Goal: Information Seeking & Learning: Understand process/instructions

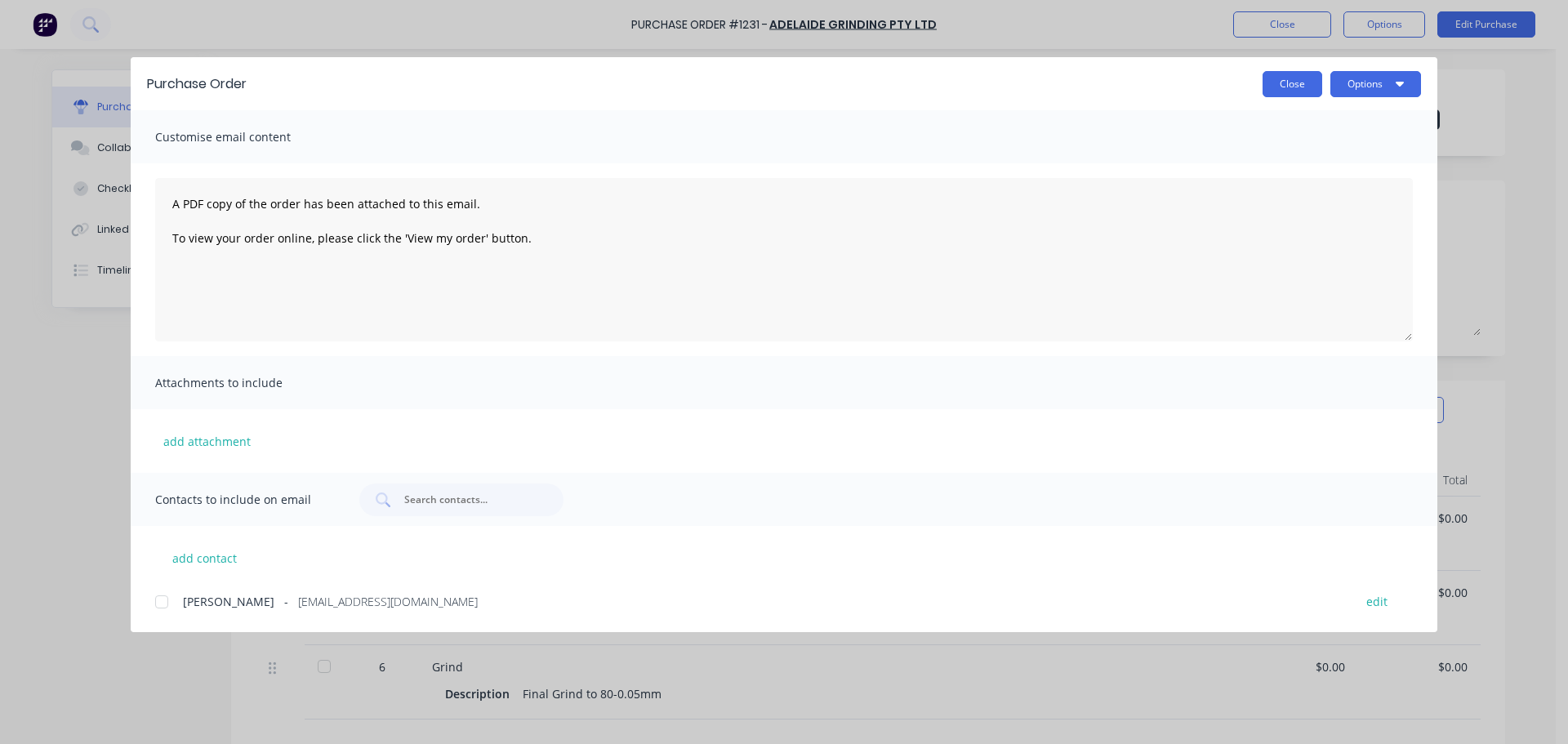
click at [1311, 94] on button "Close" at bounding box center [1292, 84] width 60 height 26
type textarea "x"
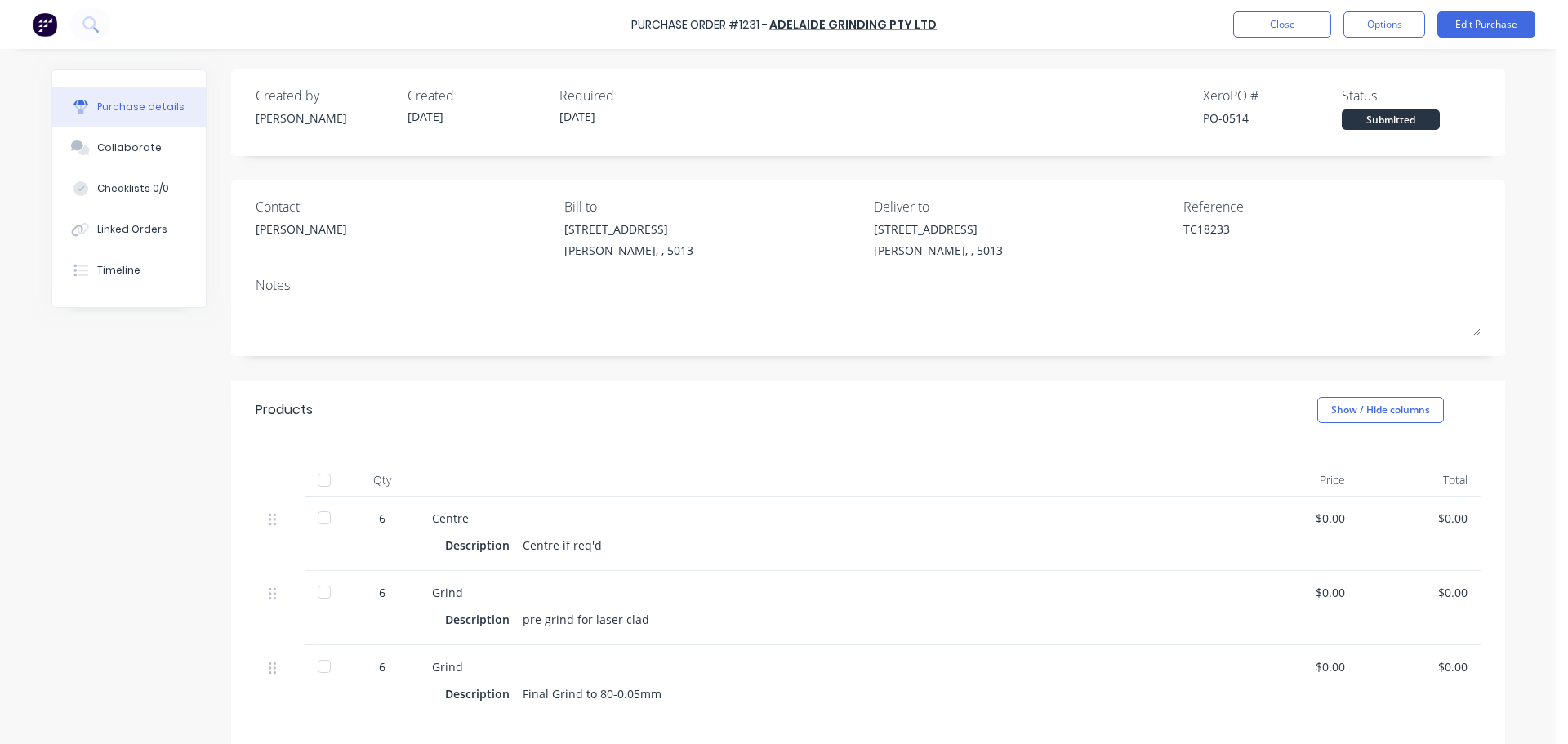
click at [1232, 23] on div "Purchase Order #1231 - Adelaide Grinding Pty Ltd Close Options Edit Purchase" at bounding box center [784, 24] width 1568 height 49
click at [1252, 32] on button "Close" at bounding box center [1282, 24] width 98 height 26
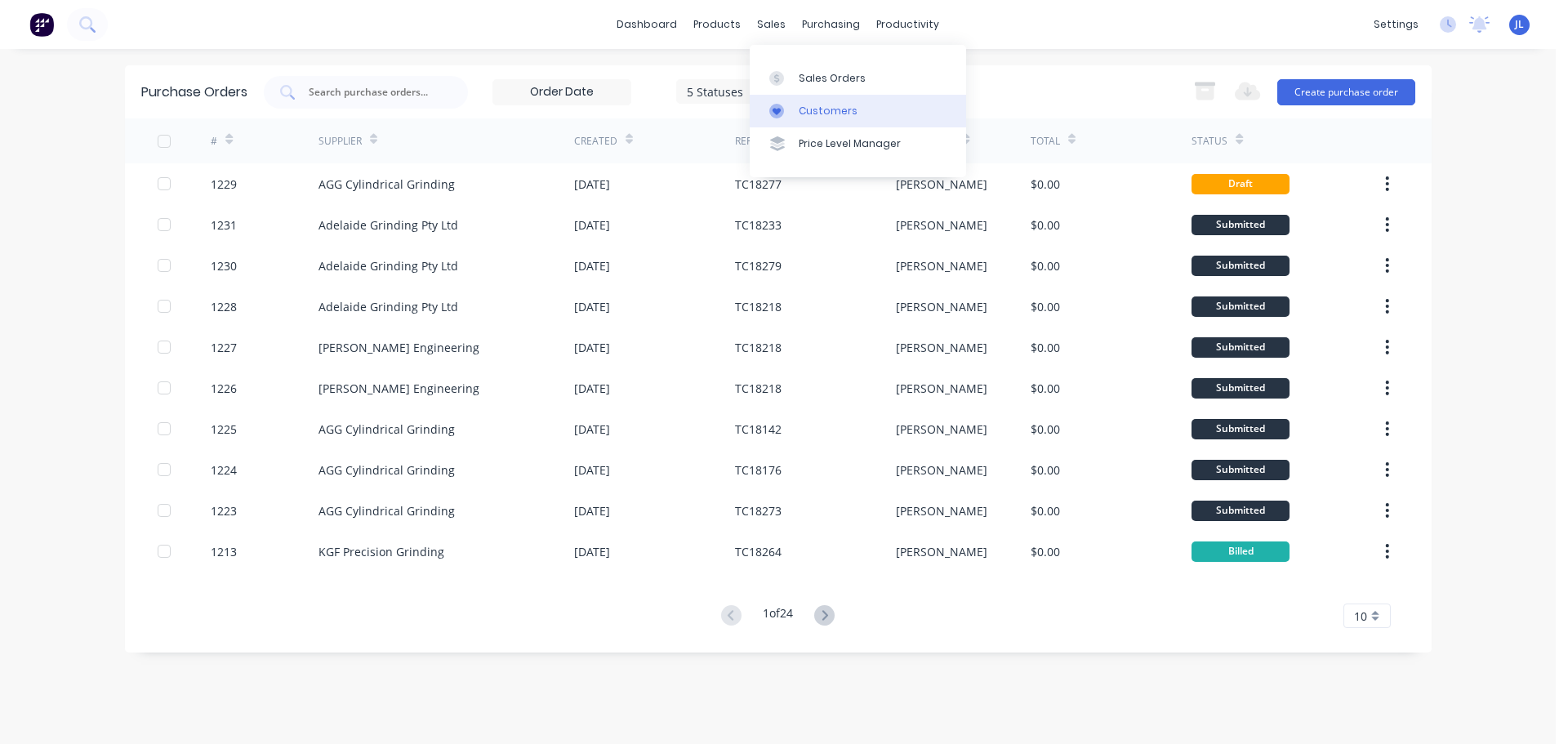
click at [800, 97] on link "Customers" at bounding box center [857, 111] width 216 height 32
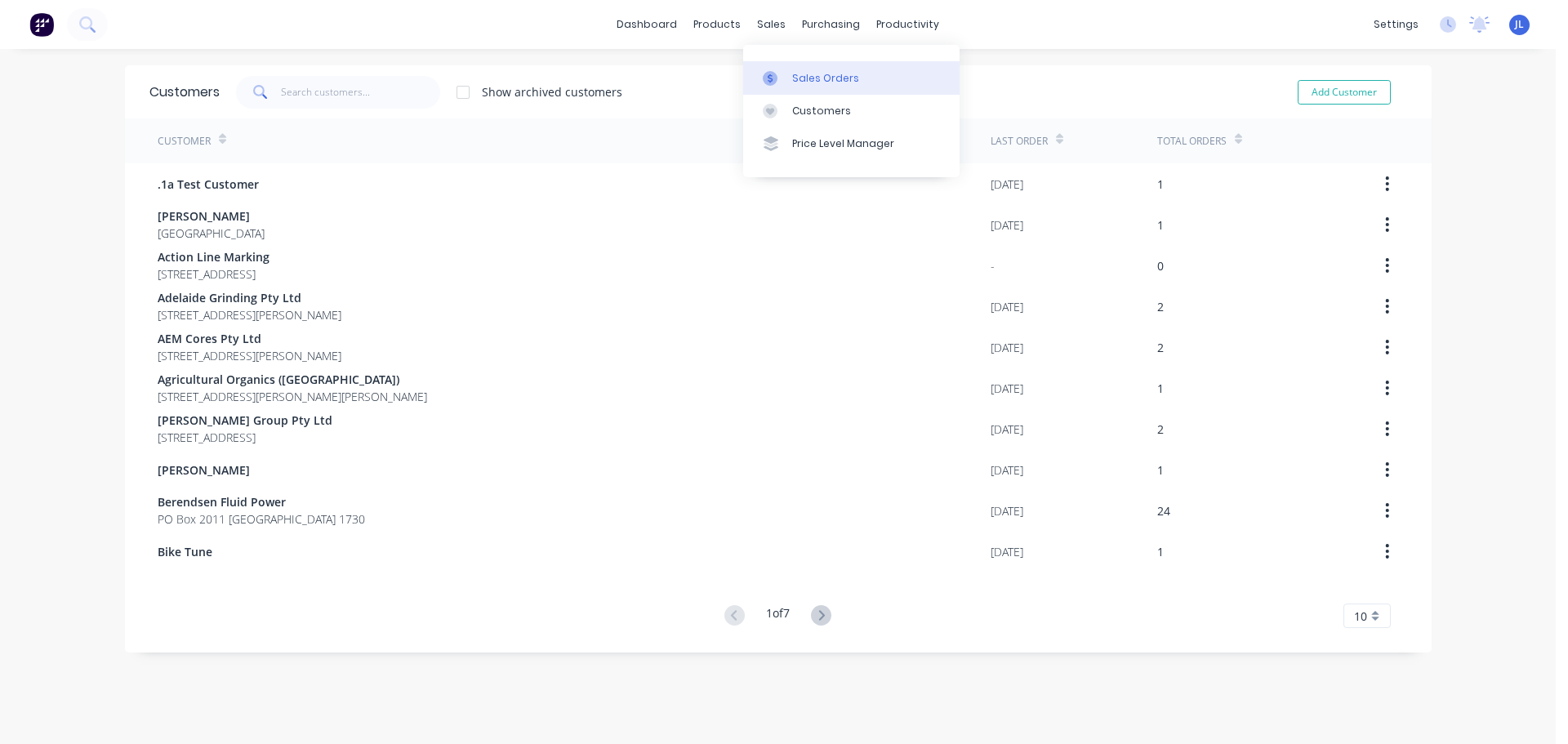
click at [794, 71] on div "Sales Orders" at bounding box center [825, 78] width 67 height 15
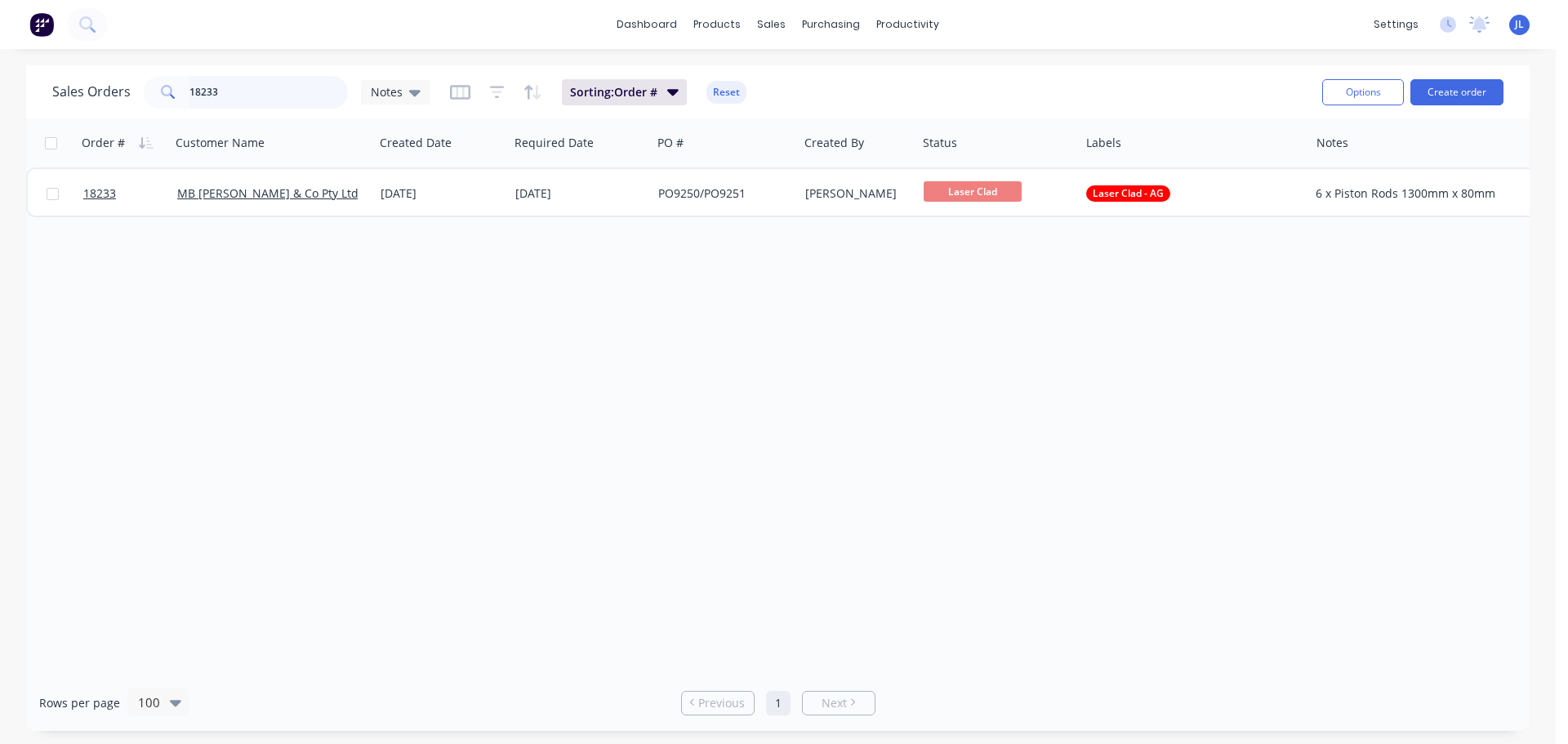
click at [250, 86] on input "18233" at bounding box center [269, 92] width 159 height 32
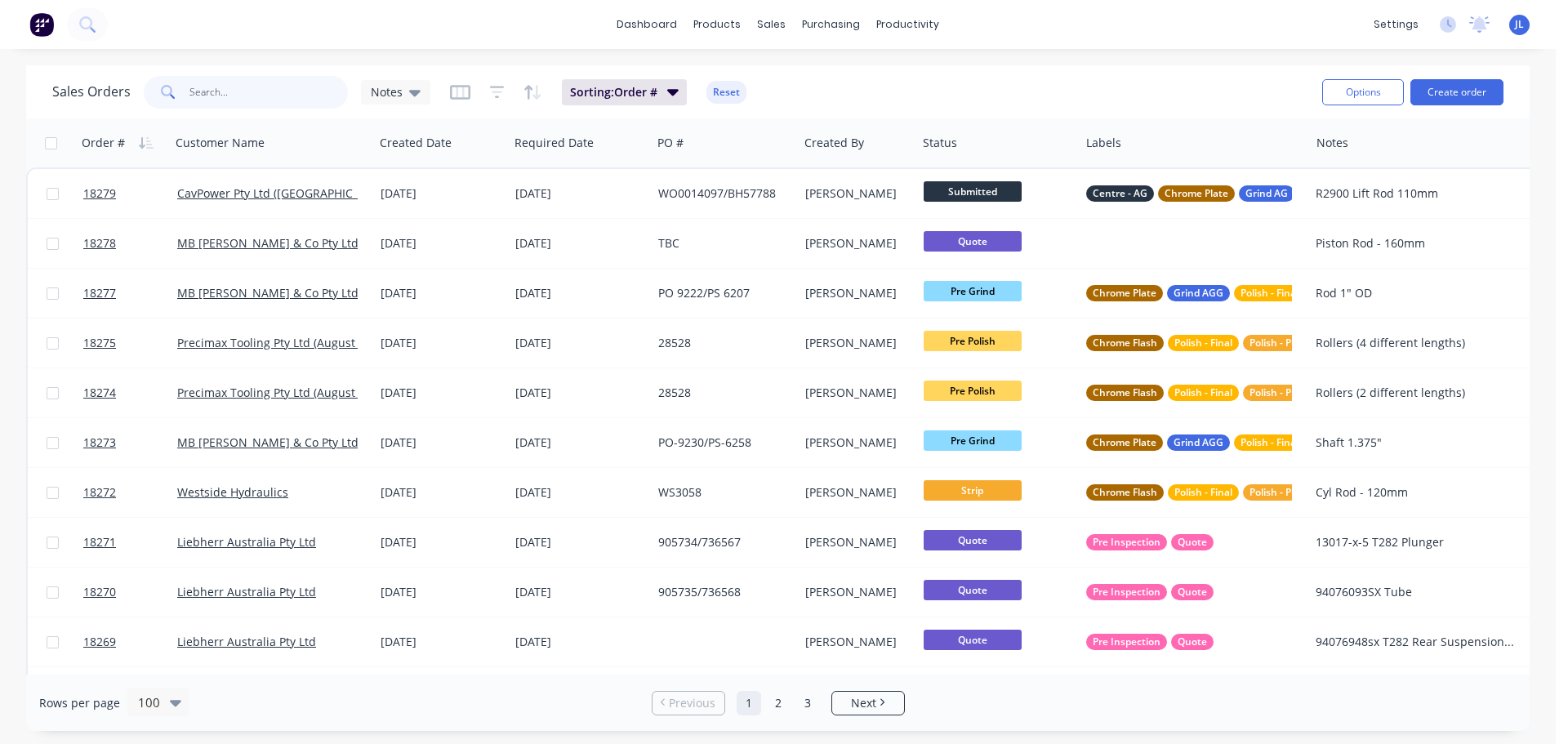
click at [237, 89] on input "text" at bounding box center [269, 92] width 159 height 32
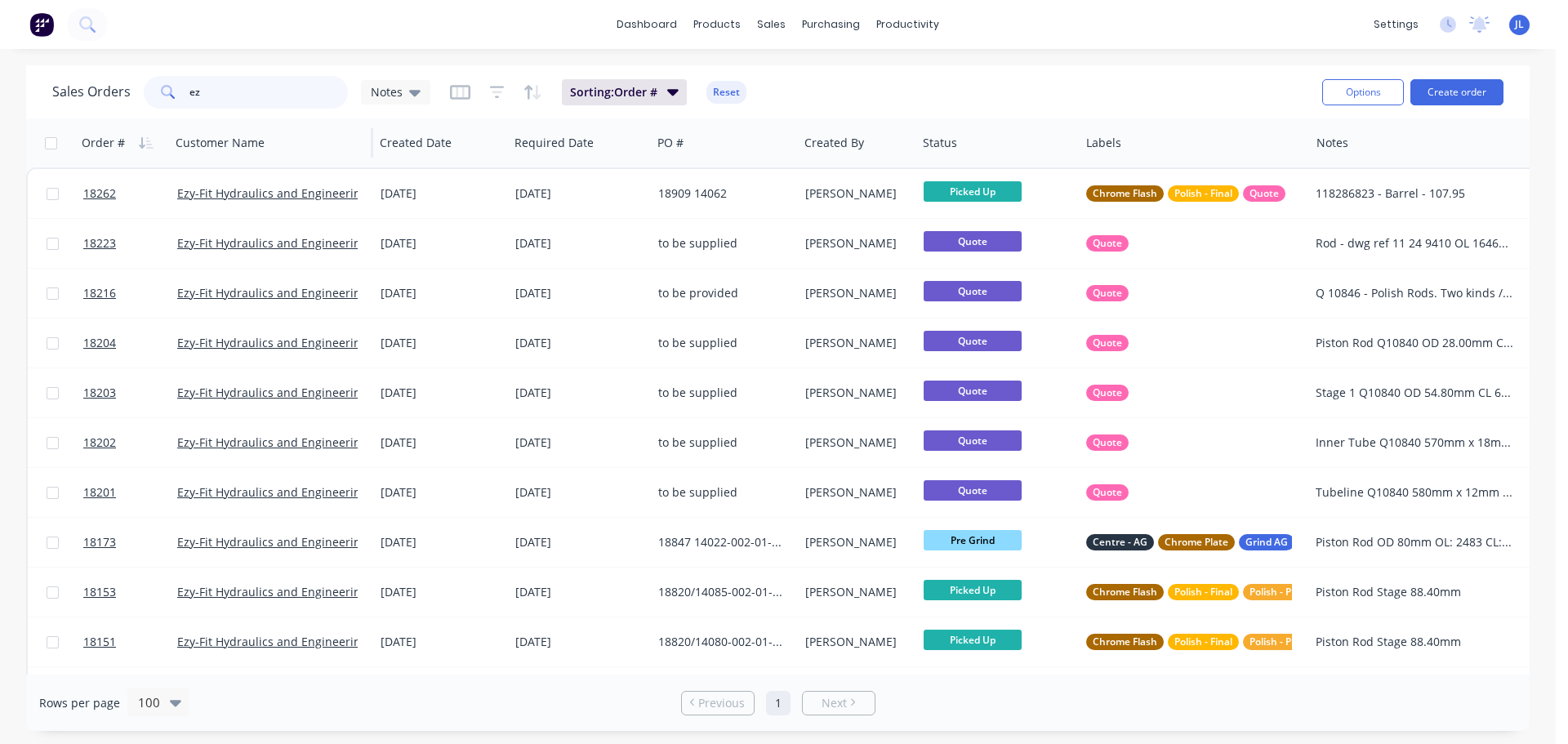
type input "e"
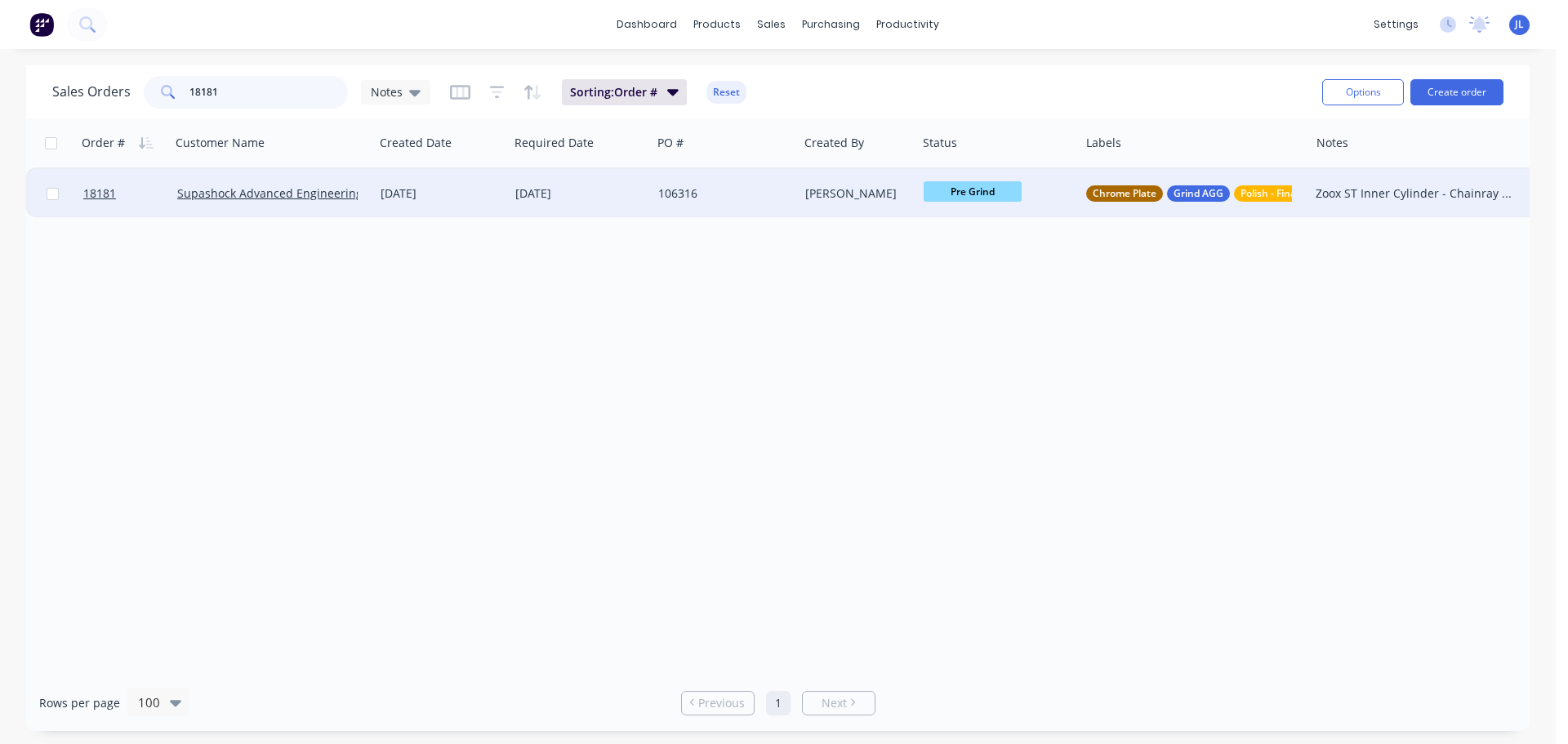
type input "18181"
click at [738, 208] on div "106316" at bounding box center [724, 193] width 146 height 49
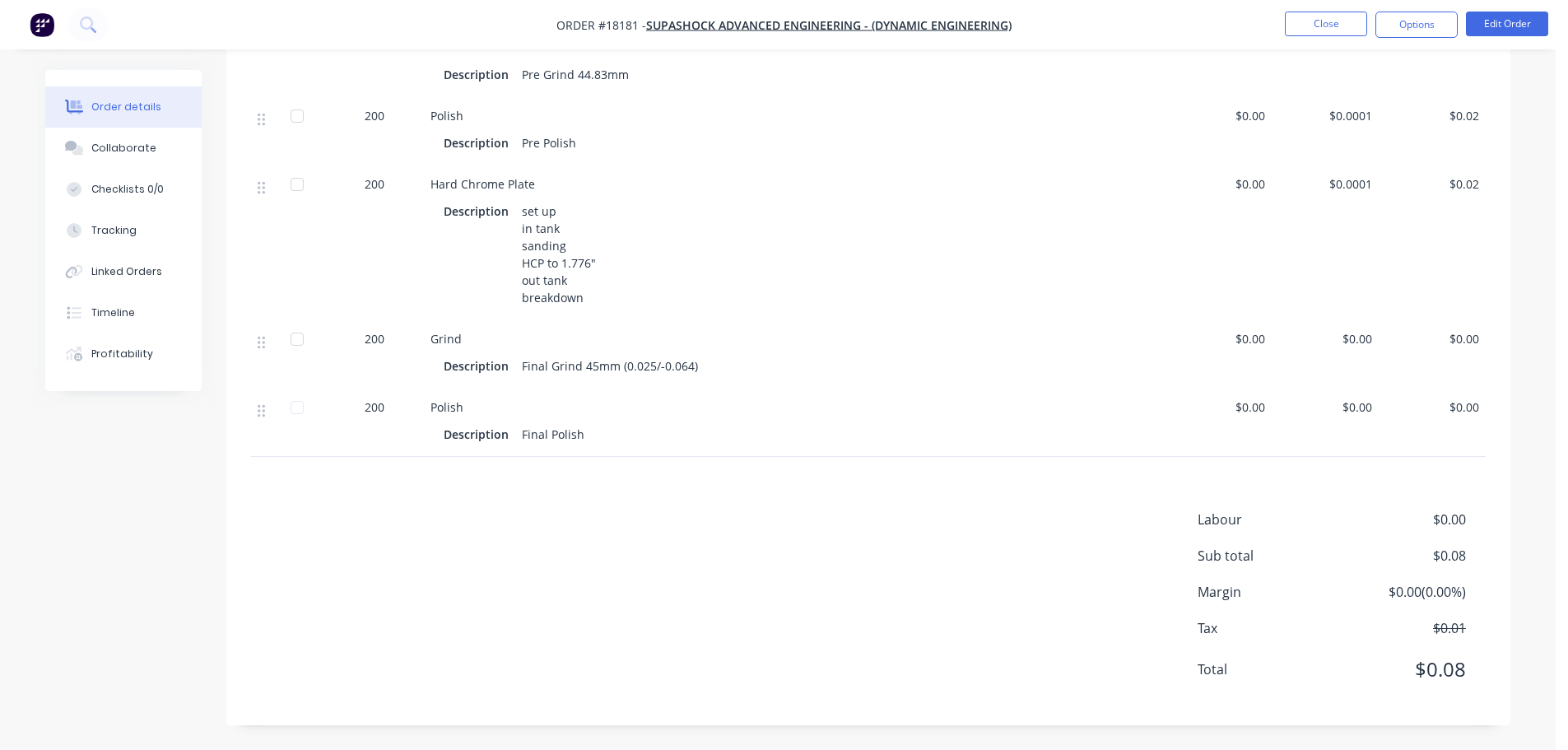
scroll to position [294, 0]
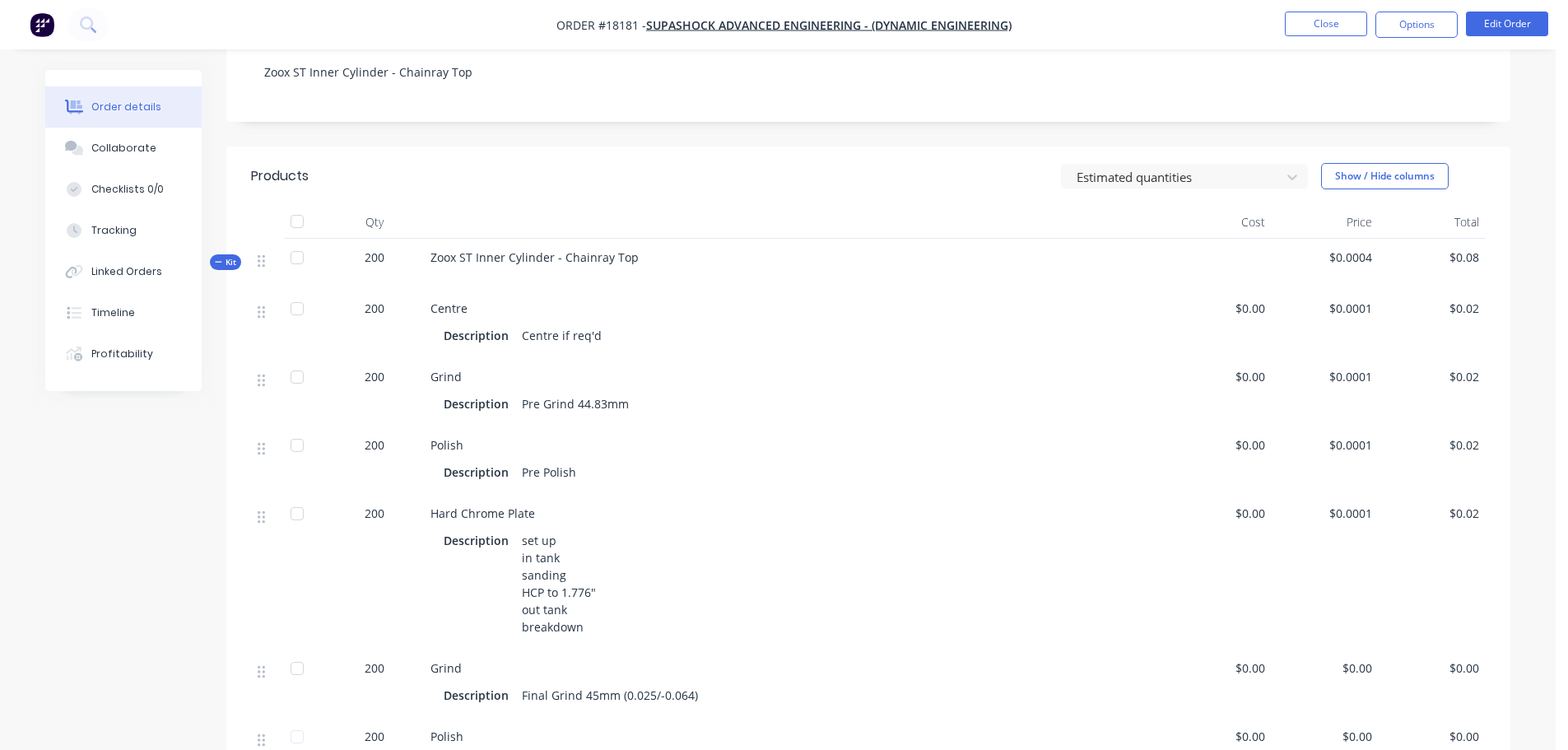
click at [230, 268] on span "Kit" at bounding box center [226, 262] width 22 height 12
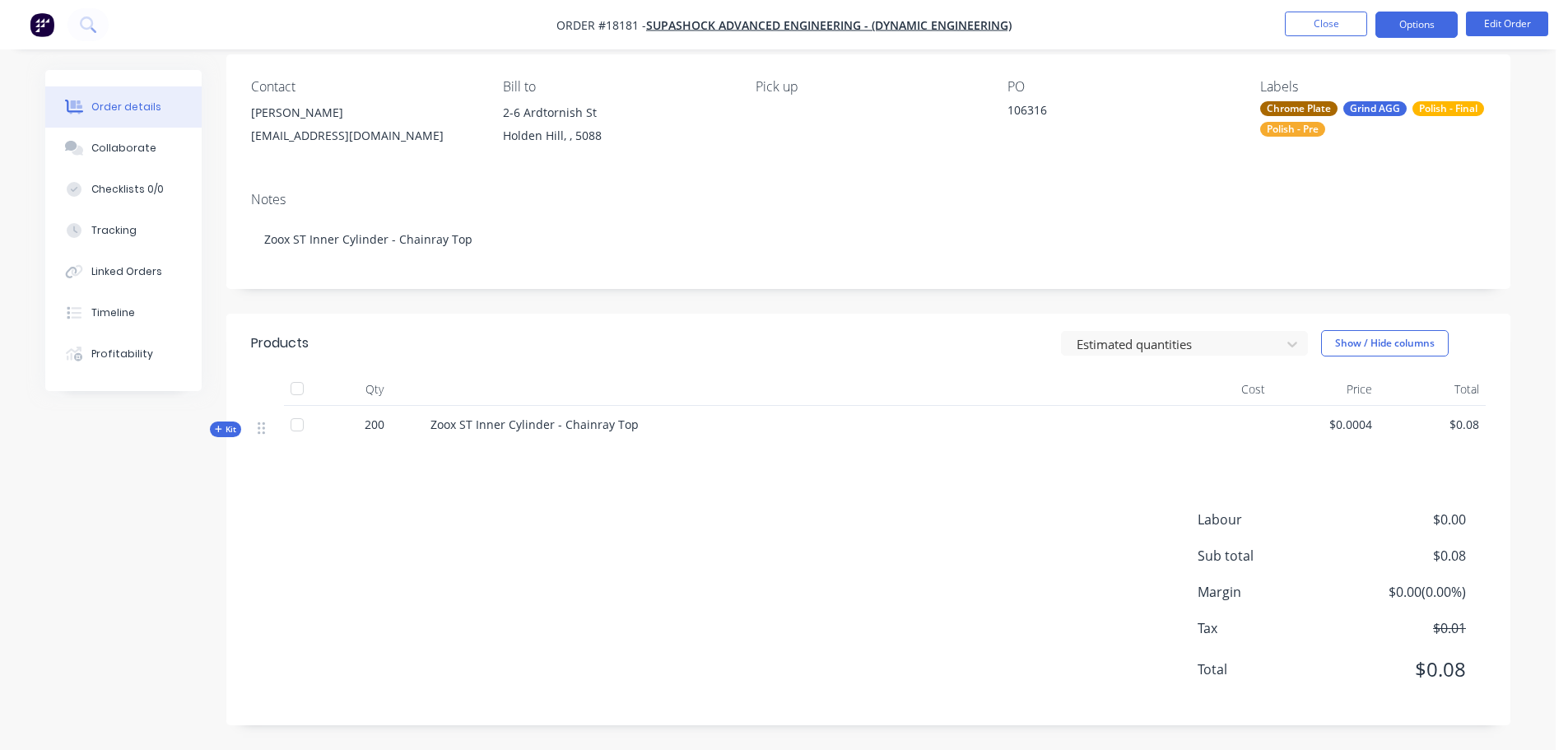
click at [1424, 35] on button "Options" at bounding box center [1417, 24] width 83 height 27
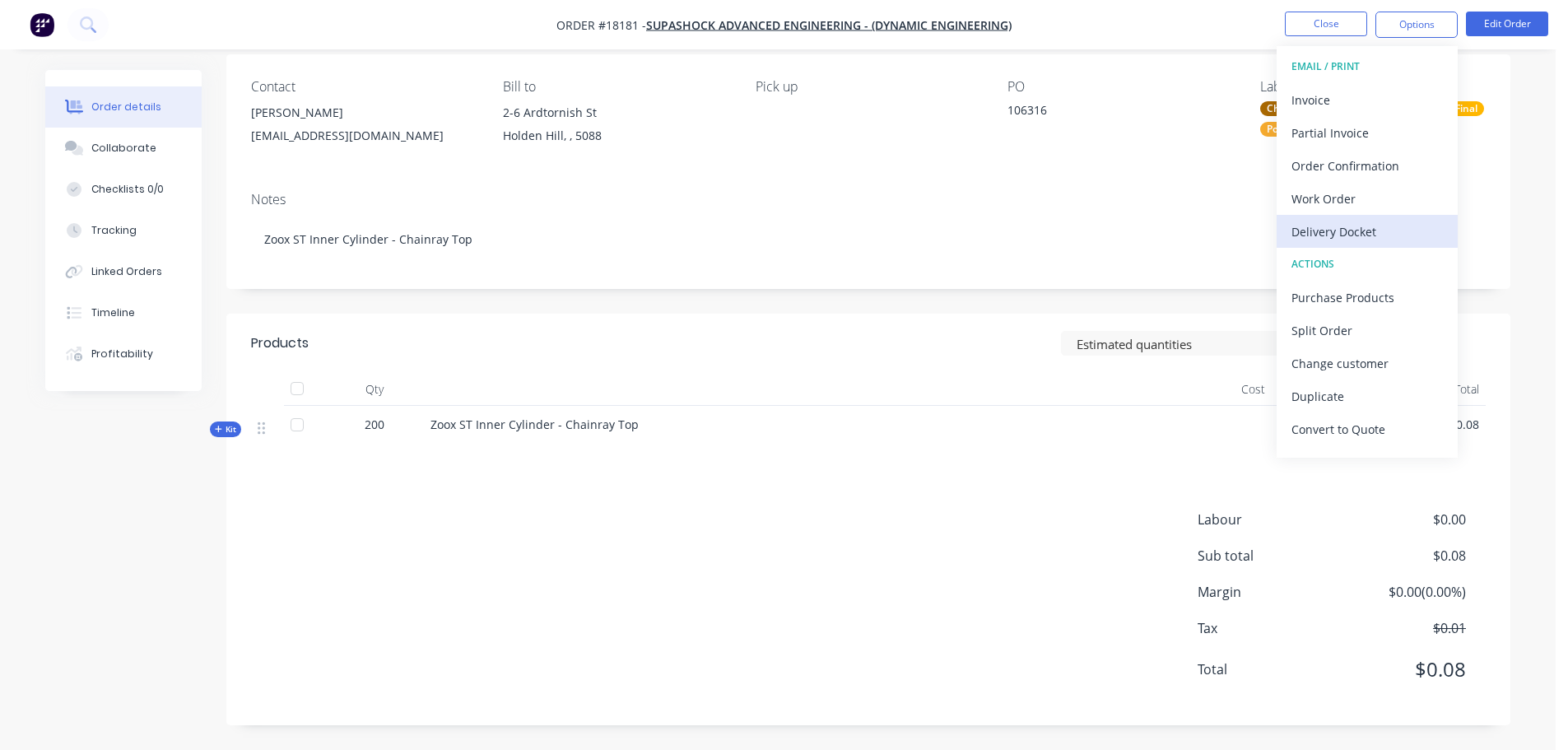
click at [1338, 227] on div "Delivery Docket" at bounding box center [1367, 232] width 152 height 24
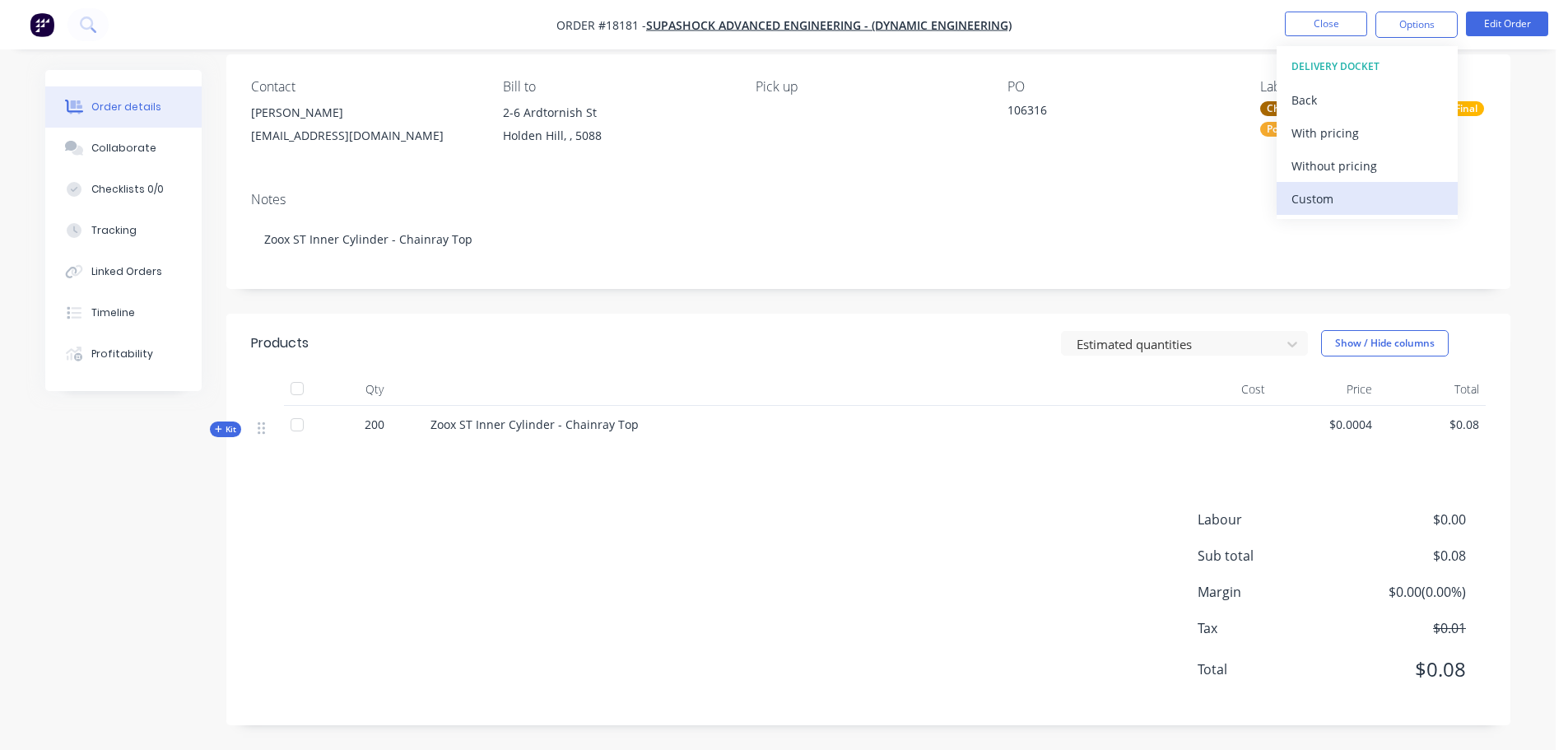
click at [1342, 211] on button "Custom" at bounding box center [1367, 198] width 181 height 33
click at [1318, 163] on div "Without pricing" at bounding box center [1367, 166] width 152 height 24
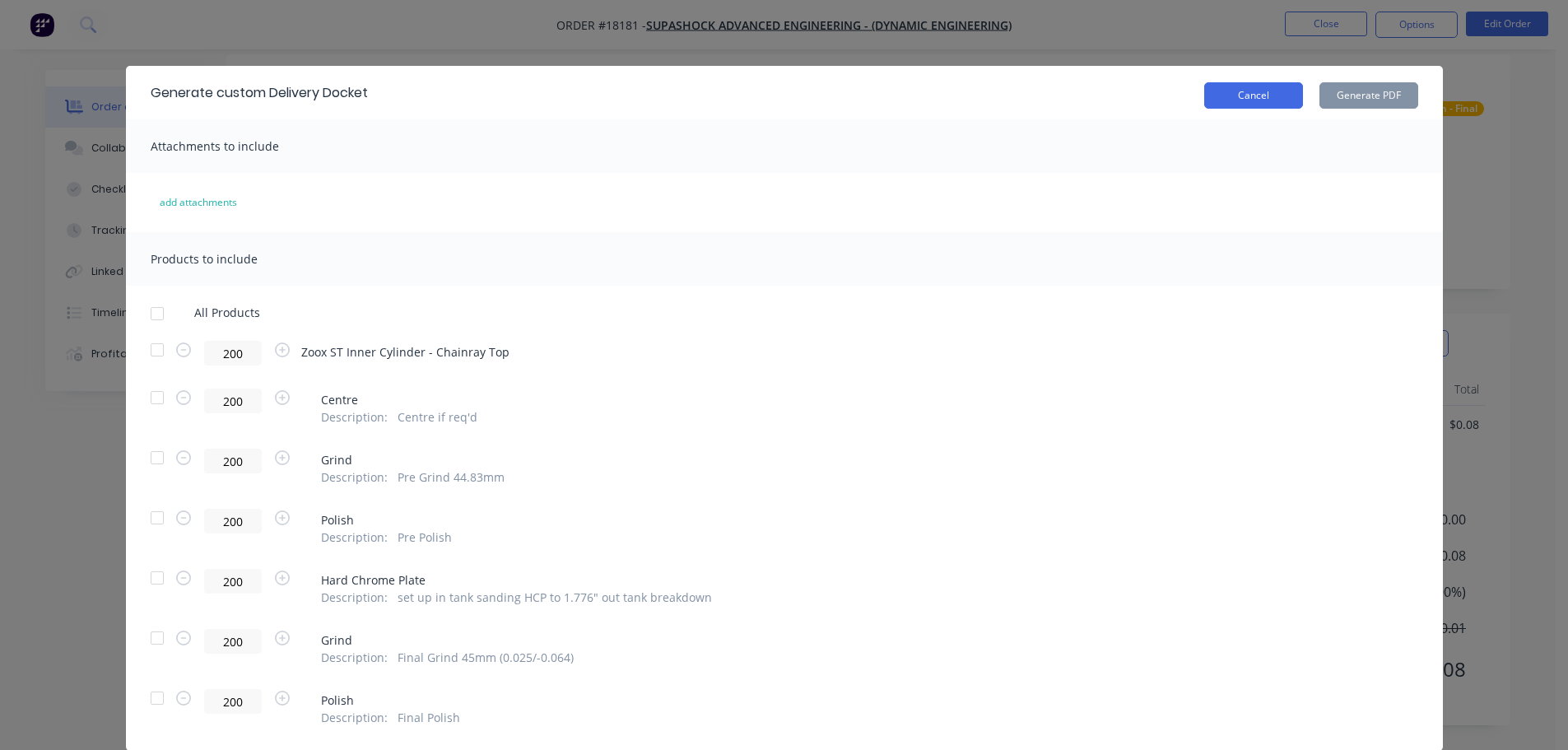
click at [1212, 94] on button "Cancel" at bounding box center [1254, 96] width 99 height 27
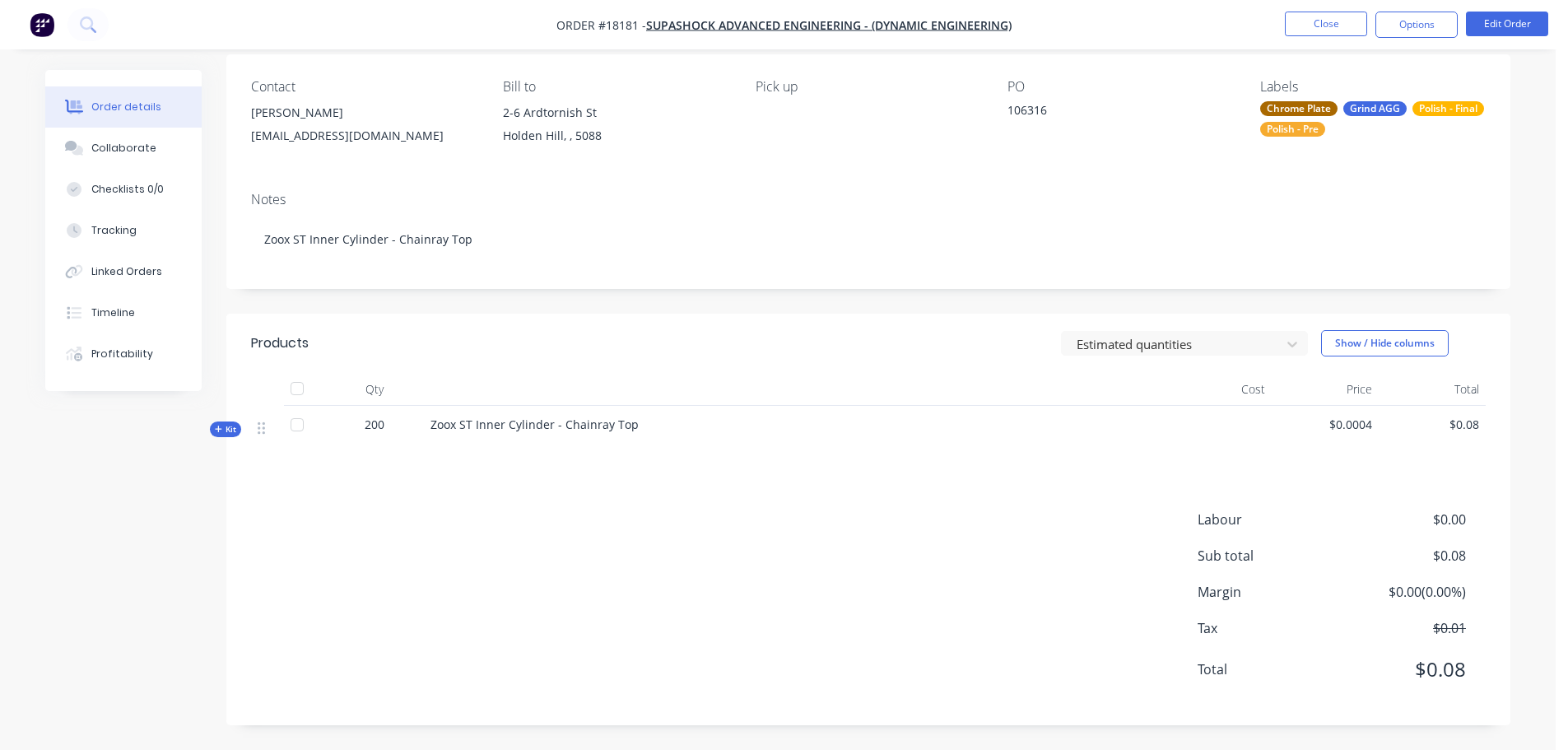
click at [222, 429] on span "Kit" at bounding box center [226, 429] width 22 height 12
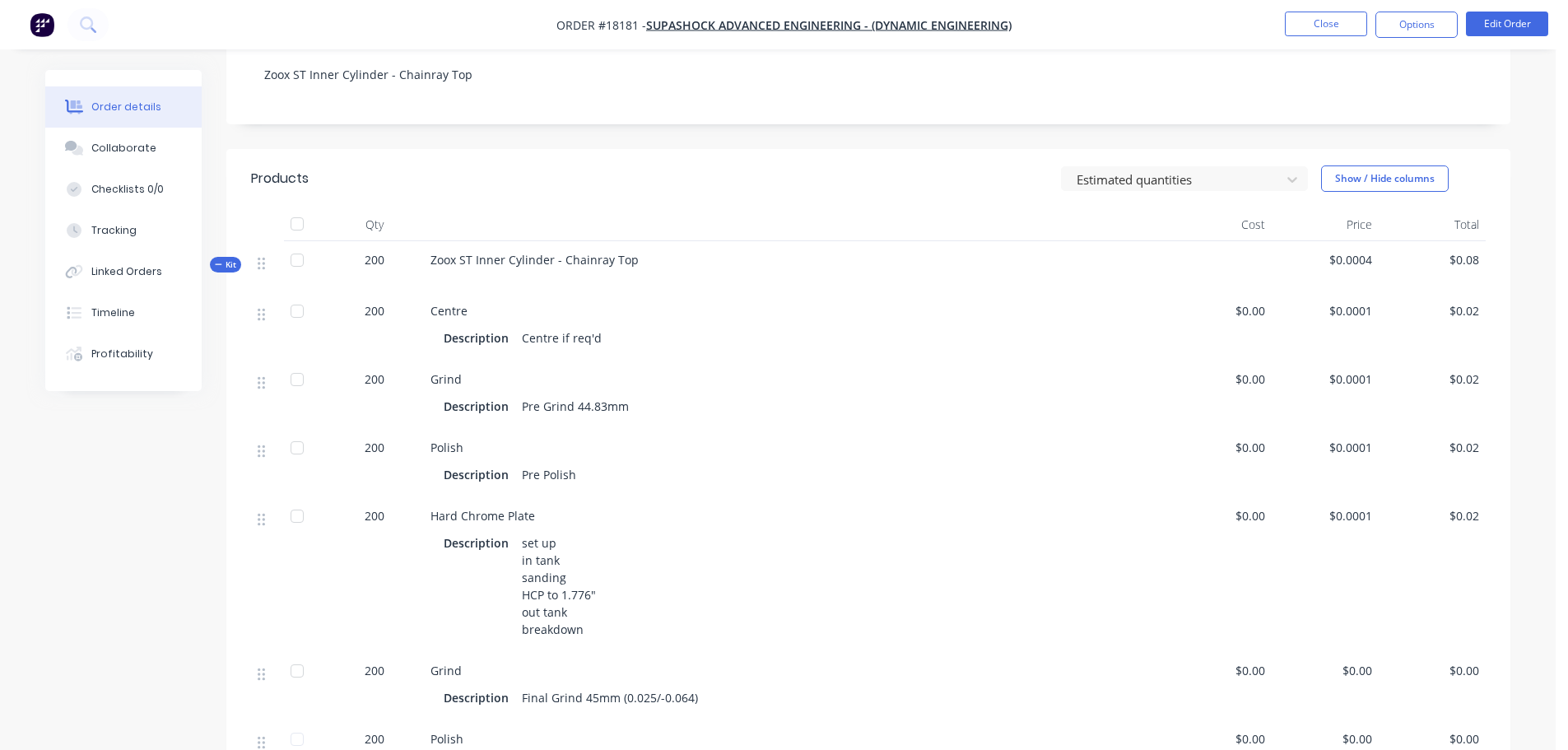
scroll to position [0, 0]
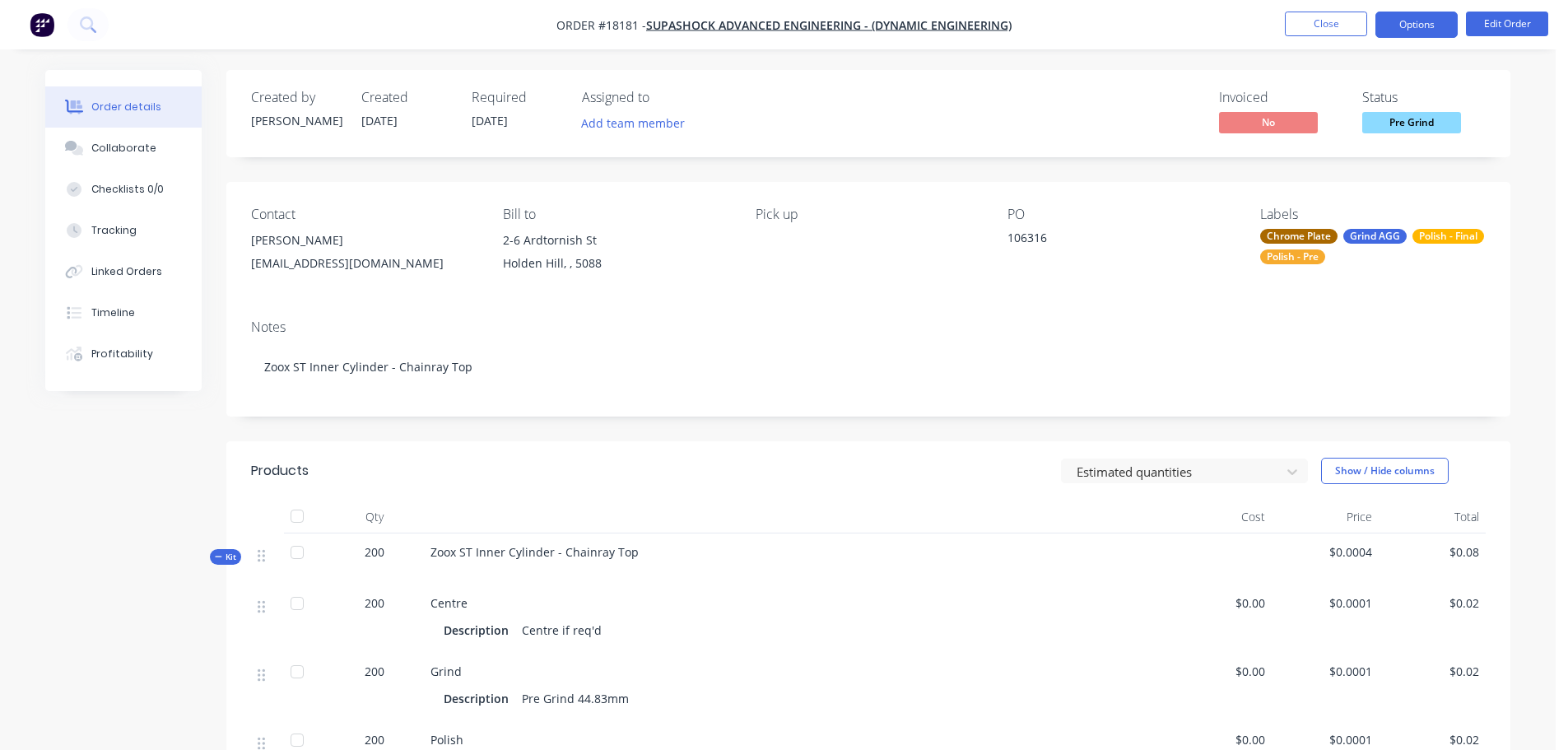
click at [1405, 26] on button "Options" at bounding box center [1417, 24] width 83 height 27
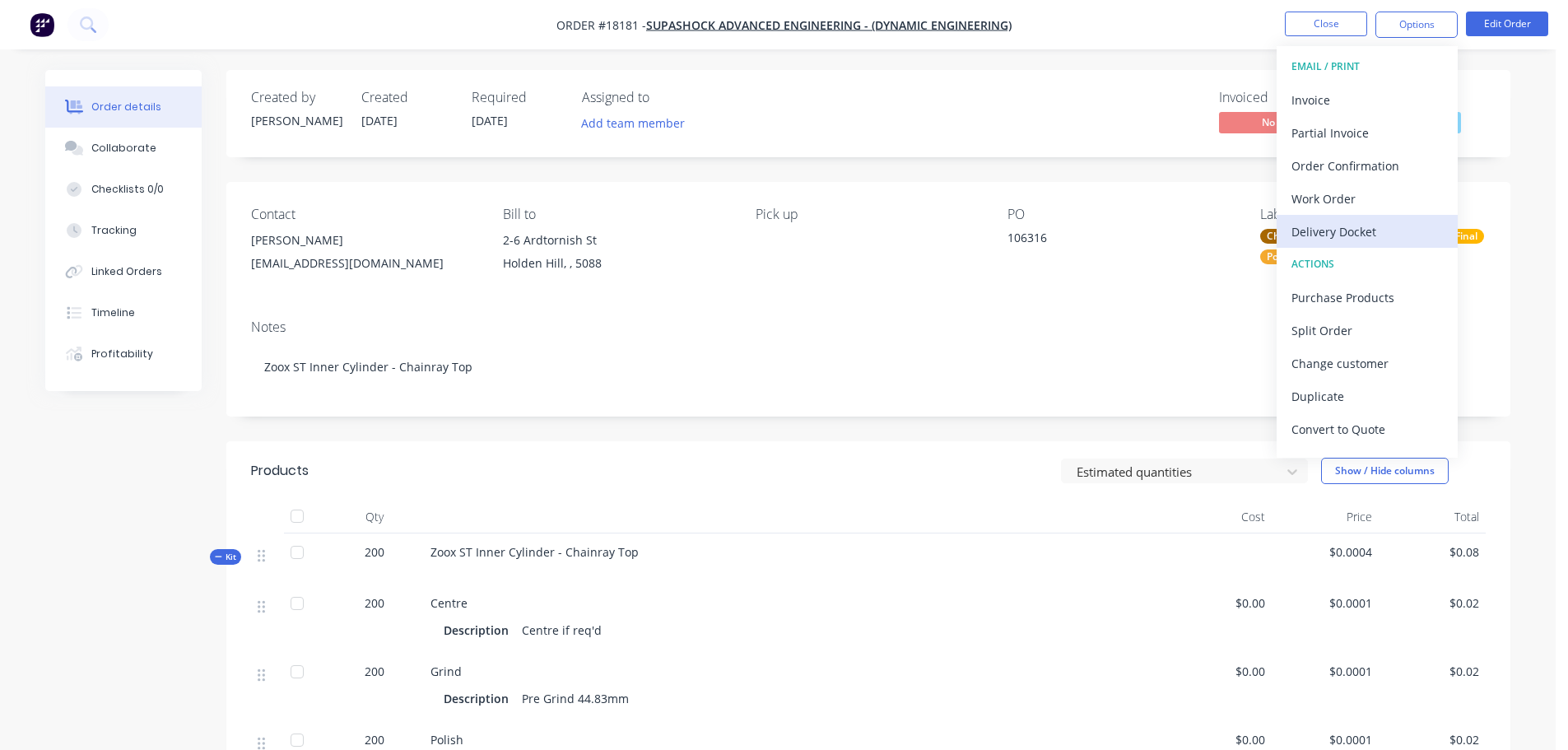
click at [1341, 229] on div "Delivery Docket" at bounding box center [1367, 232] width 152 height 24
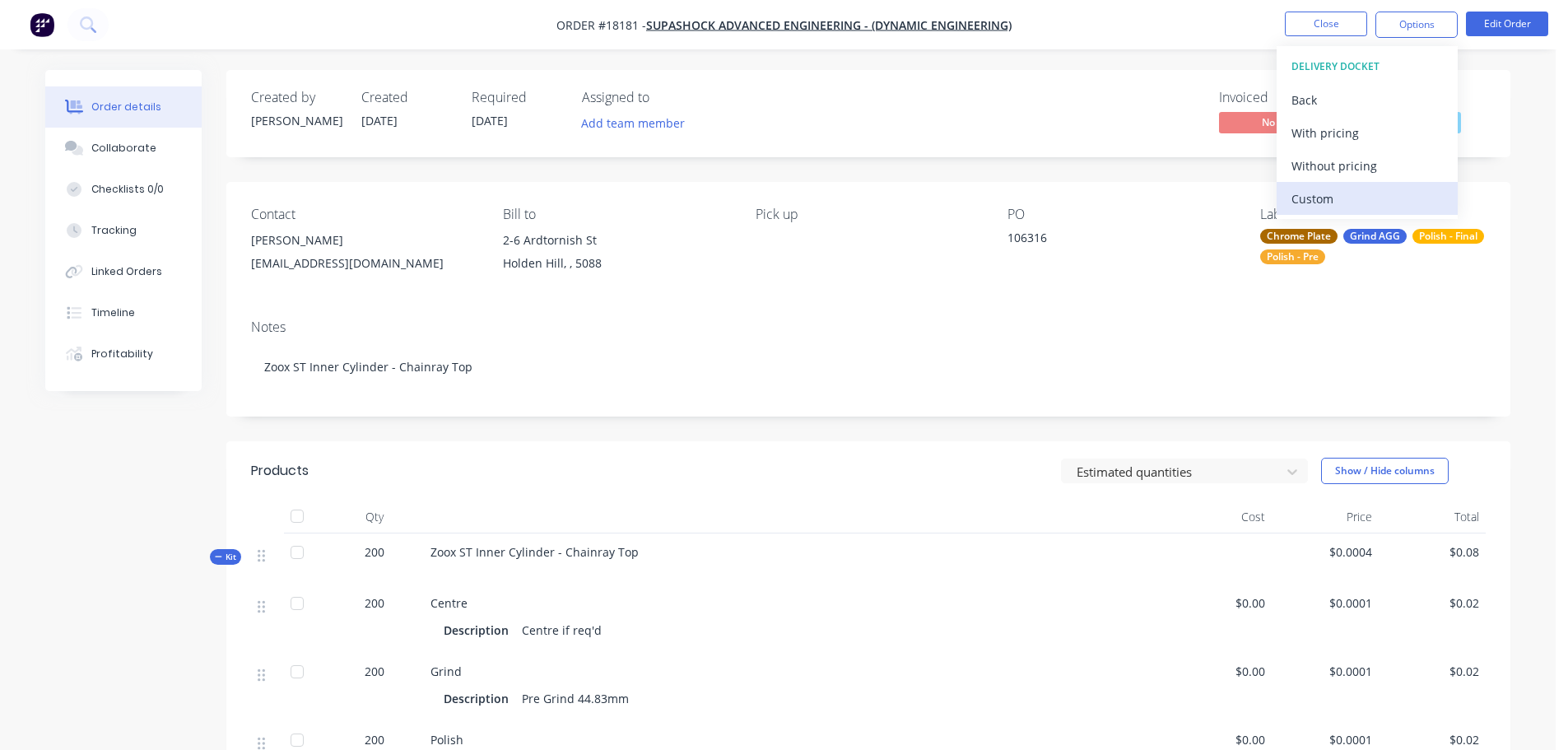
click at [1307, 201] on div "Custom" at bounding box center [1367, 199] width 152 height 24
click at [1312, 175] on div "Without pricing" at bounding box center [1367, 166] width 152 height 24
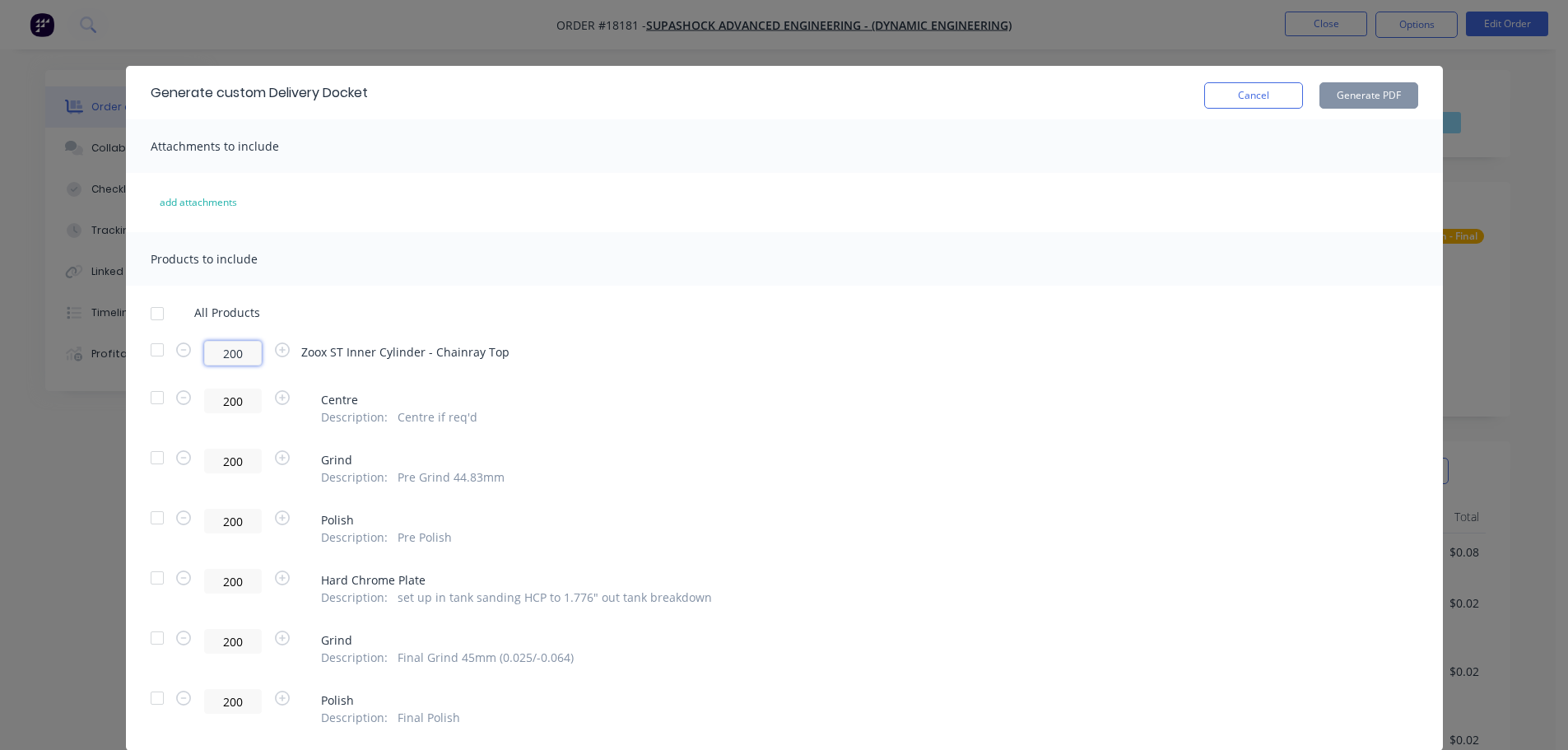
drag, startPoint x: 238, startPoint y: 344, endPoint x: 164, endPoint y: 344, distance: 74.0
click at [164, 344] on div "200 Zoox ST Inner Cylinder - Chainray Top" at bounding box center [784, 353] width 1267 height 25
type input "6"
type input "48"
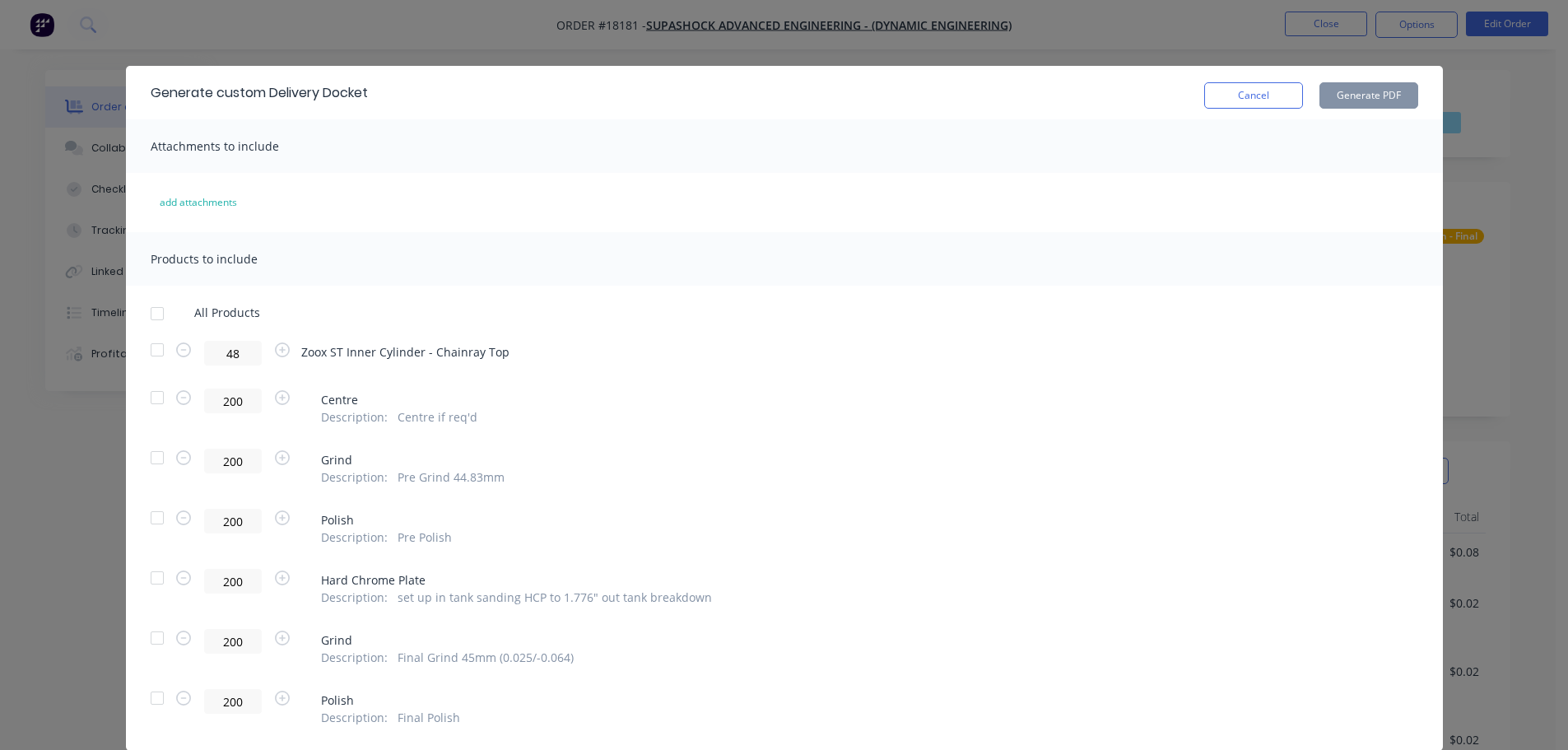
type input "48"
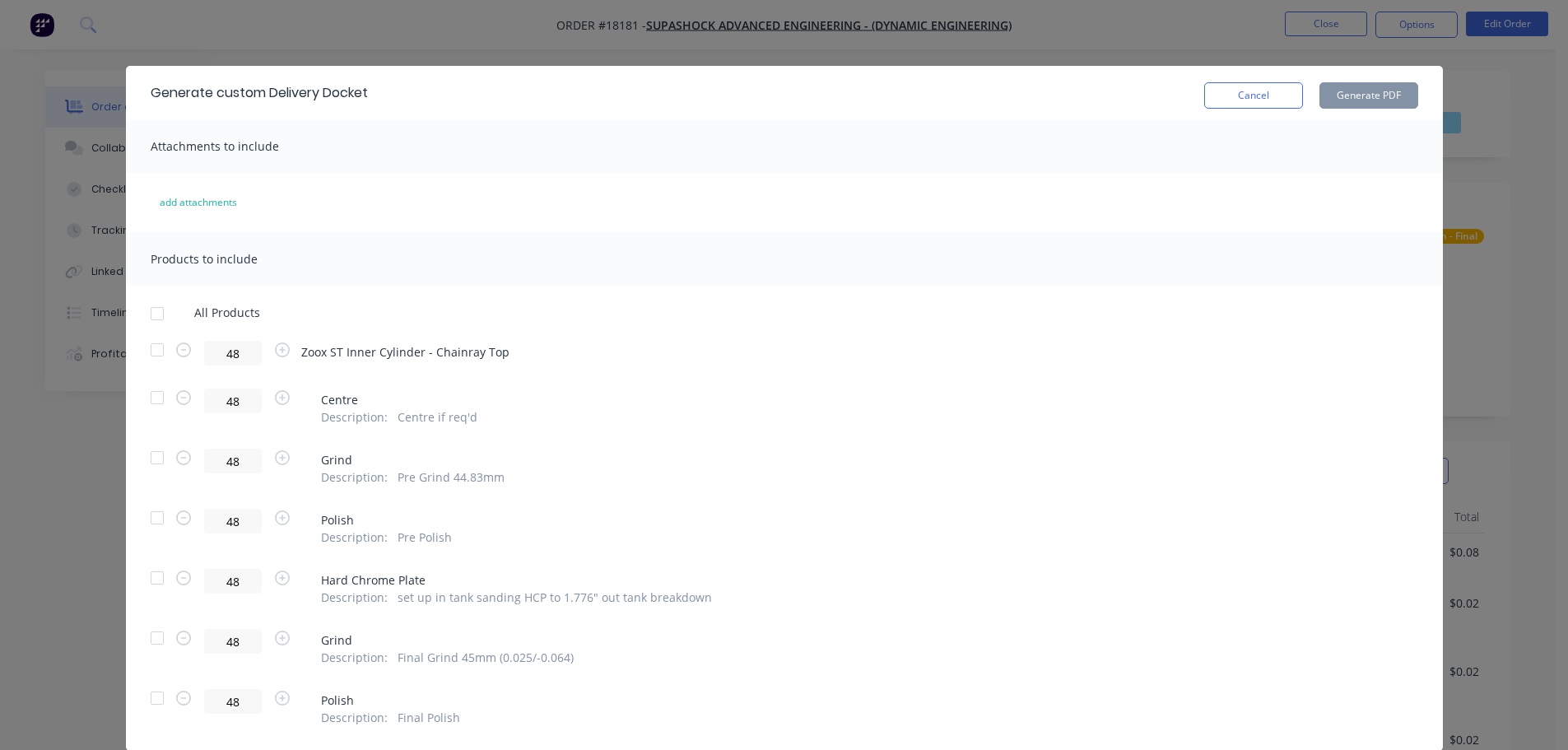
click at [960, 333] on div "All Products 48 Zoox ST Inner Cylinder - Chainray Top 48 Centre Description : C…" at bounding box center [784, 516] width 1317 height 421
click at [309, 195] on div "add attachments" at bounding box center [784, 202] width 1317 height 27
click at [153, 347] on div at bounding box center [157, 350] width 33 height 33
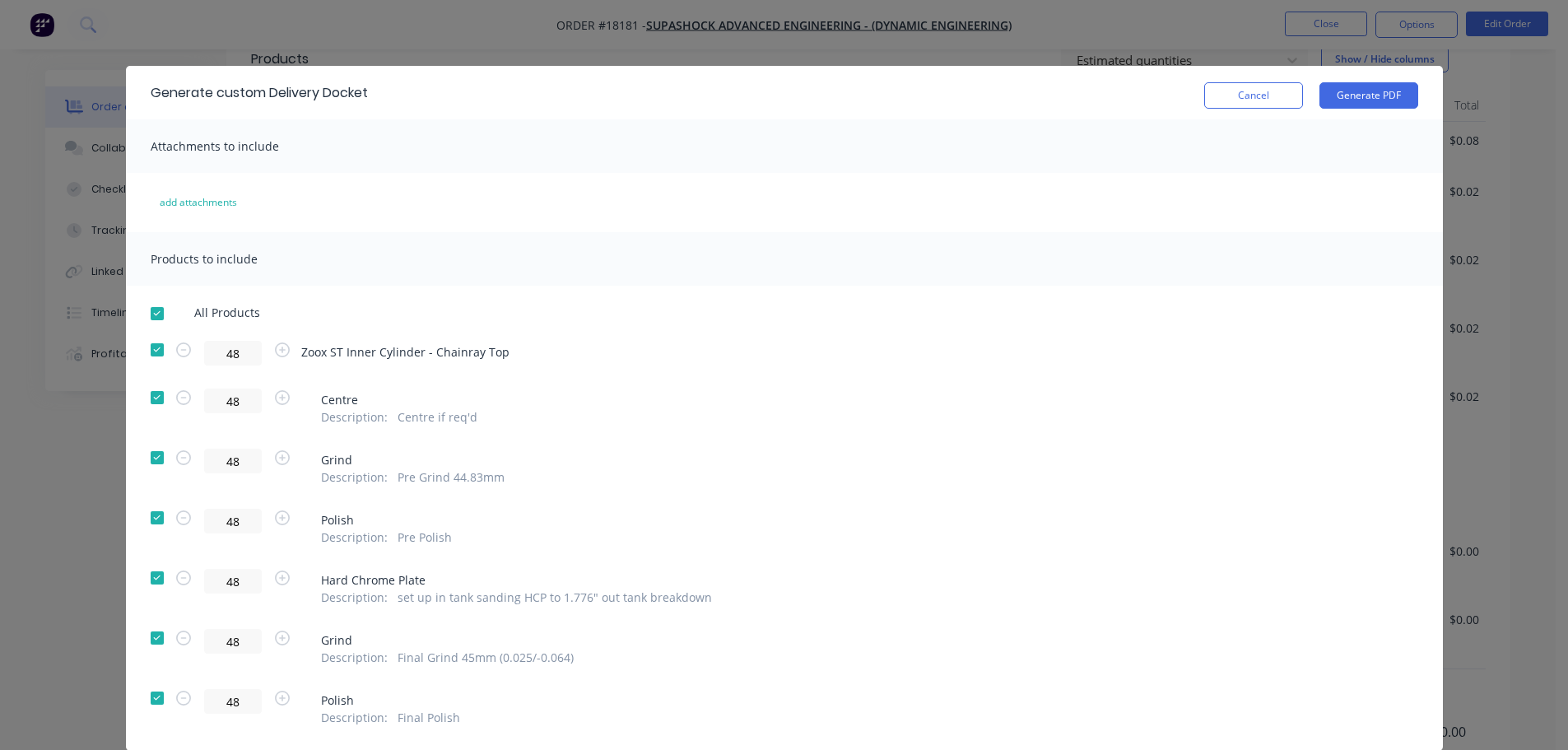
click at [152, 309] on div at bounding box center [157, 313] width 33 height 33
click at [151, 345] on div at bounding box center [157, 350] width 33 height 33
click at [1377, 92] on button "Generate PDF" at bounding box center [1369, 96] width 99 height 27
click at [460, 351] on span "Zoox ST Inner Cylinder - Chainray Top" at bounding box center [406, 352] width 208 height 17
click at [499, 356] on div "200 Zoox ST Inner Cylinder - Chainray Top" at bounding box center [784, 353] width 1267 height 25
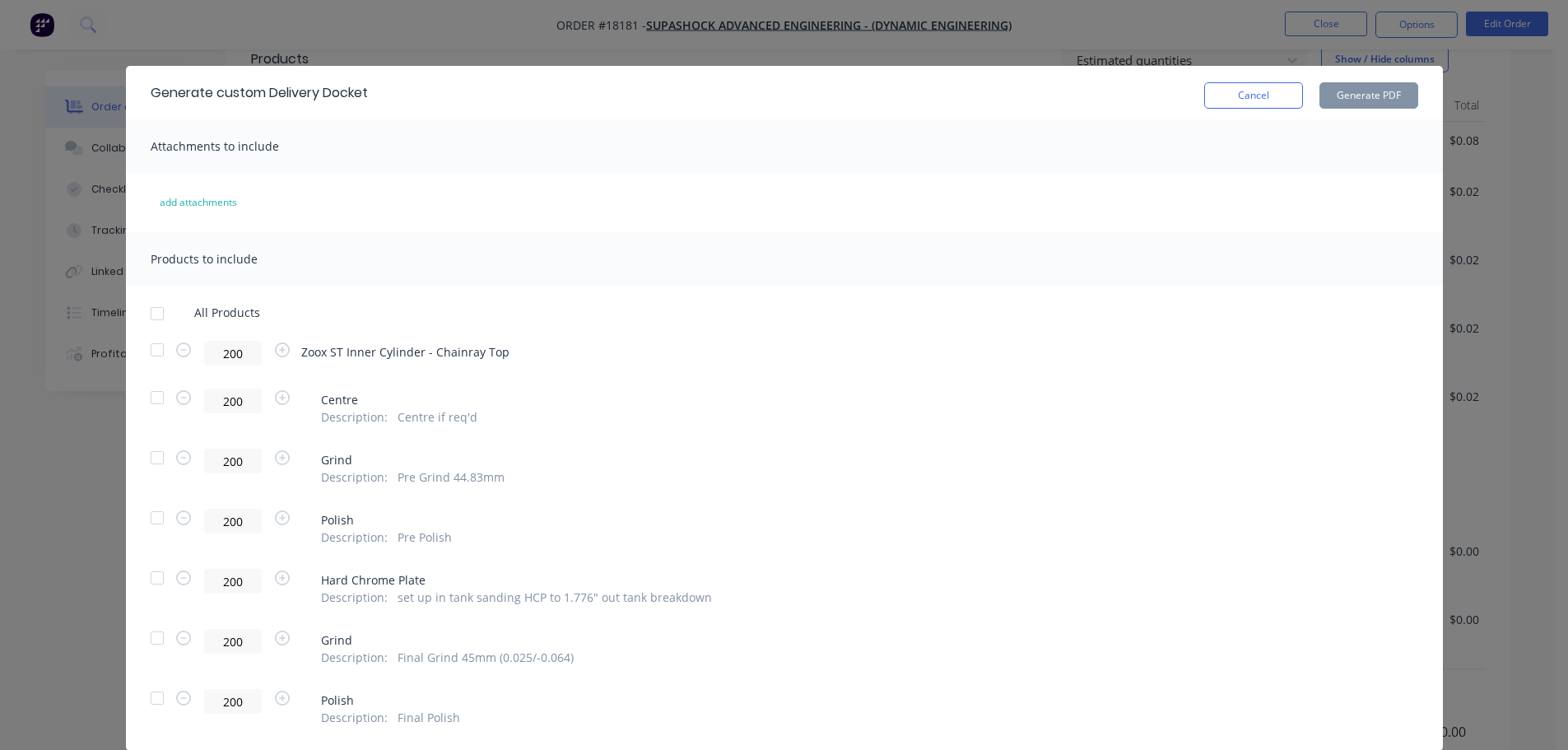
click at [438, 400] on span "Centre" at bounding box center [400, 400] width 158 height 17
click at [490, 341] on div "Zoox ST Inner Cylinder - Chainray Top" at bounding box center [406, 350] width 208 height 20
click at [492, 349] on span "Zoox ST Inner Cylinder - Chainray Top" at bounding box center [406, 352] width 208 height 17
drag, startPoint x: 505, startPoint y: 350, endPoint x: 470, endPoint y: 350, distance: 35.0
click at [512, 350] on div "200 Zoox ST Inner Cylinder - Chainray Top" at bounding box center [784, 353] width 1267 height 25
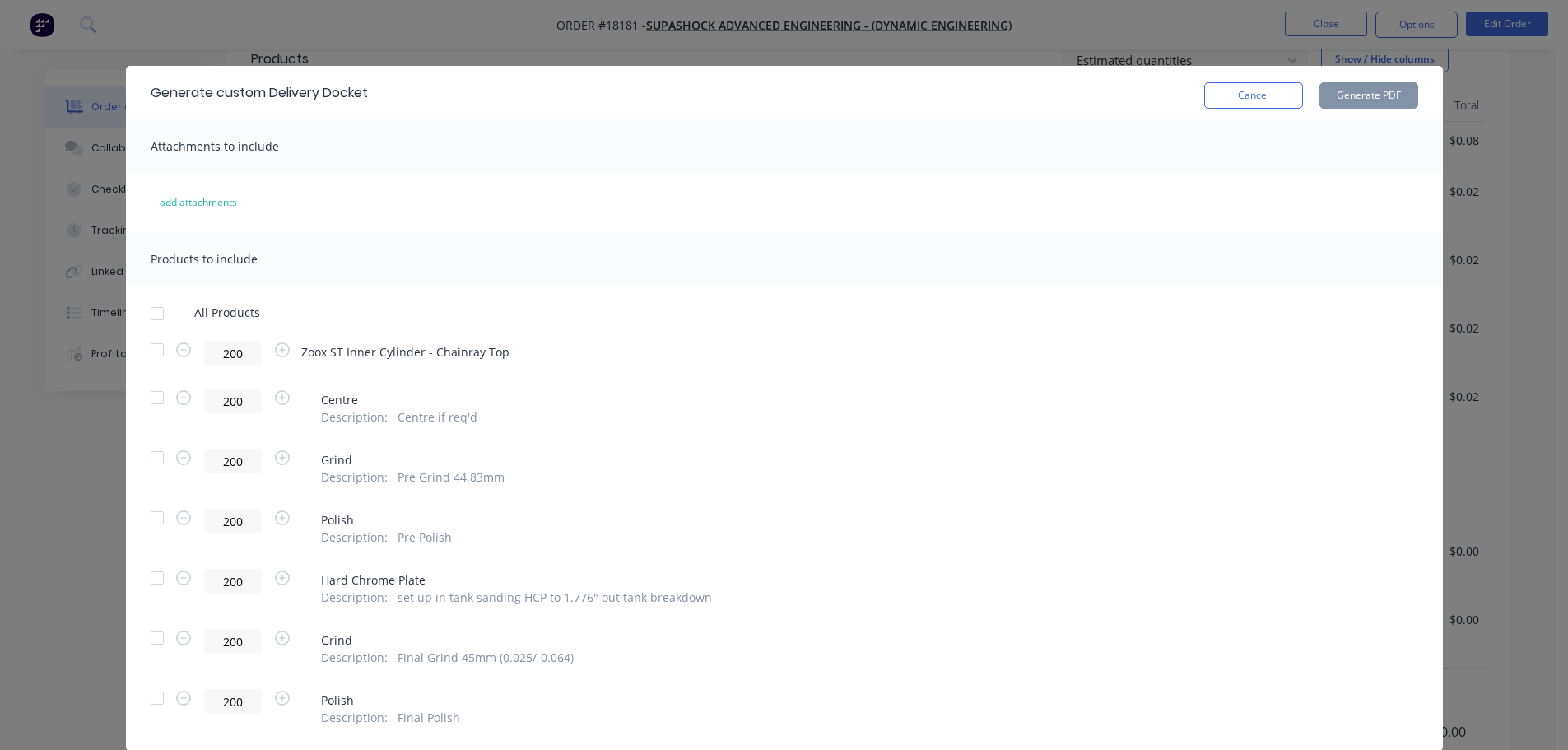
click at [451, 350] on span "Zoox ST Inner Cylinder - Chainray Top" at bounding box center [406, 352] width 208 height 17
click at [384, 350] on span "Zoox ST Inner Cylinder - Chainray Top" at bounding box center [406, 352] width 208 height 17
click at [361, 355] on span "Zoox ST Inner Cylinder - Chainray Top" at bounding box center [406, 352] width 208 height 17
click at [363, 356] on span "Zoox ST Inner Cylinder - Chainray Top" at bounding box center [406, 352] width 208 height 17
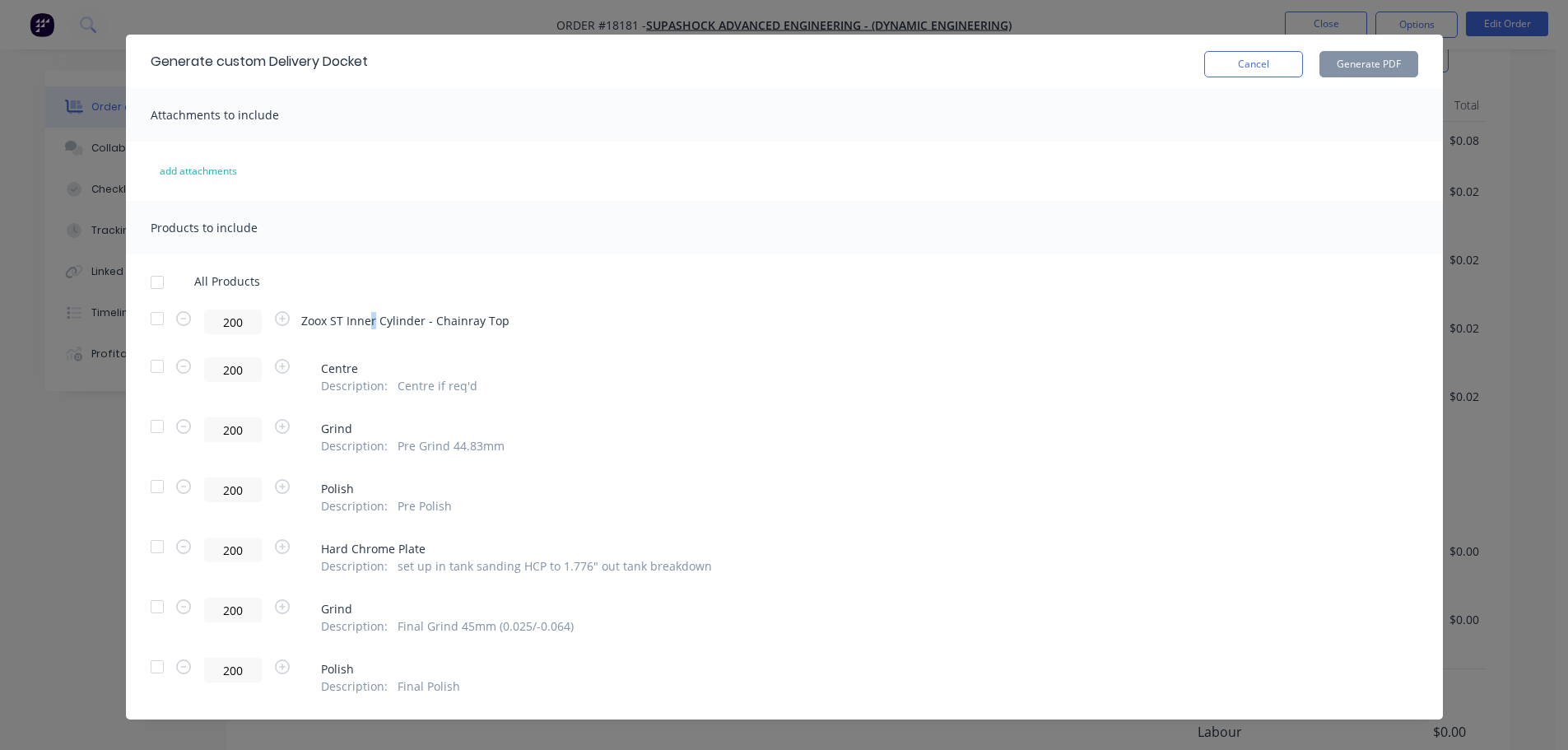
scroll to position [48, 0]
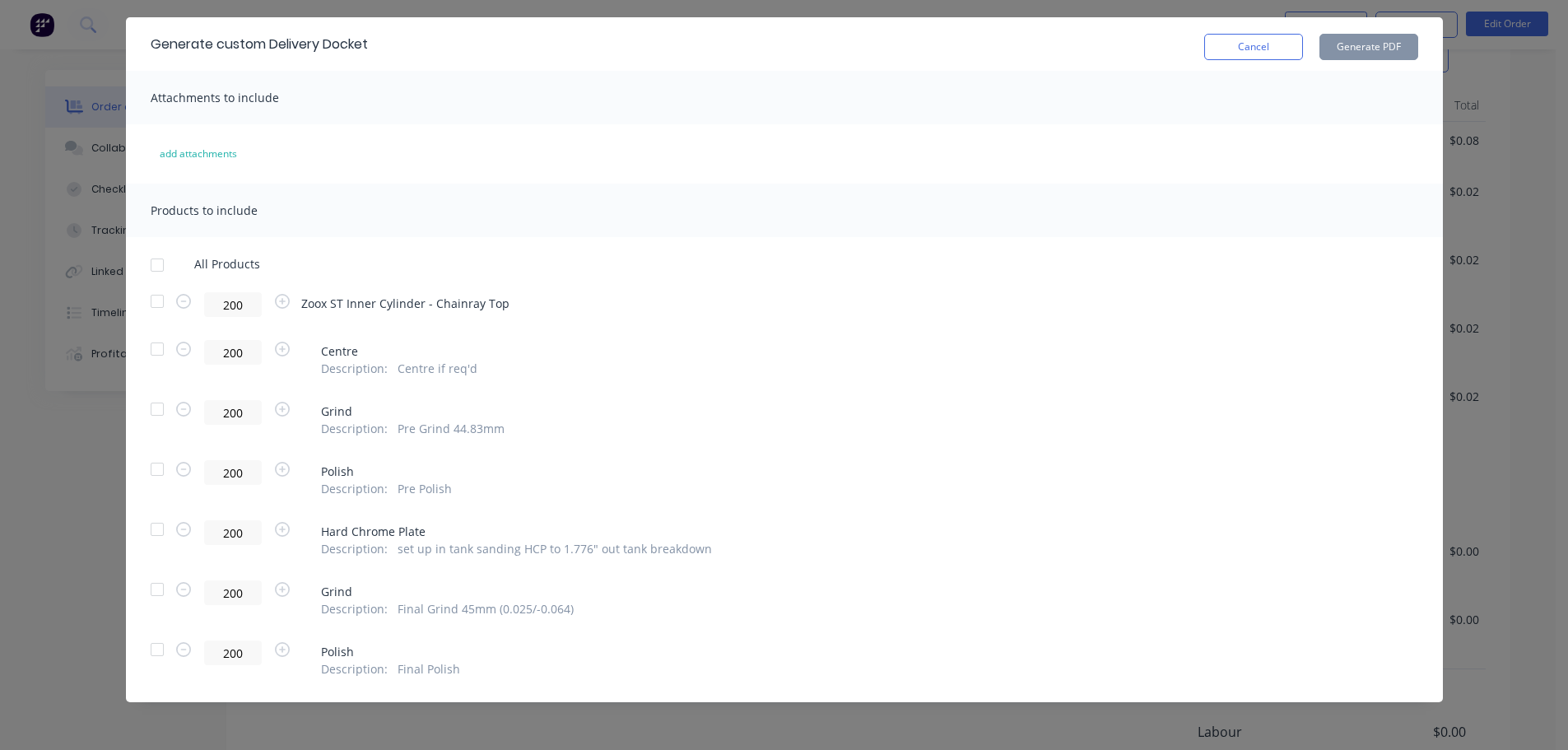
click at [150, 270] on div at bounding box center [157, 265] width 33 height 33
drag, startPoint x: 347, startPoint y: 285, endPoint x: 351, endPoint y: 299, distance: 14.6
click at [347, 288] on div "All Products 200 Zoox ST Inner Cylinder - Chainray Top 200 Centre Description :…" at bounding box center [784, 467] width 1317 height 421
click at [351, 299] on span "Zoox ST Inner Cylinder - Chainray Top" at bounding box center [406, 303] width 208 height 17
click at [407, 308] on span "Zoox ST Inner Cylinder - Chainray Top" at bounding box center [406, 303] width 208 height 17
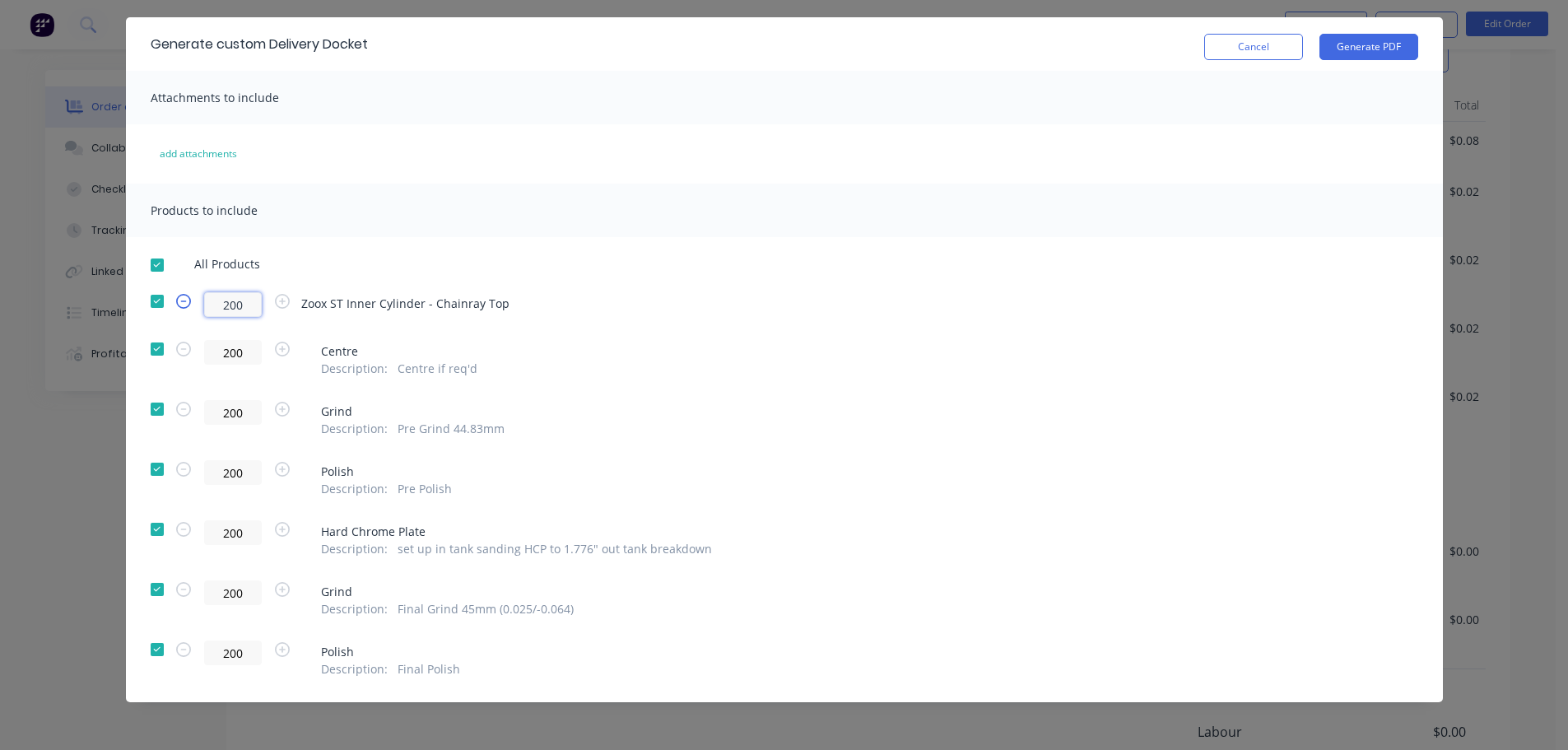
drag, startPoint x: 237, startPoint y: 305, endPoint x: 182, endPoint y: 305, distance: 55.0
click at [182, 305] on div "200" at bounding box center [232, 304] width 123 height 25
type input "48"
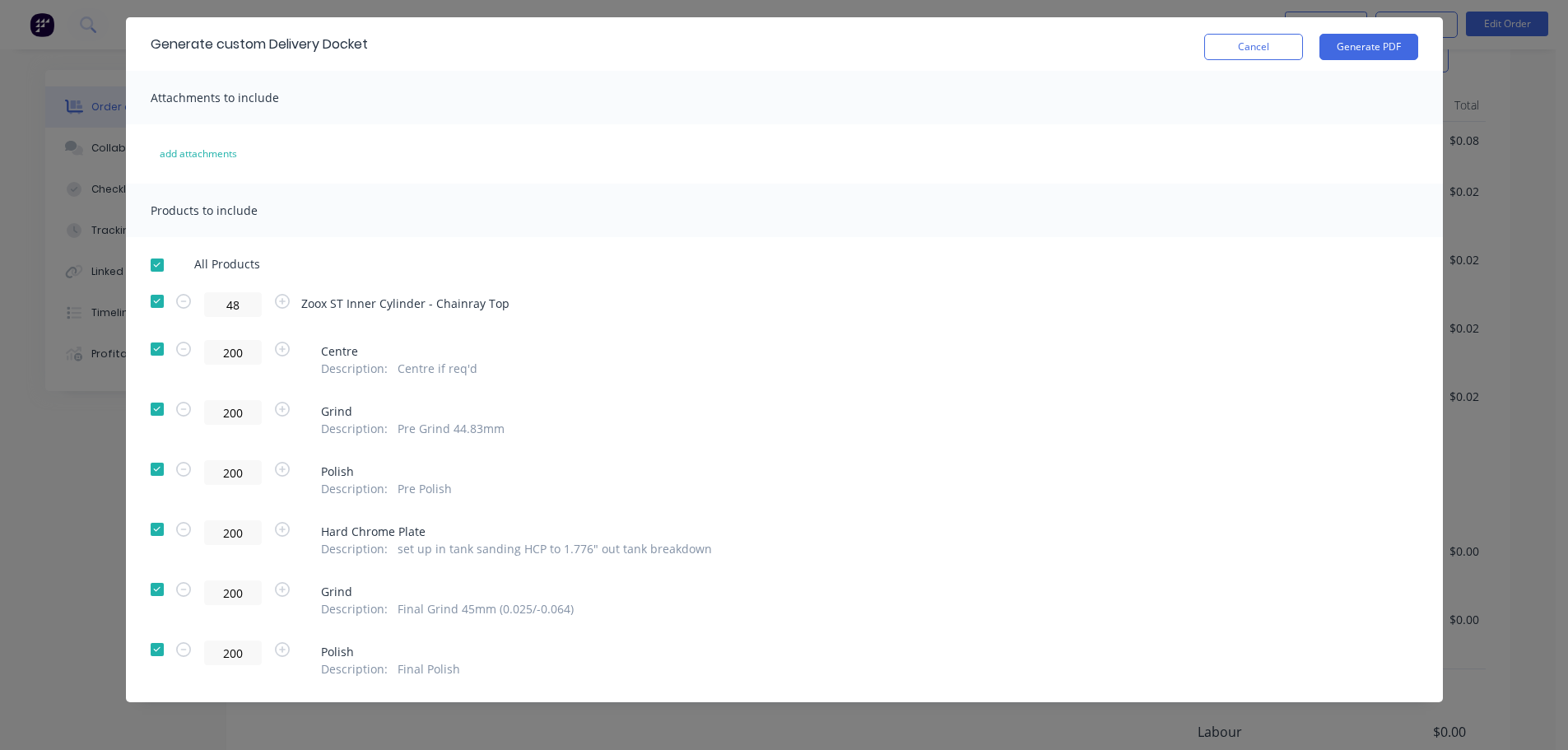
type input "48"
click at [1252, 174] on div "Generate custom Delivery Docket Cancel Generate PDF Attachments to include add …" at bounding box center [784, 359] width 1317 height 685
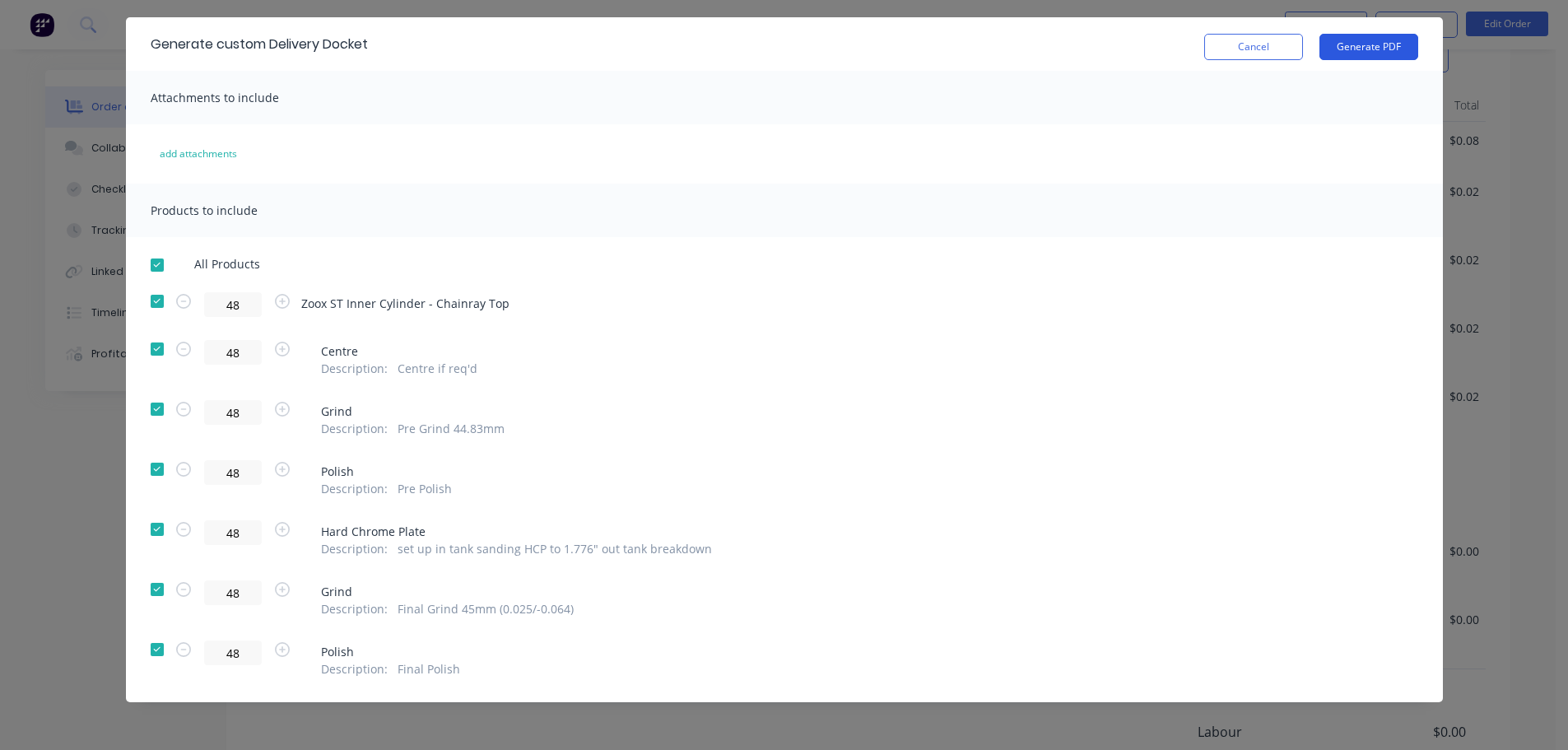
click at [1349, 54] on button "Generate PDF" at bounding box center [1369, 46] width 99 height 27
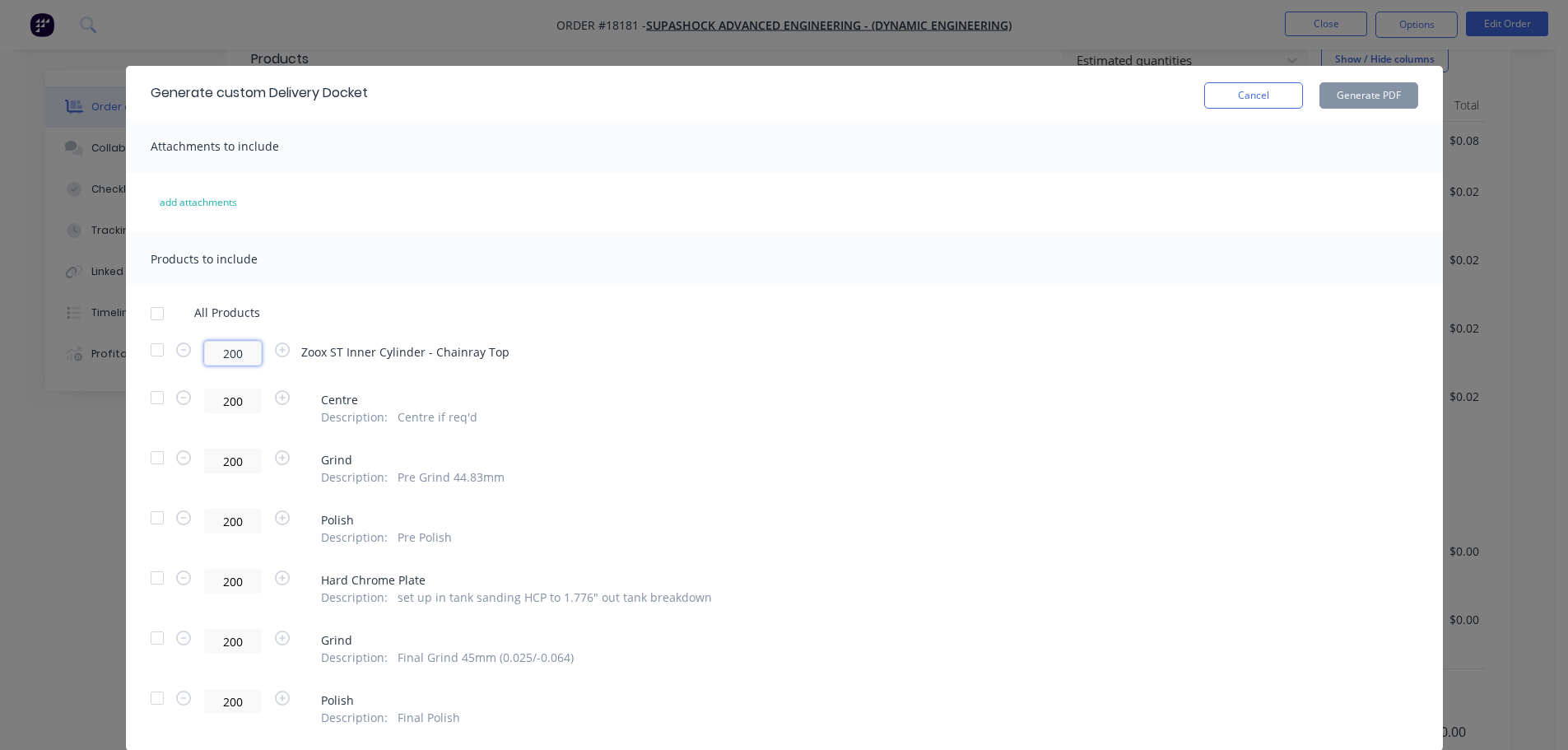
click at [245, 348] on input "200" at bounding box center [232, 353] width 58 height 25
click at [147, 311] on div at bounding box center [157, 313] width 33 height 33
click at [228, 347] on input "200" at bounding box center [232, 353] width 58 height 25
drag, startPoint x: 239, startPoint y: 348, endPoint x: 158, endPoint y: 345, distance: 81.1
click at [158, 345] on div "200 Zoox ST Inner Cylinder - Chainray Top" at bounding box center [784, 353] width 1267 height 25
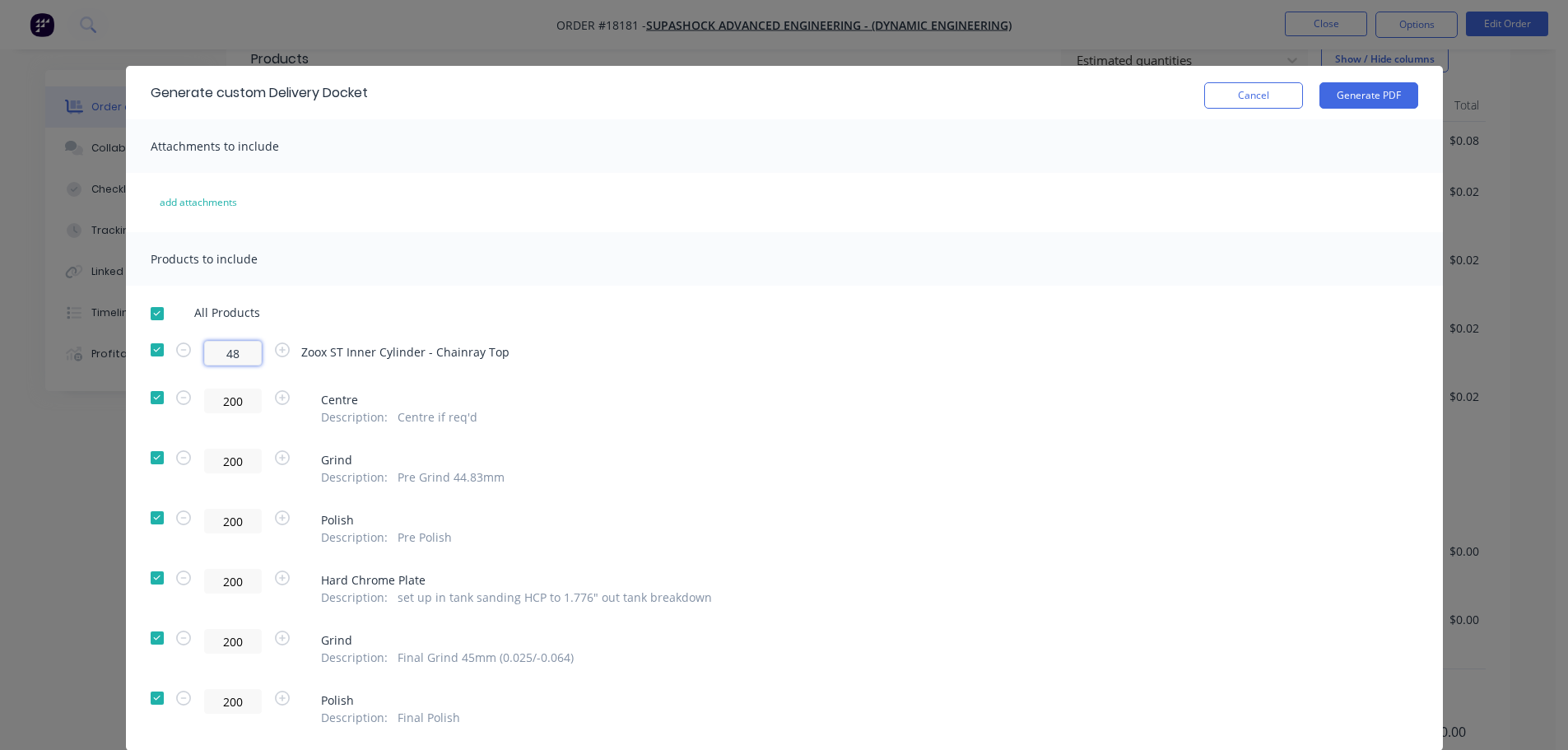
type input "4"
drag, startPoint x: 208, startPoint y: 339, endPoint x: 665, endPoint y: 340, distance: 457.0
click at [665, 340] on div "All Products Zoox ST Inner Cylinder - Chainray Top 200 Centre Description : Cen…" at bounding box center [784, 516] width 1317 height 421
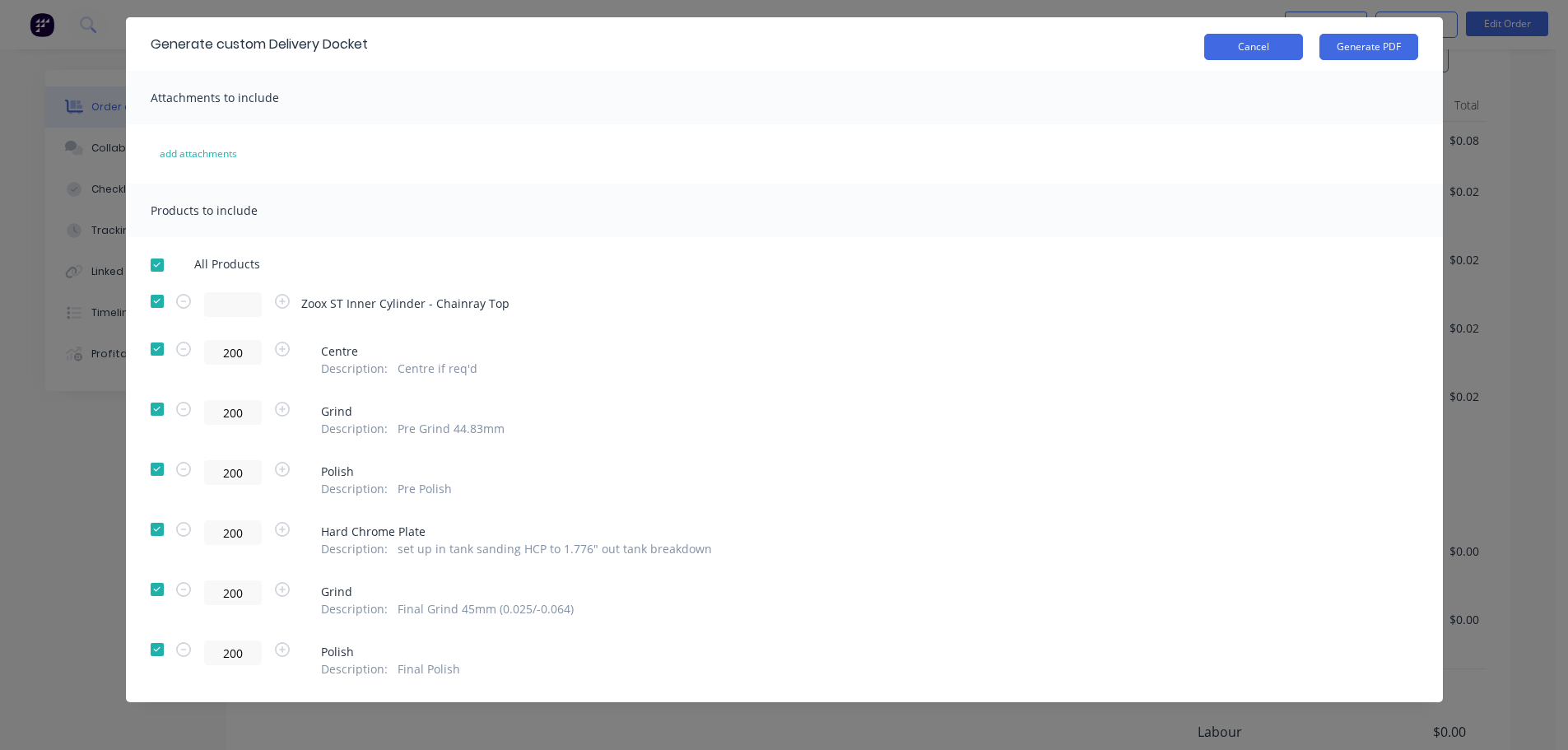
click at [1221, 46] on button "Cancel" at bounding box center [1254, 46] width 99 height 27
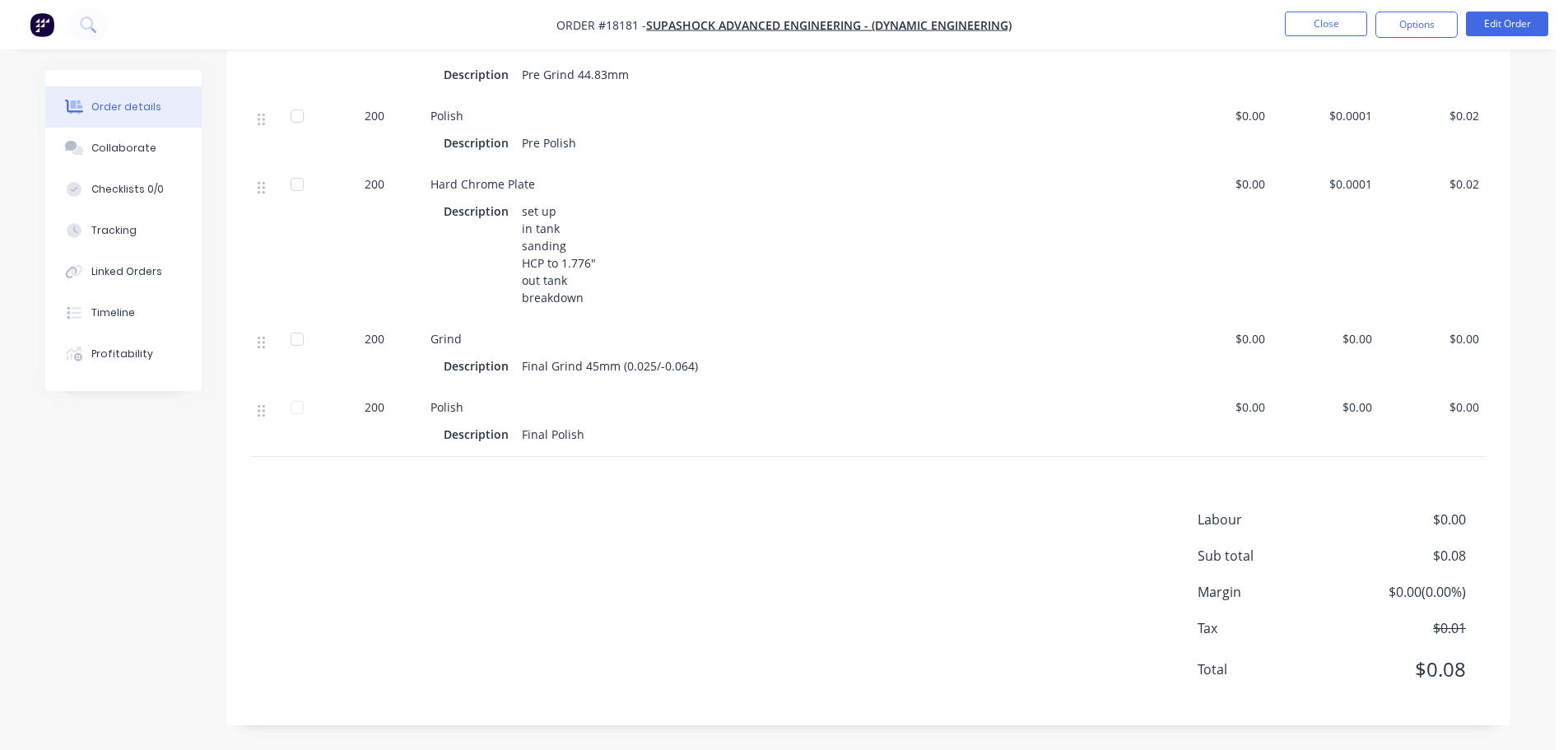
scroll to position [294, 0]
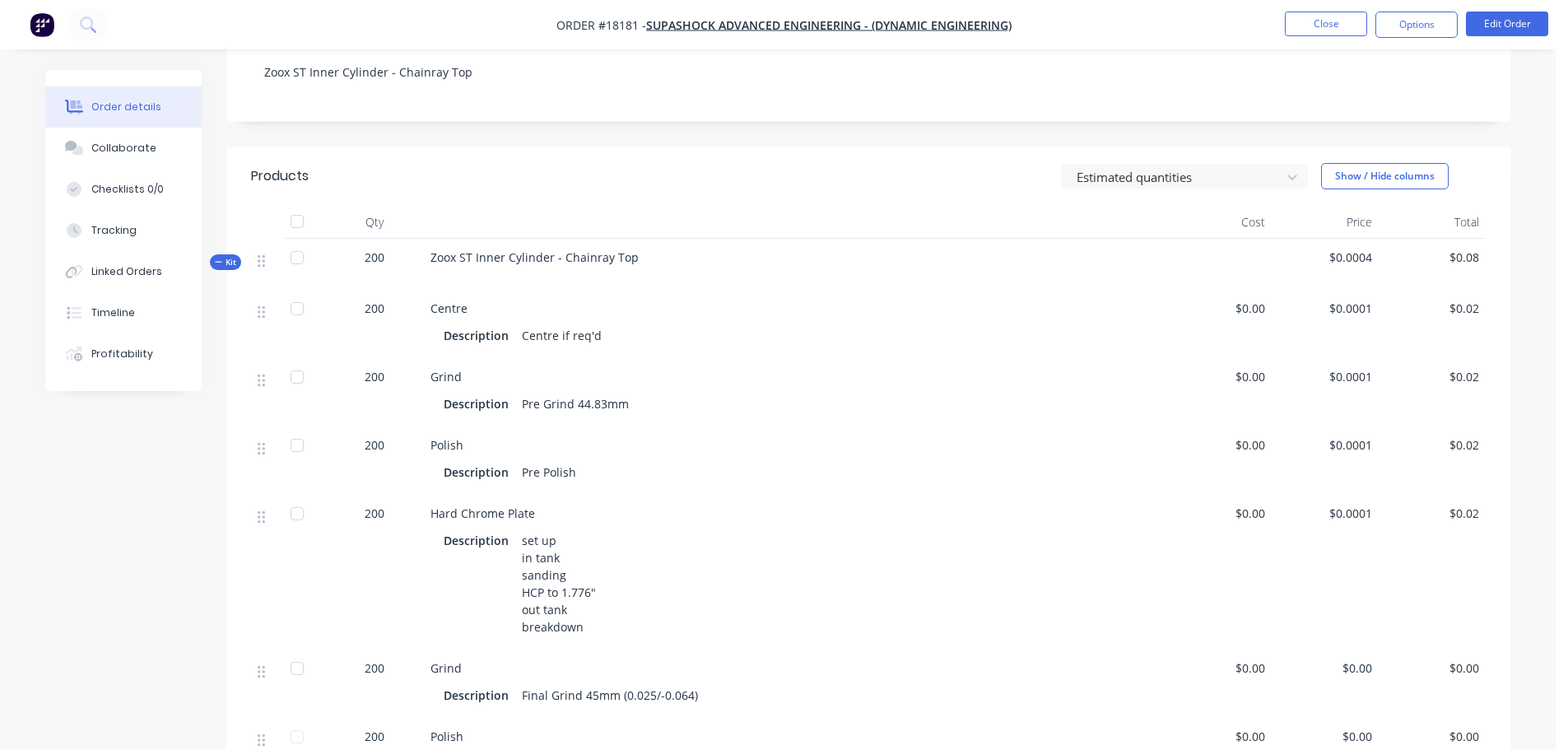
click at [435, 257] on span "Zoox ST Inner Cylinder - Chainray Top" at bounding box center [535, 257] width 208 height 15
click at [1496, 31] on button "Edit Order" at bounding box center [1508, 23] width 83 height 25
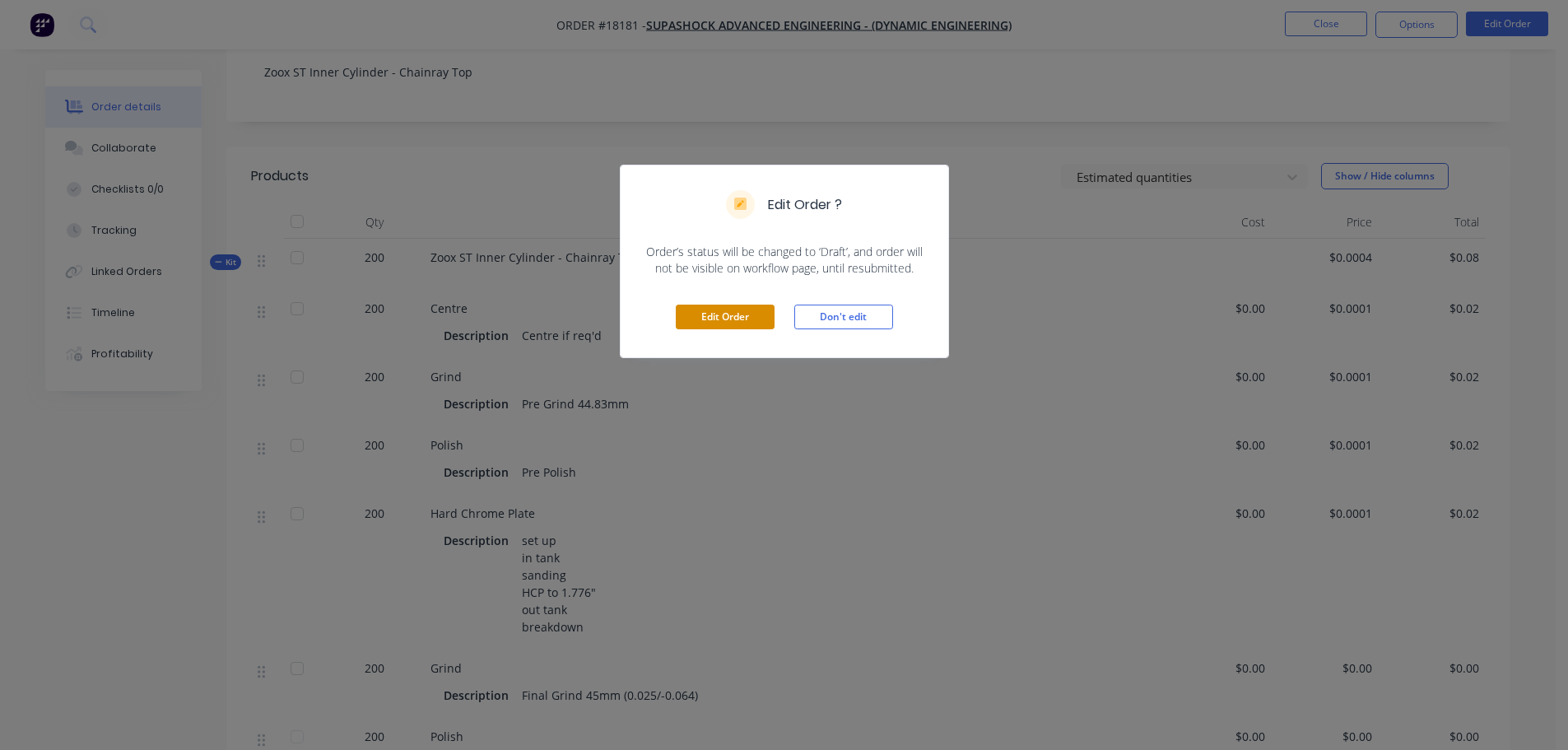
click at [704, 321] on button "Edit Order" at bounding box center [725, 317] width 99 height 25
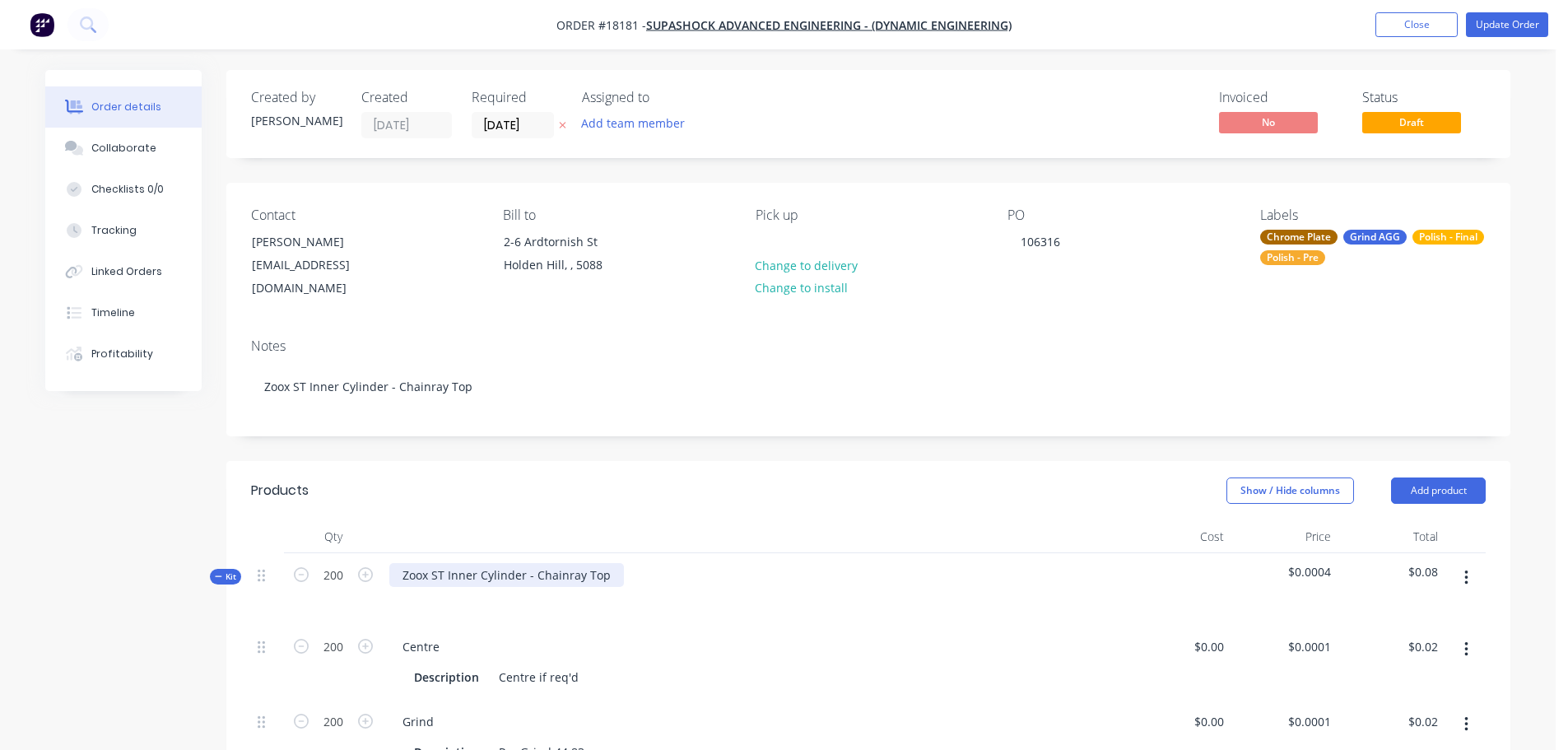
click at [403, 563] on div "Zoox ST Inner Cylinder - Chainray Top" at bounding box center [506, 575] width 234 height 24
click at [538, 493] on header "Products Show / Hide columns Add product" at bounding box center [868, 490] width 1284 height 59
click at [1515, 15] on button "Update Order" at bounding box center [1508, 24] width 83 height 25
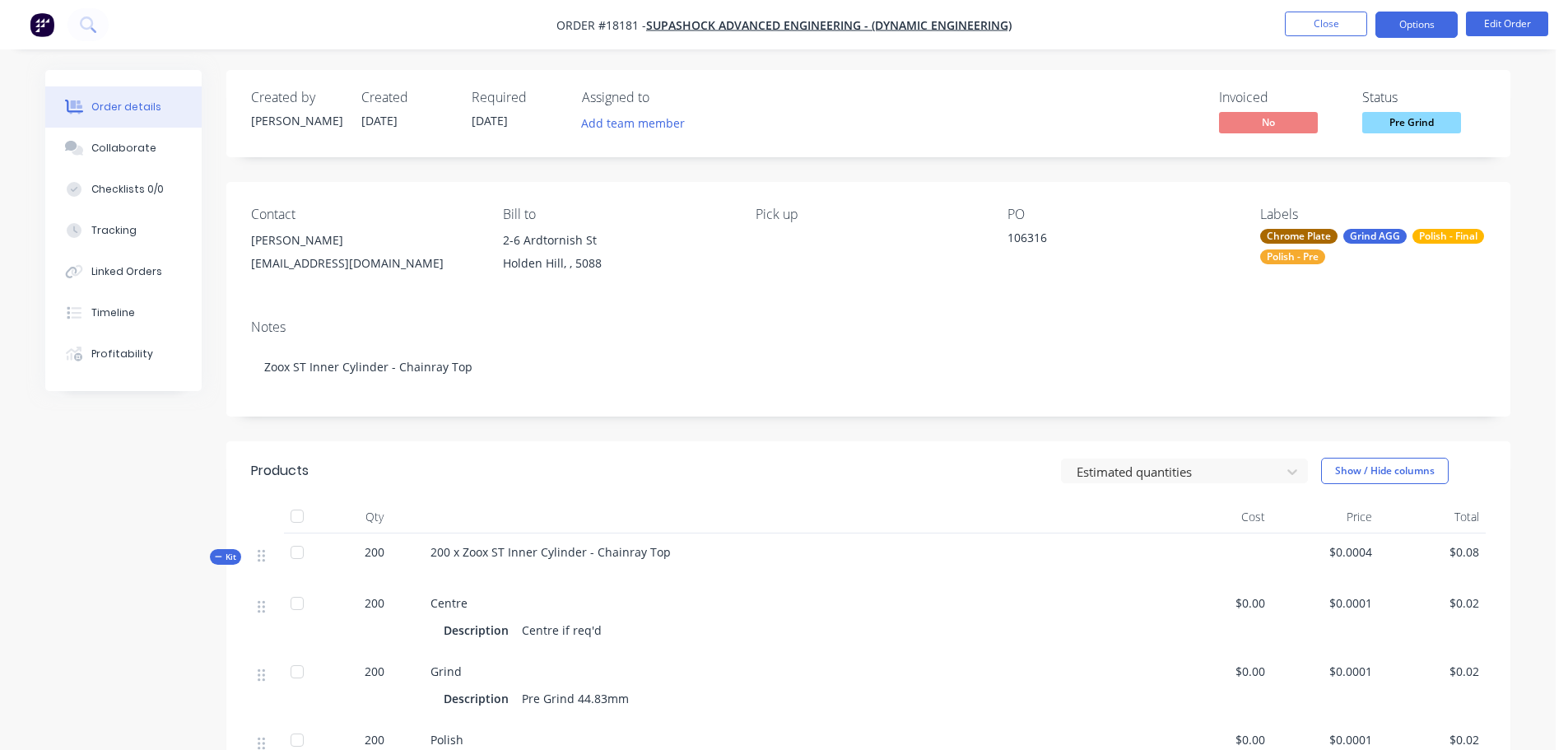
click at [1409, 30] on button "Options" at bounding box center [1417, 24] width 83 height 27
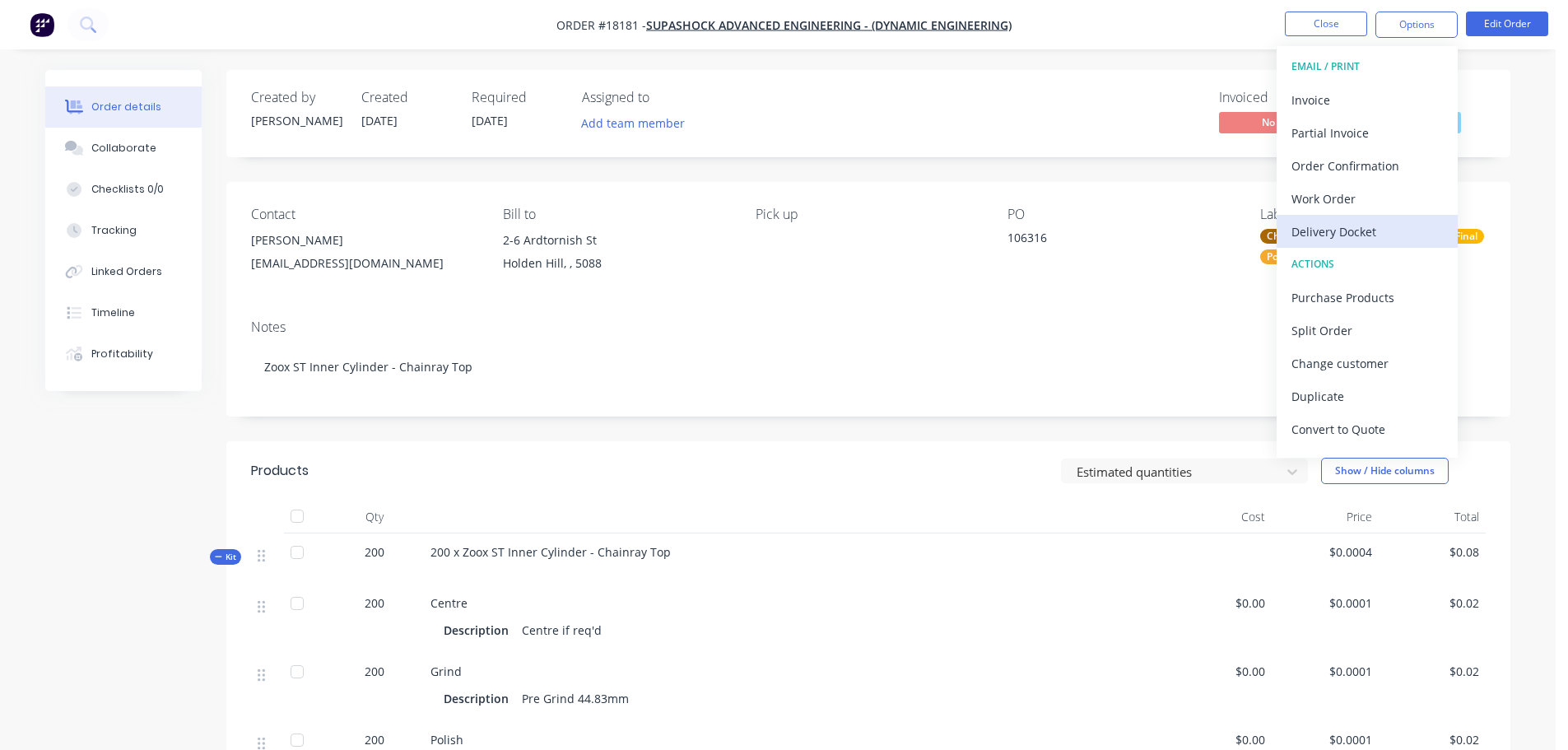
click at [1350, 234] on div "Delivery Docket" at bounding box center [1367, 232] width 152 height 24
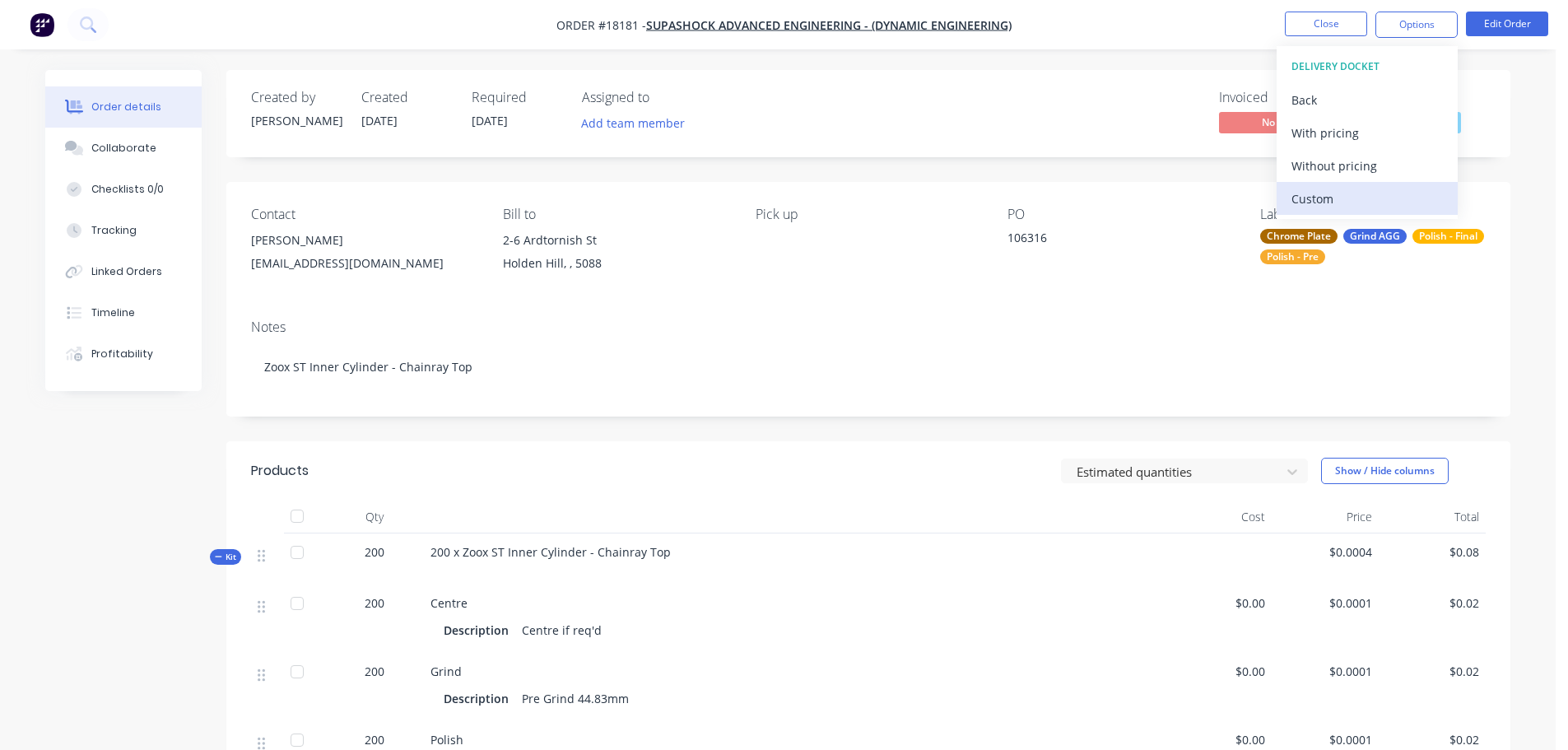
click at [1331, 197] on div "Custom" at bounding box center [1367, 199] width 152 height 24
click at [1317, 169] on div "Without pricing" at bounding box center [1367, 166] width 152 height 24
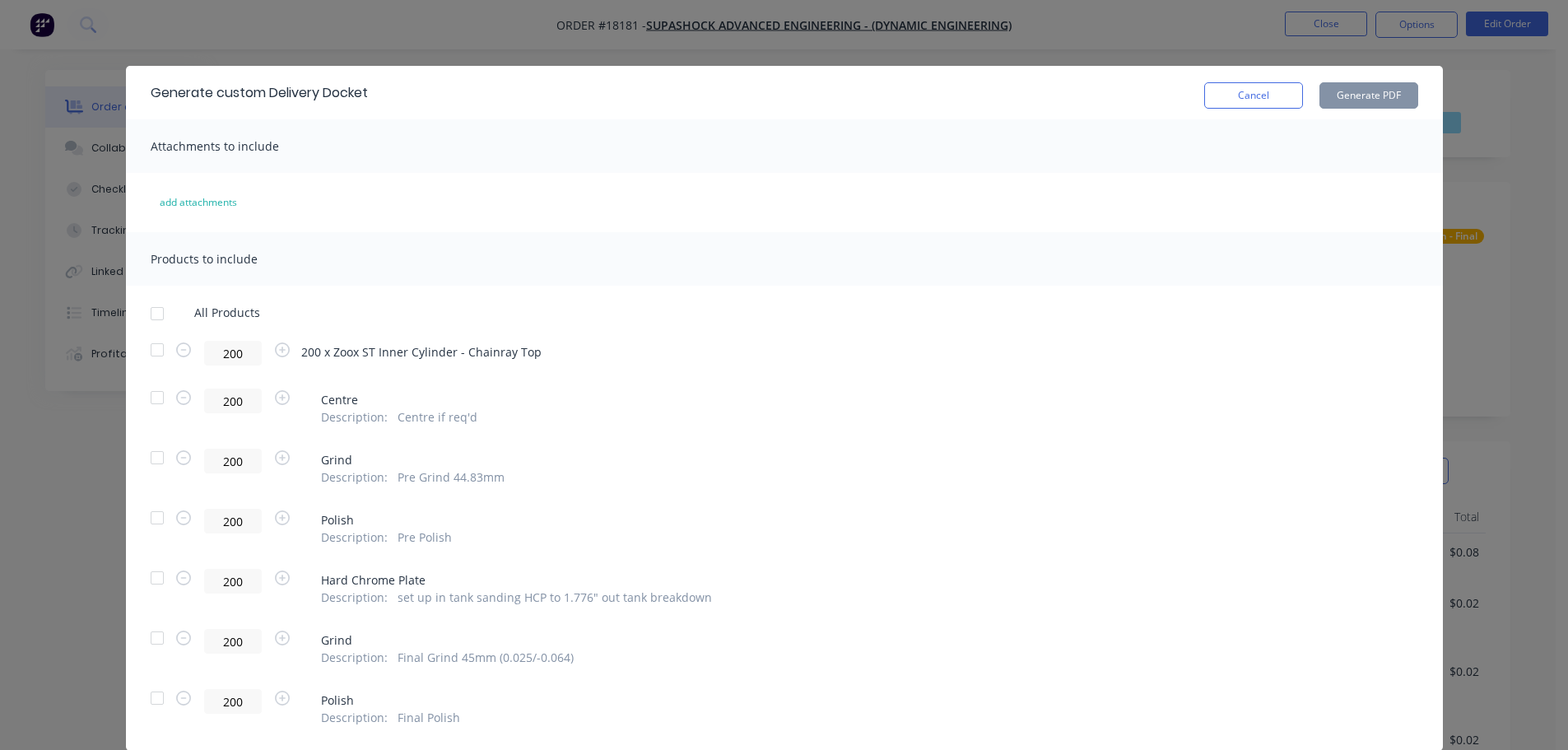
click at [147, 311] on div at bounding box center [157, 313] width 33 height 33
drag, startPoint x: 235, startPoint y: 355, endPoint x: 173, endPoint y: 347, distance: 62.5
click at [173, 347] on div "200" at bounding box center [232, 353] width 123 height 25
type input "48"
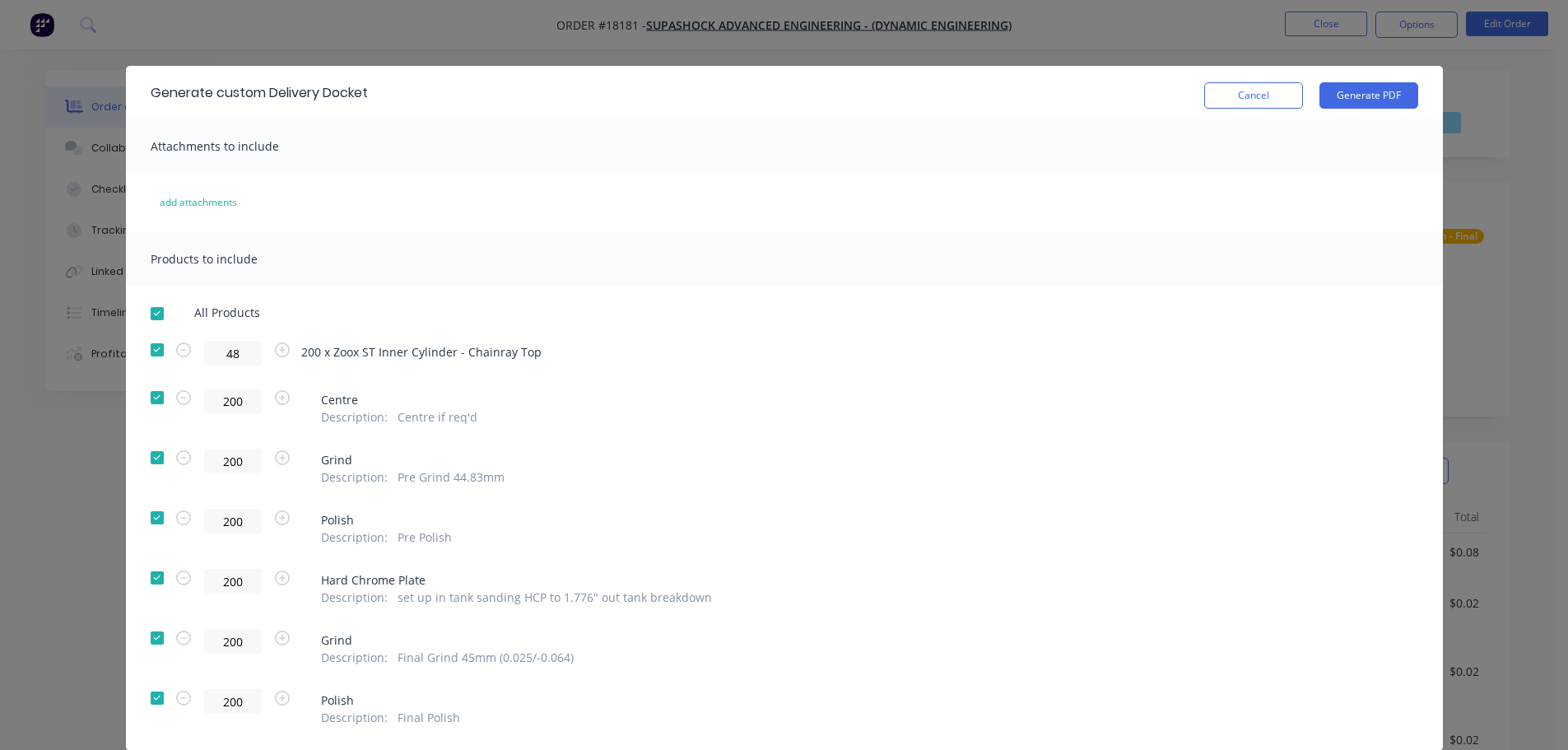
type input "48"
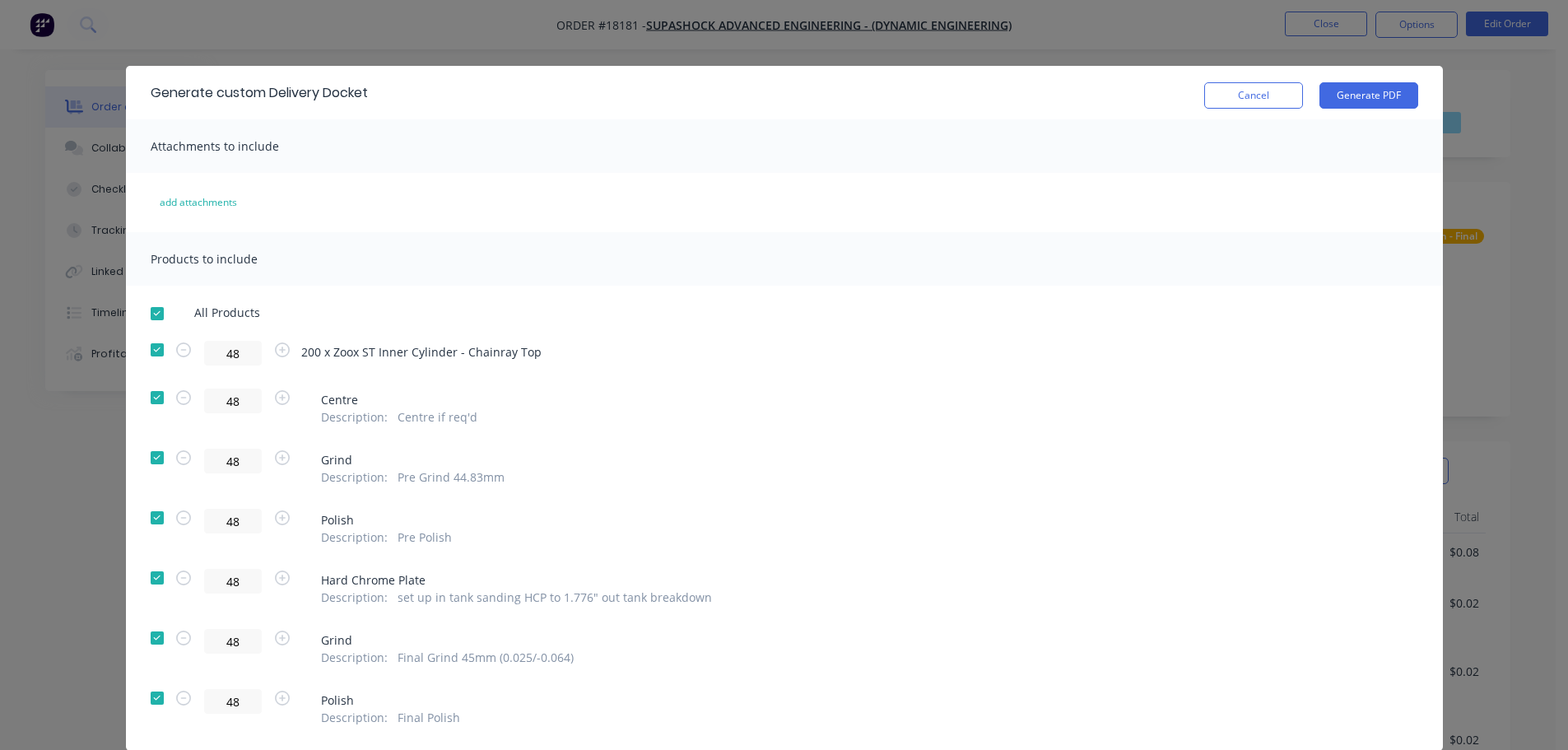
click at [1137, 199] on div "add attachments" at bounding box center [784, 202] width 1317 height 27
click at [1364, 100] on button "Generate PDF" at bounding box center [1369, 96] width 99 height 27
click at [1241, 94] on button "Cancel" at bounding box center [1254, 96] width 99 height 27
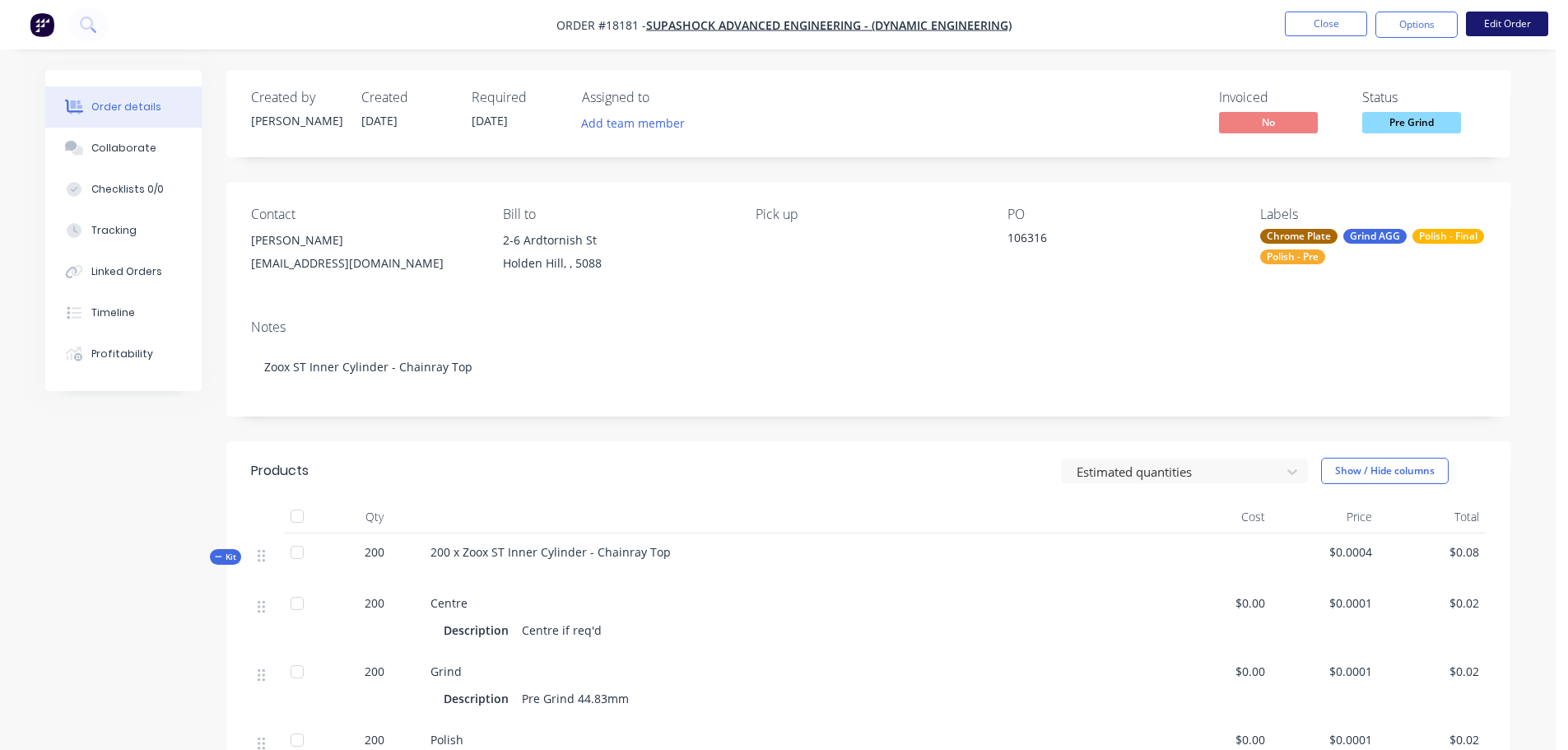
click at [1472, 26] on button "Edit Order" at bounding box center [1508, 23] width 83 height 25
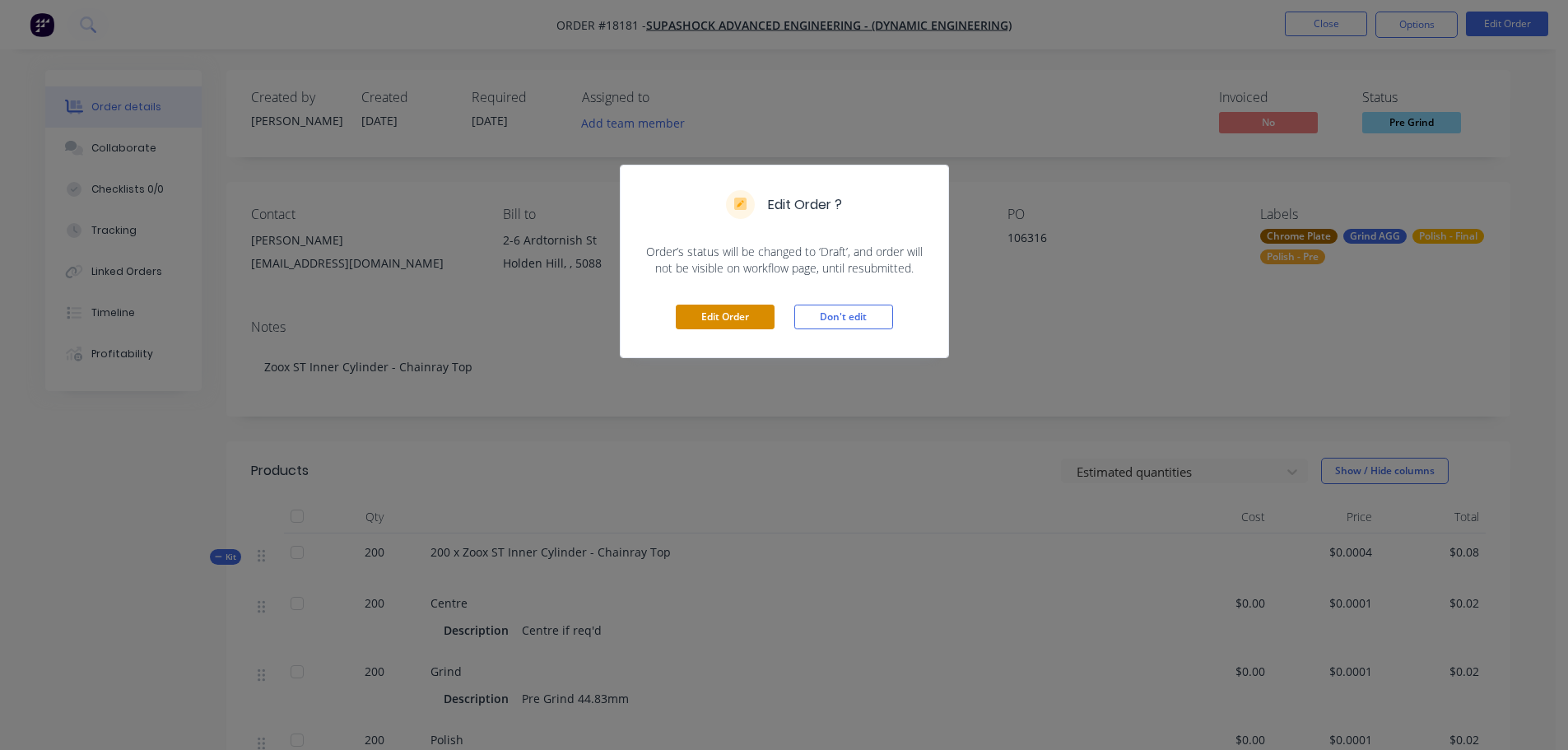
click at [722, 316] on button "Edit Order" at bounding box center [725, 317] width 99 height 25
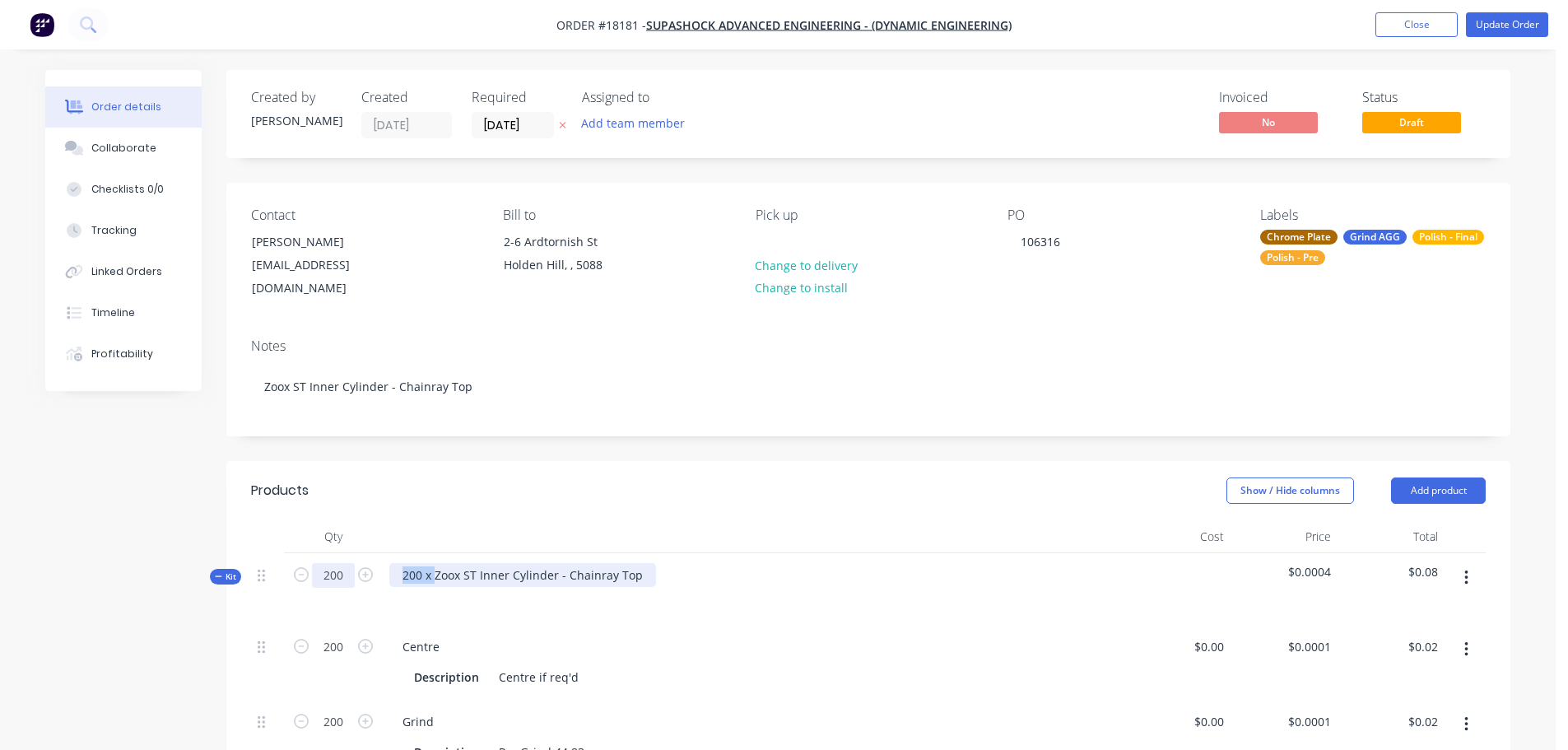
drag, startPoint x: 435, startPoint y: 555, endPoint x: 344, endPoint y: 555, distance: 91.0
click at [344, 555] on div "Kit 200 200 x Zoox ST Inner Cylinder - Chainray Top $0.0004 $0.08" at bounding box center [869, 588] width 1235 height 71
click at [579, 484] on div "Show / Hide columns Add product" at bounding box center [1000, 491] width 972 height 27
click at [1537, 33] on button "Update Order" at bounding box center [1508, 24] width 83 height 25
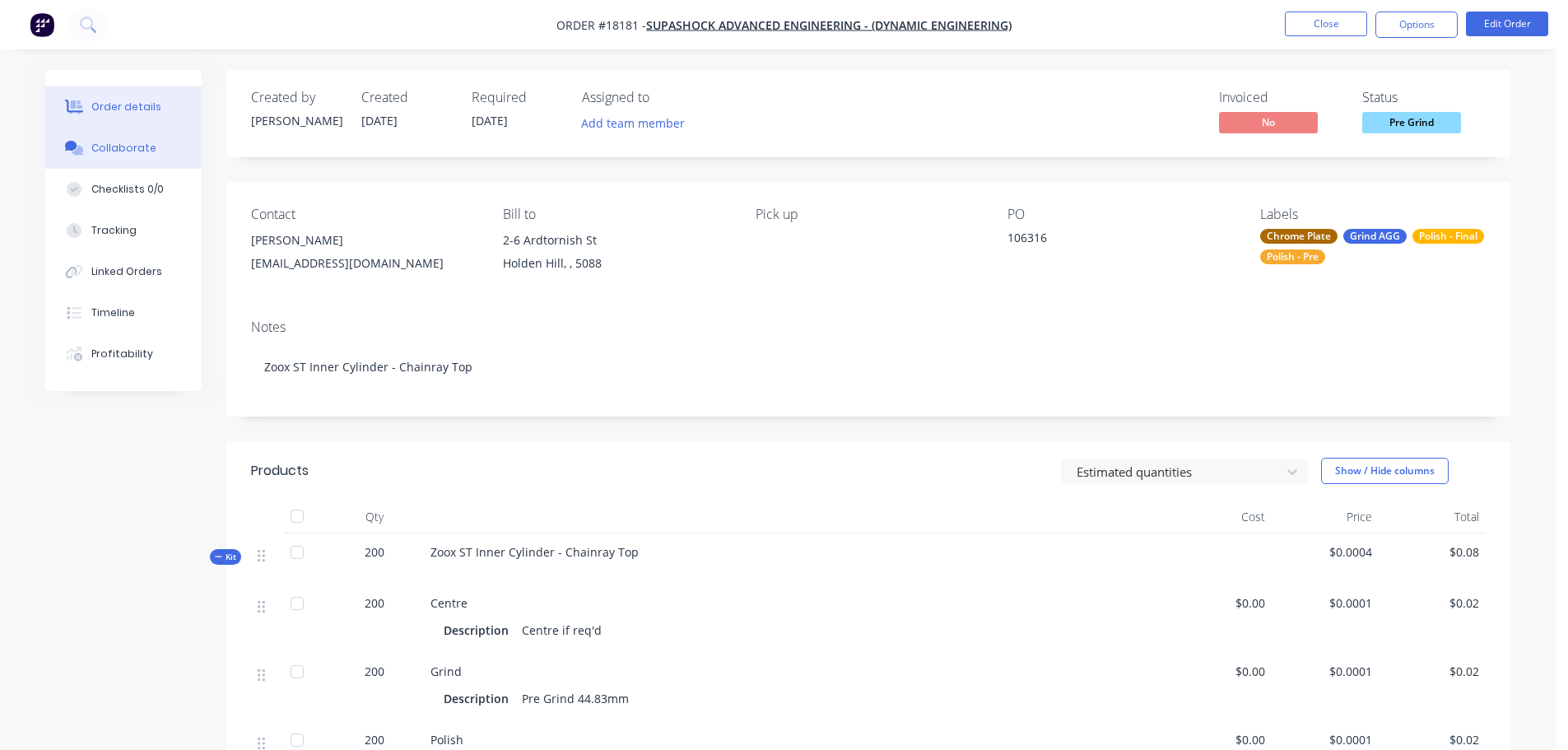
click at [140, 146] on div "Collaborate" at bounding box center [124, 147] width 65 height 15
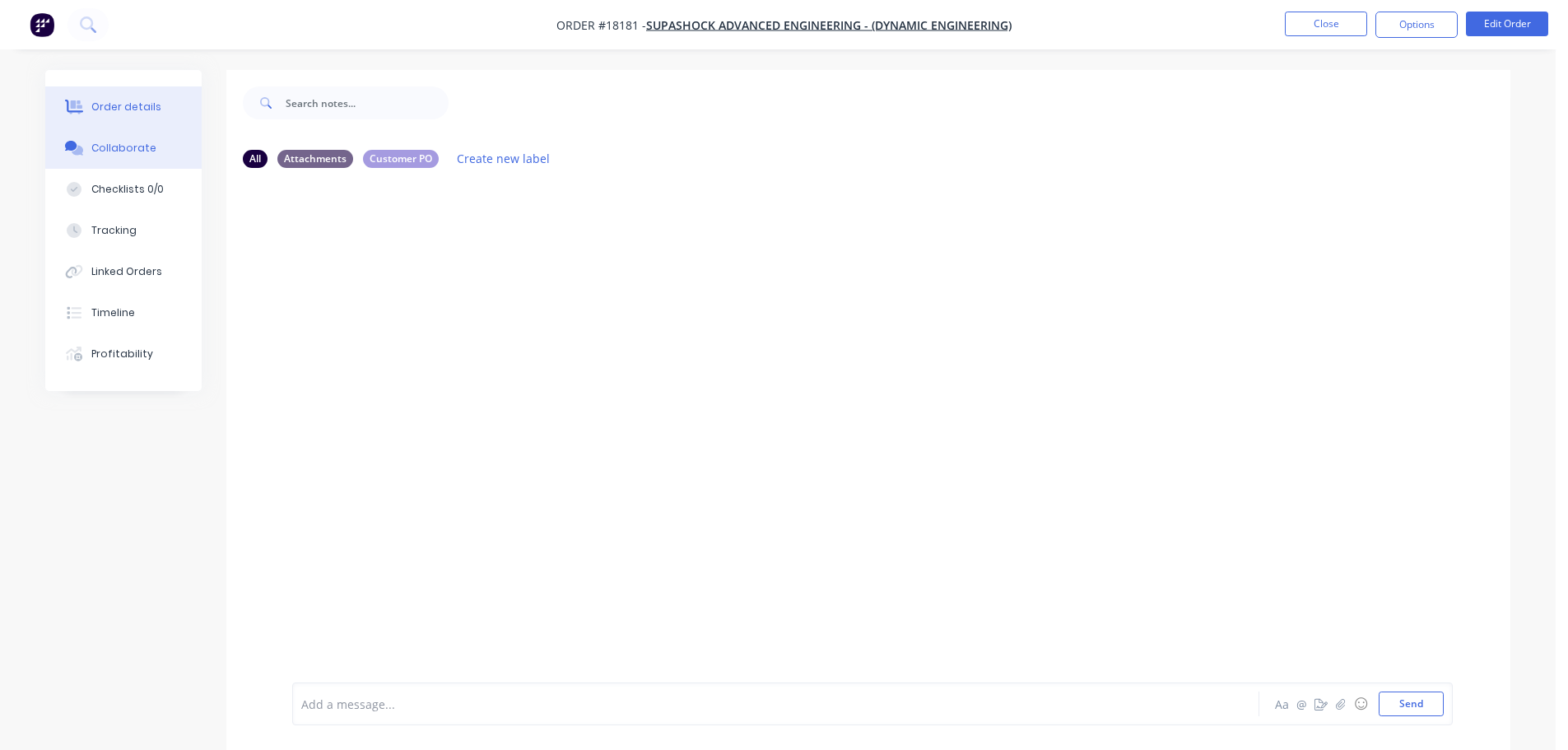
click at [124, 111] on div "Order details" at bounding box center [126, 107] width 70 height 15
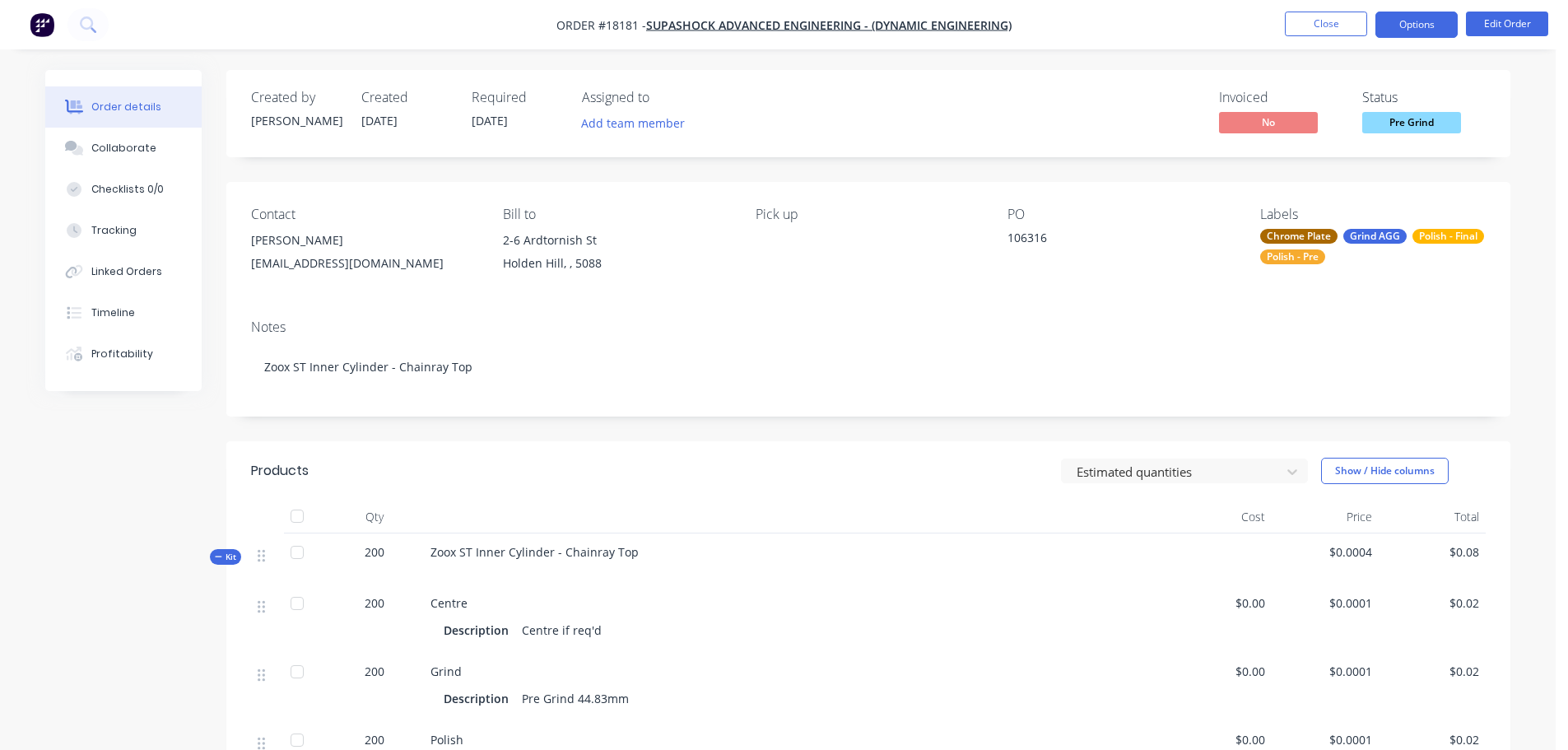
click at [1407, 31] on button "Options" at bounding box center [1417, 24] width 83 height 27
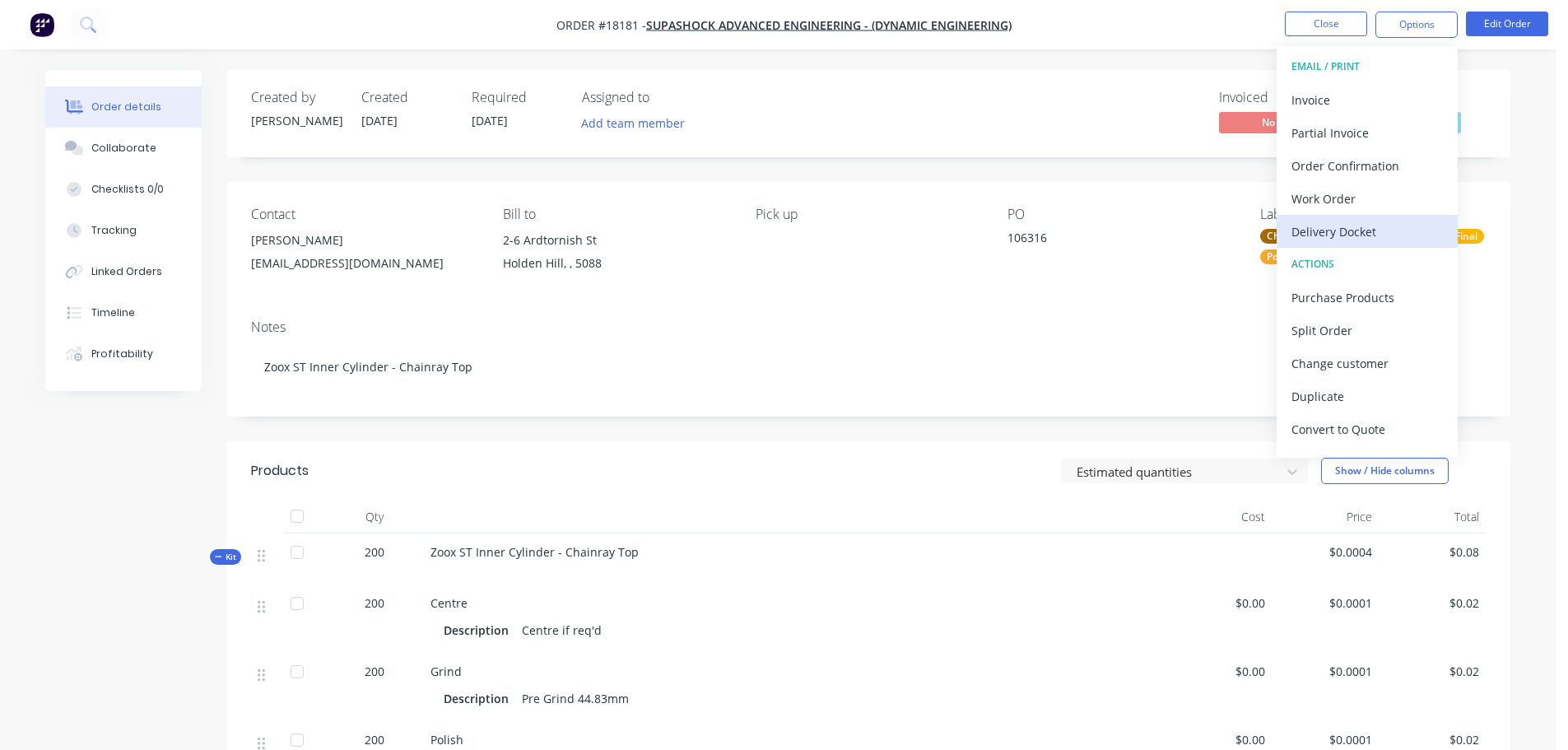
click at [1345, 234] on div "Delivery Docket" at bounding box center [1367, 232] width 152 height 24
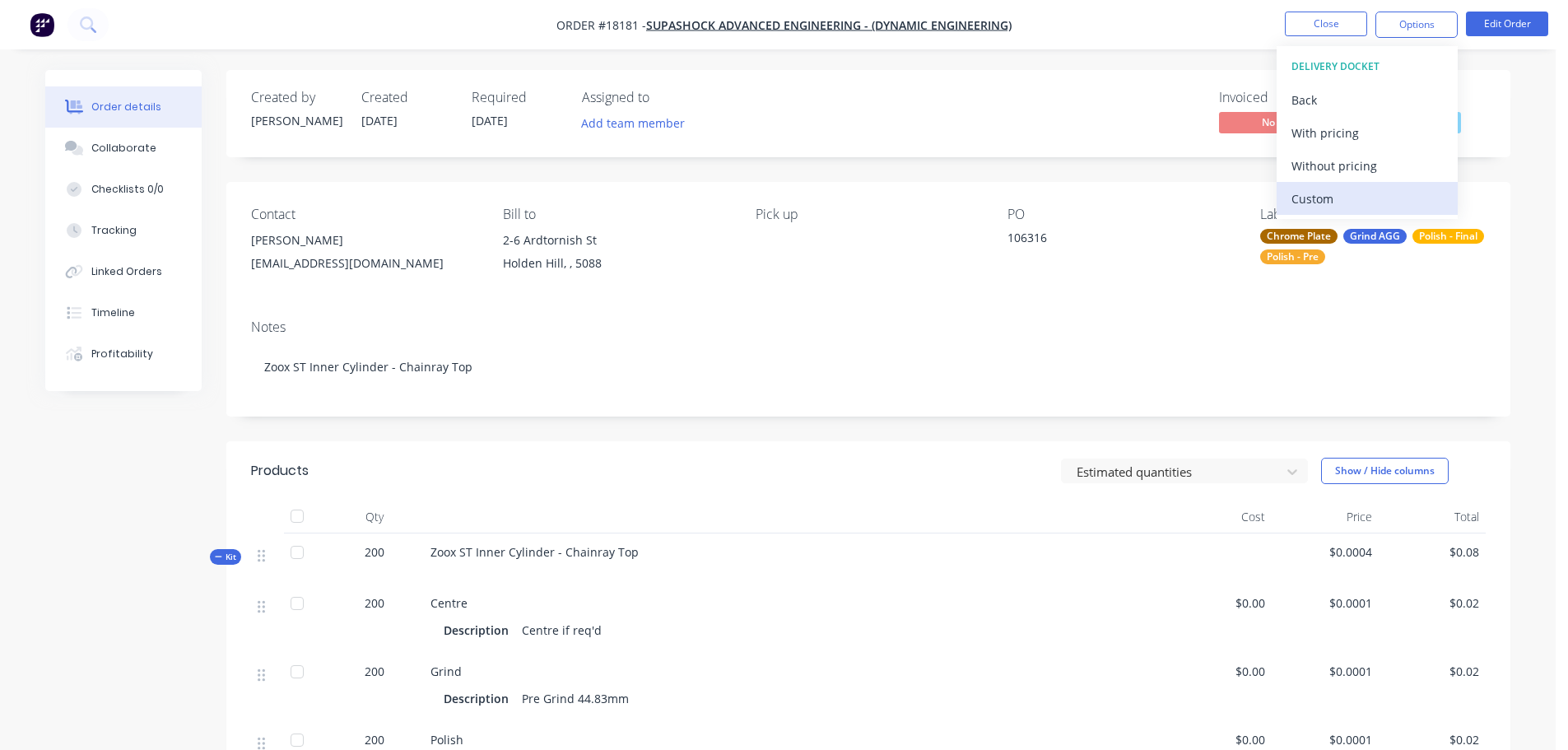
click at [1321, 207] on div "Custom" at bounding box center [1367, 199] width 152 height 24
click at [1324, 170] on div "Without pricing" at bounding box center [1367, 166] width 152 height 24
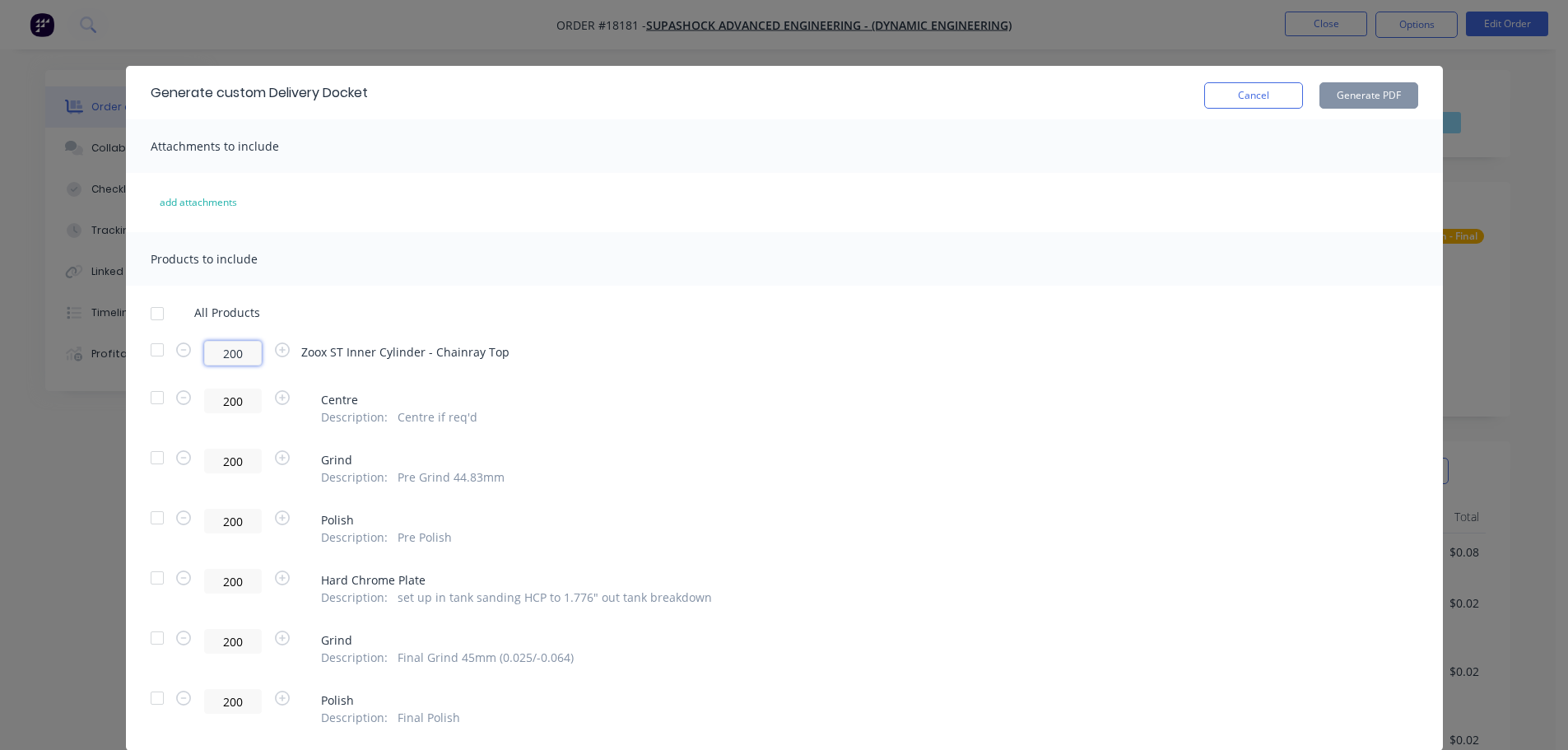
drag, startPoint x: 238, startPoint y: 356, endPoint x: 91, endPoint y: 351, distance: 147.1
click at [92, 351] on div "Generate custom Delivery Docket Cancel Generate PDF Attachments to include add …" at bounding box center [784, 375] width 1568 height 750
type input "48"
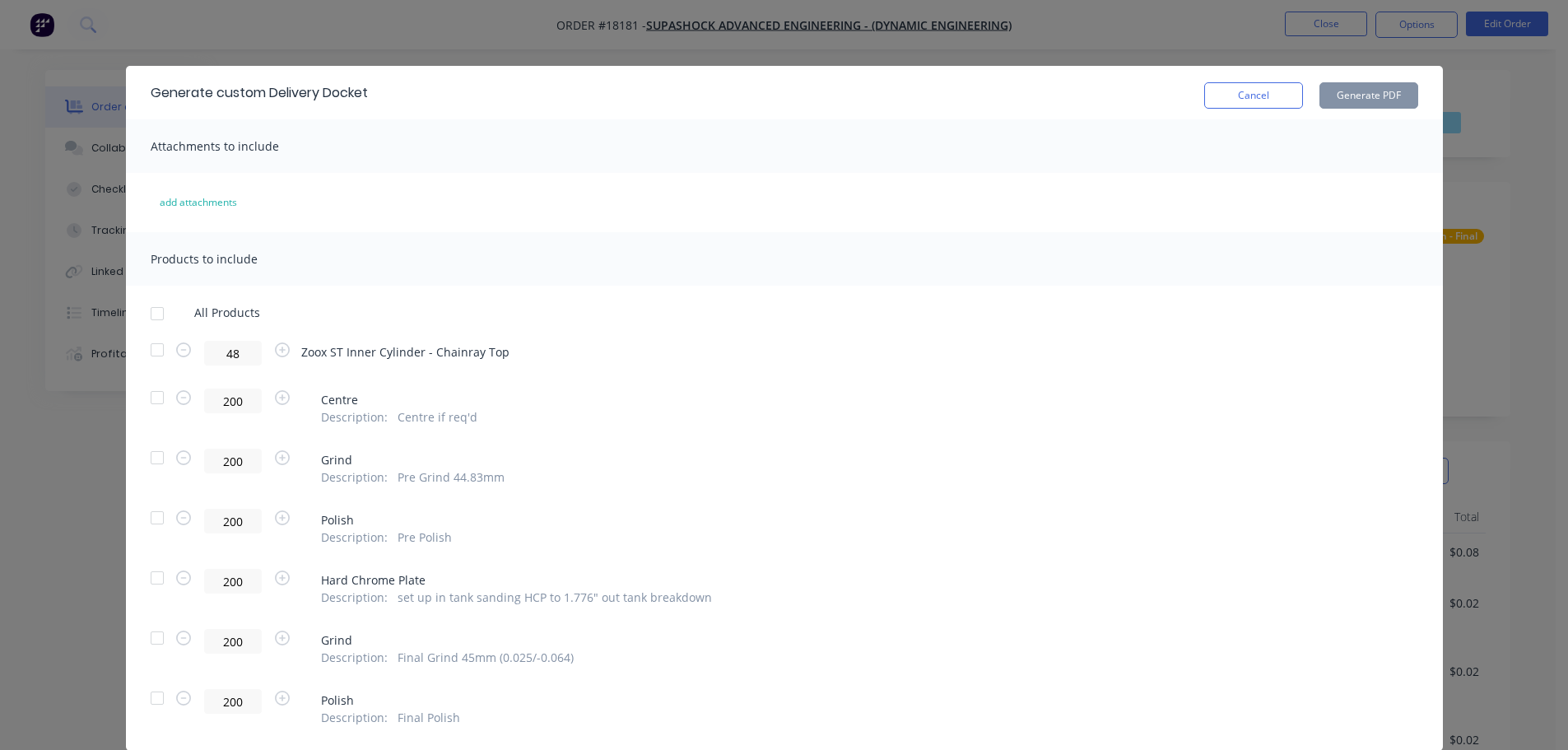
type input "48"
click at [158, 319] on div at bounding box center [157, 313] width 33 height 33
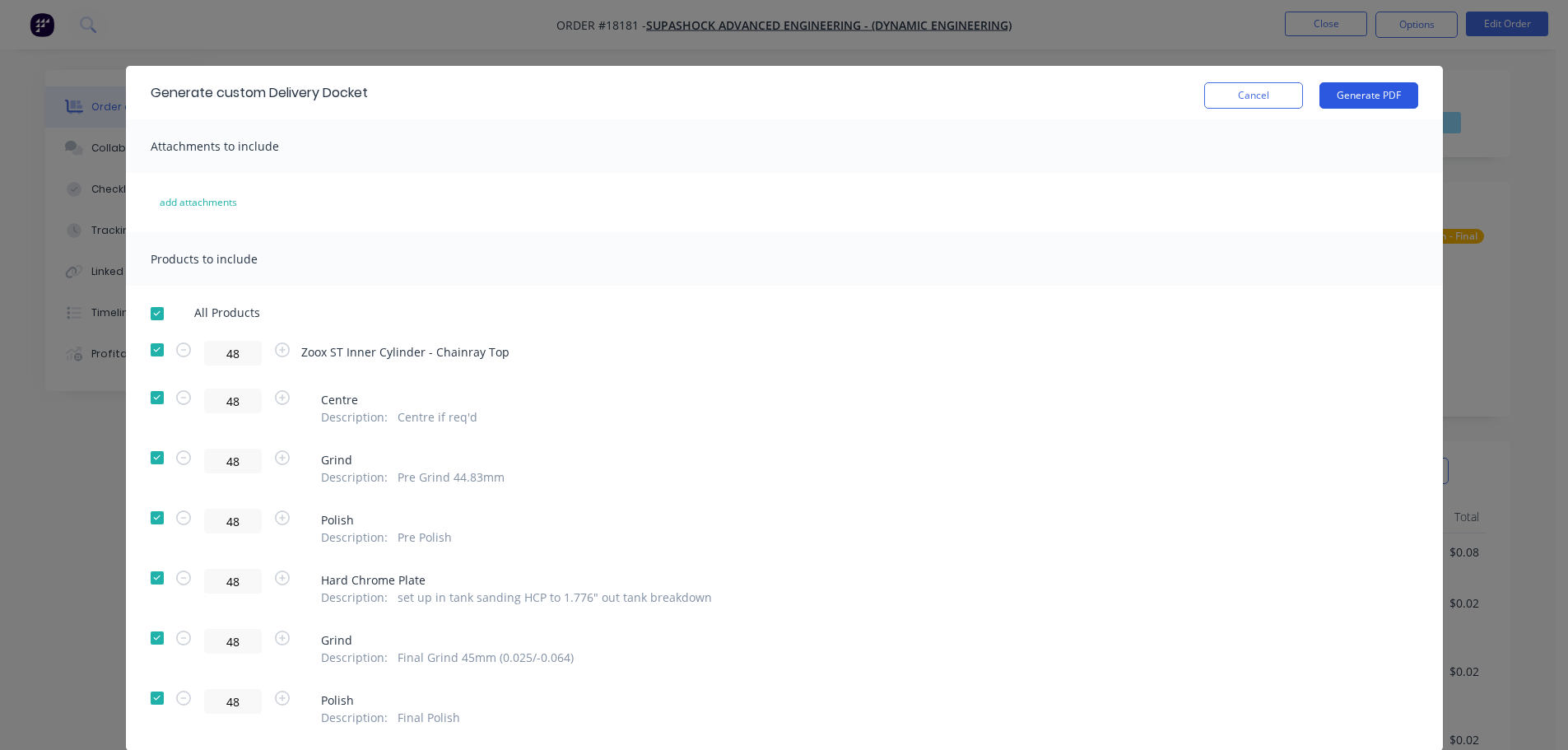
click at [1348, 102] on button "Generate PDF" at bounding box center [1369, 96] width 99 height 27
click at [1258, 81] on div "Cancel Generate PDF" at bounding box center [1311, 92] width 214 height 32
click at [1278, 84] on button "Cancel" at bounding box center [1254, 96] width 99 height 27
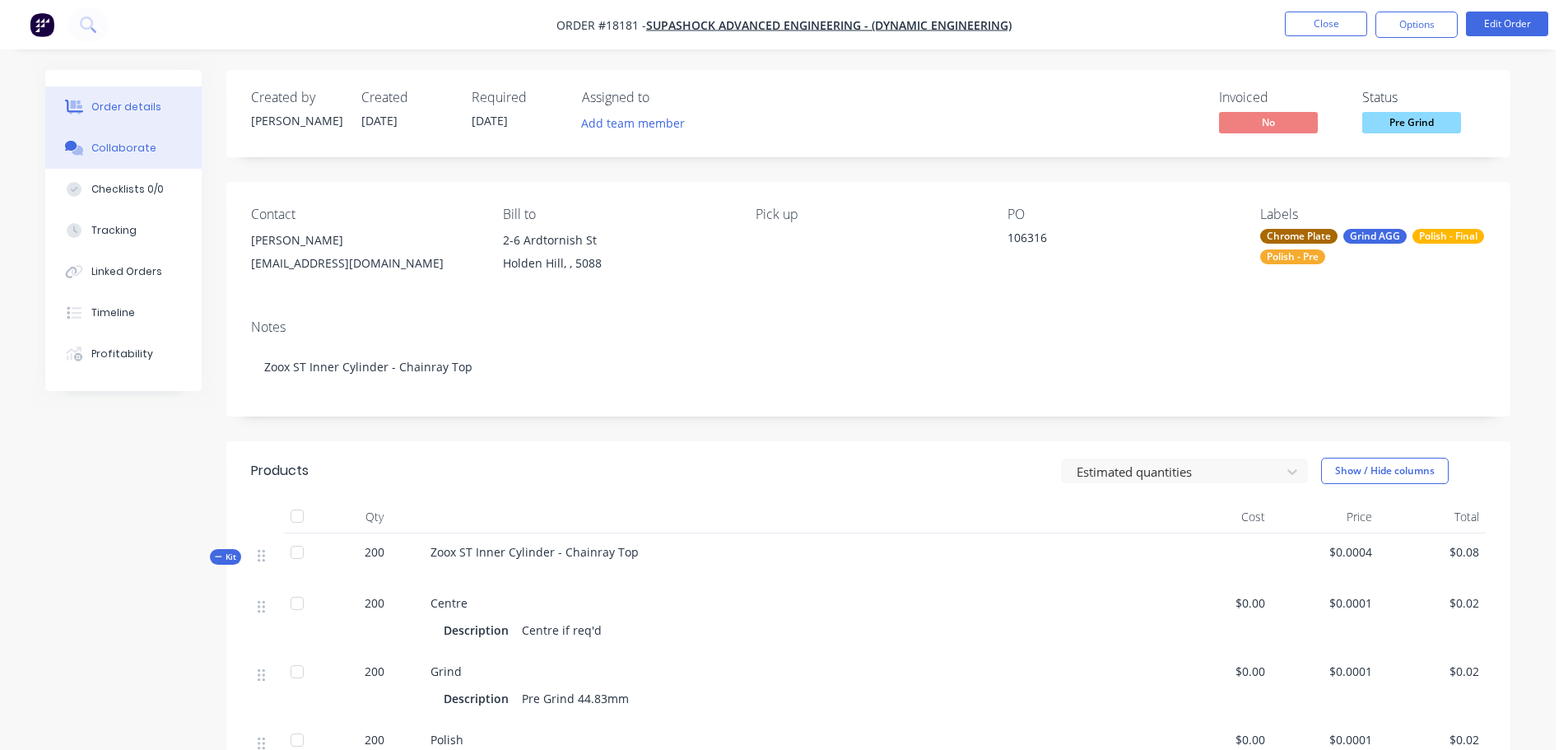
click at [138, 146] on div "Collaborate" at bounding box center [124, 147] width 65 height 15
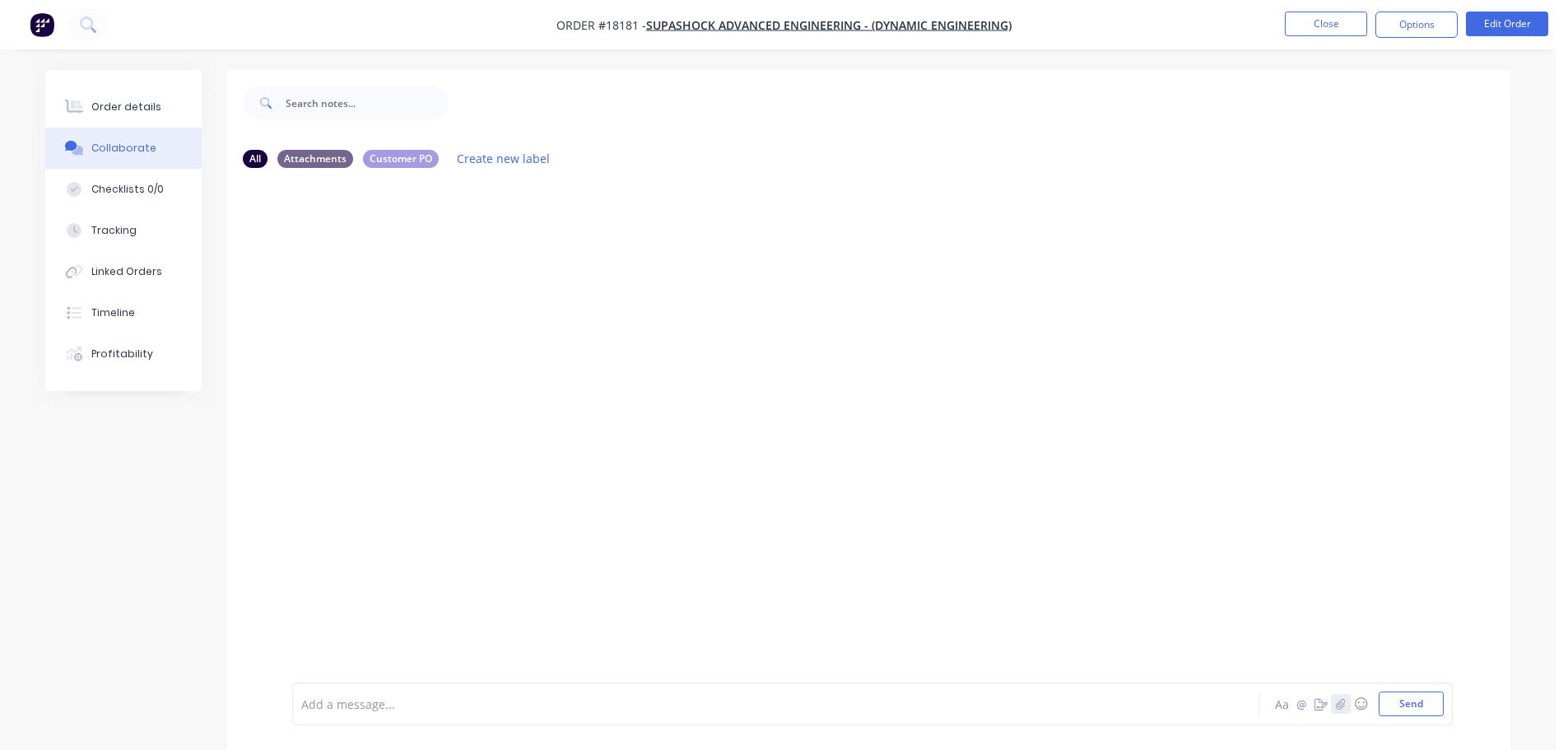
click at [1341, 704] on icon "button" at bounding box center [1341, 704] width 9 height 11
click at [1401, 710] on button "Send" at bounding box center [1411, 704] width 65 height 25
click at [422, 307] on icon "button" at bounding box center [425, 307] width 5 height 19
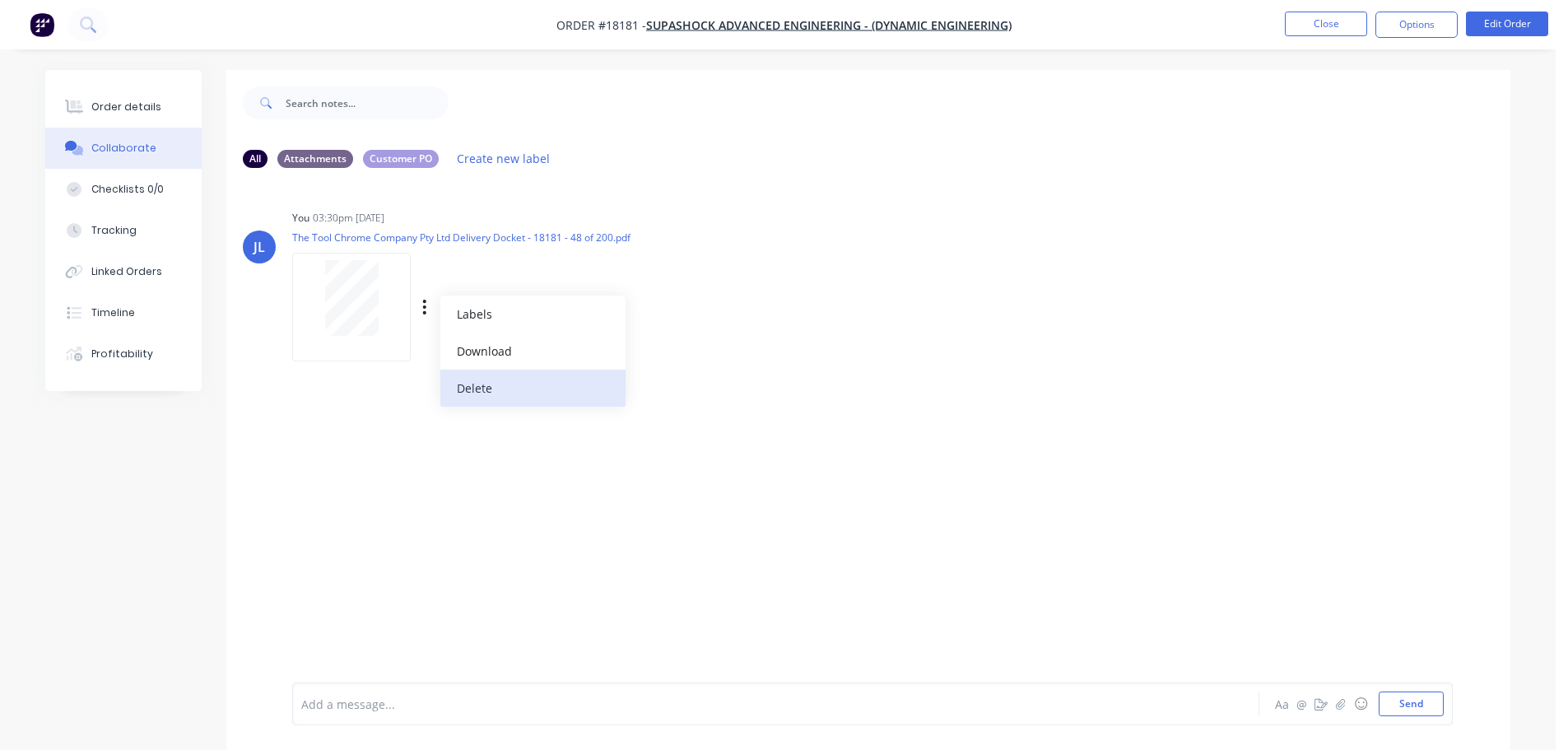
click at [473, 393] on button "Delete" at bounding box center [533, 387] width 185 height 37
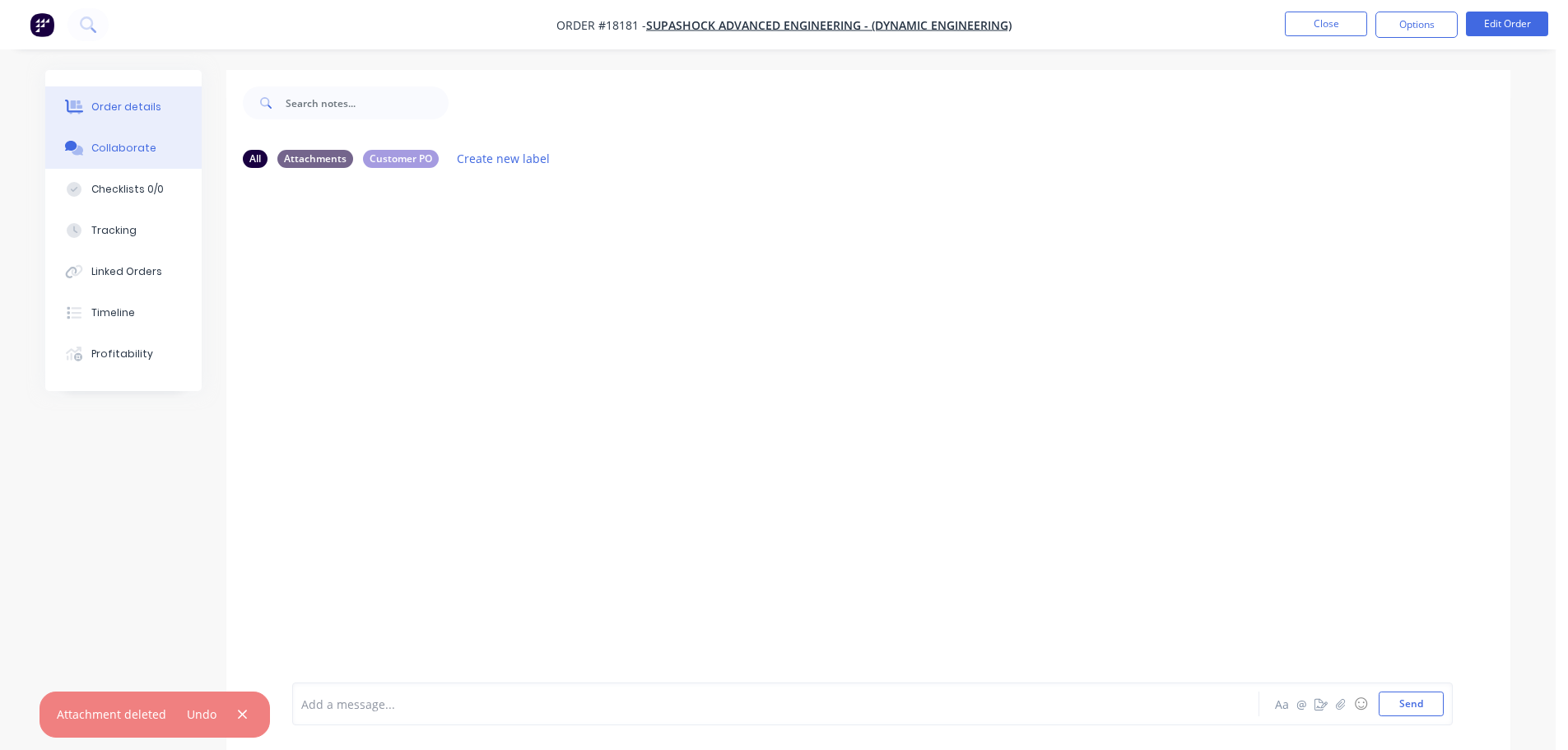
click at [105, 116] on button "Order details" at bounding box center [124, 107] width 157 height 41
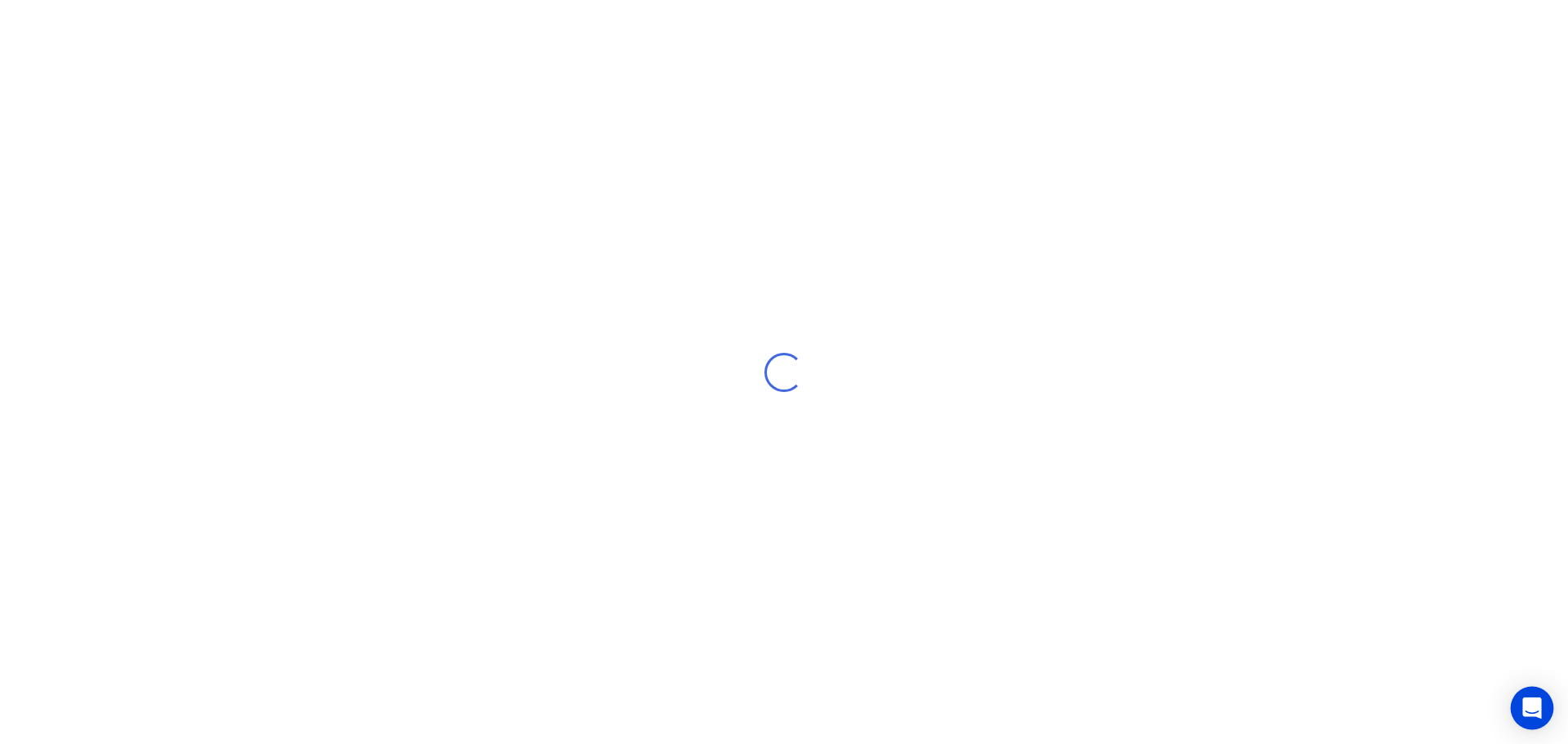
click at [1526, 708] on icon "Open Intercom Messenger" at bounding box center [1531, 707] width 19 height 21
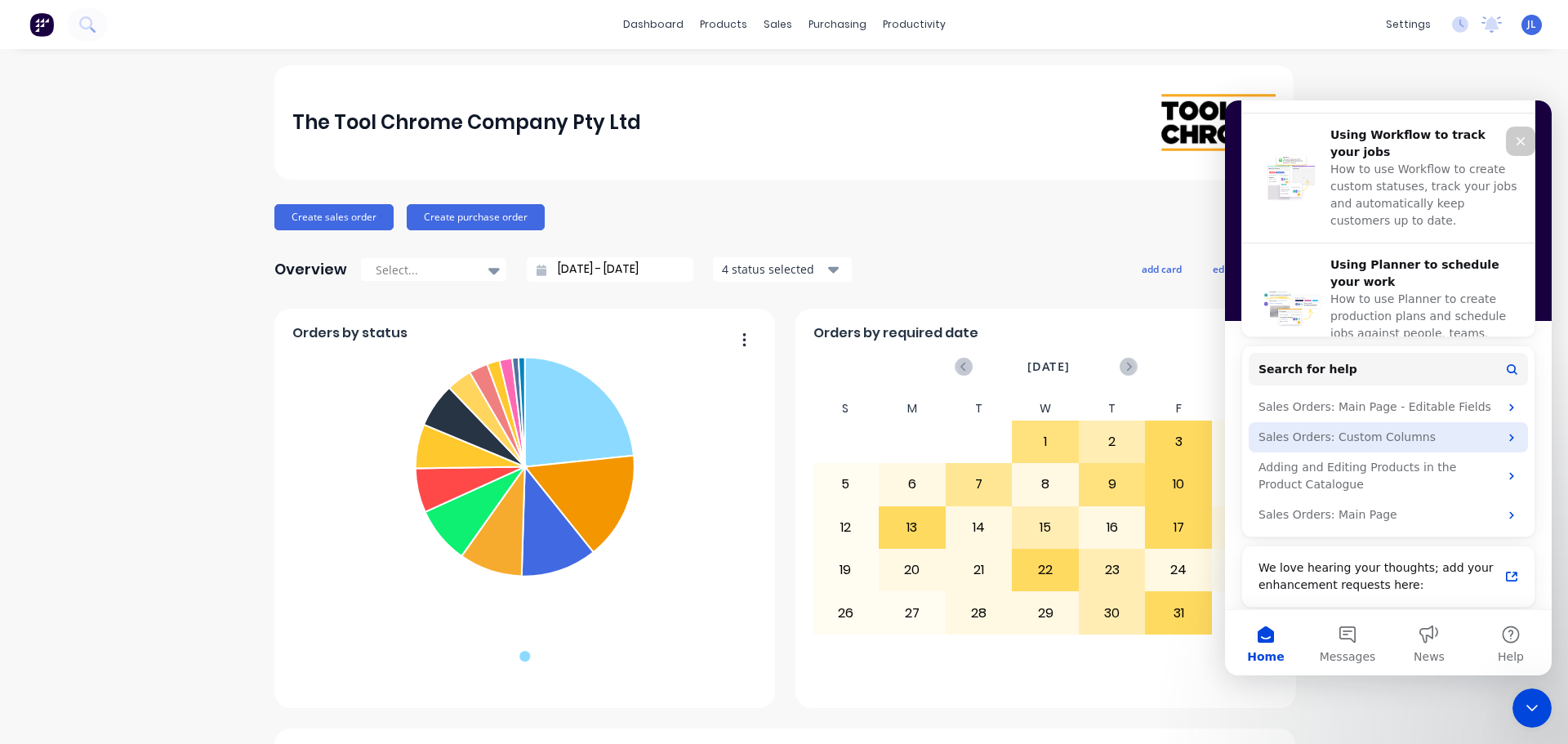
scroll to position [626, 0]
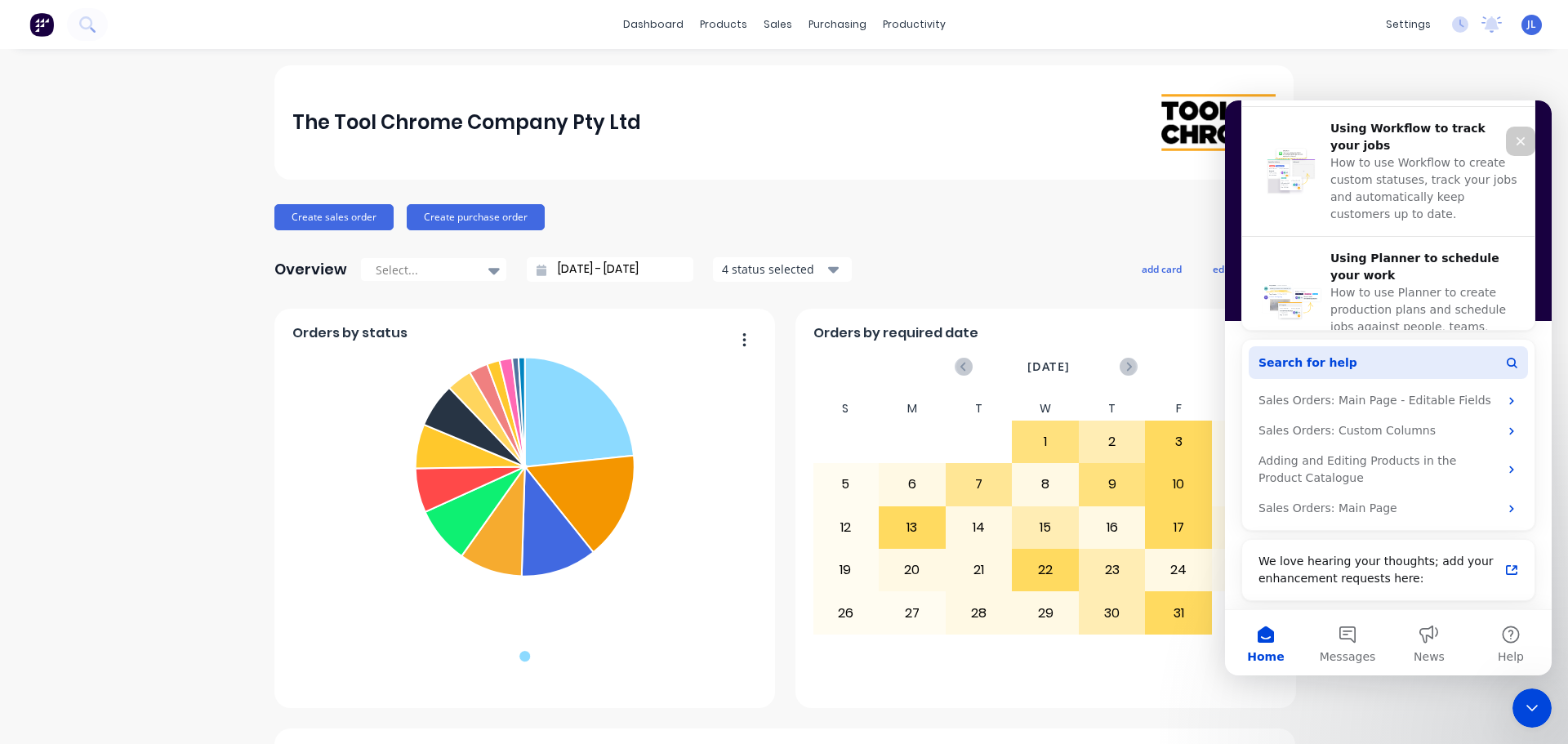
click at [1348, 368] on button "Search for help" at bounding box center [1388, 362] width 279 height 32
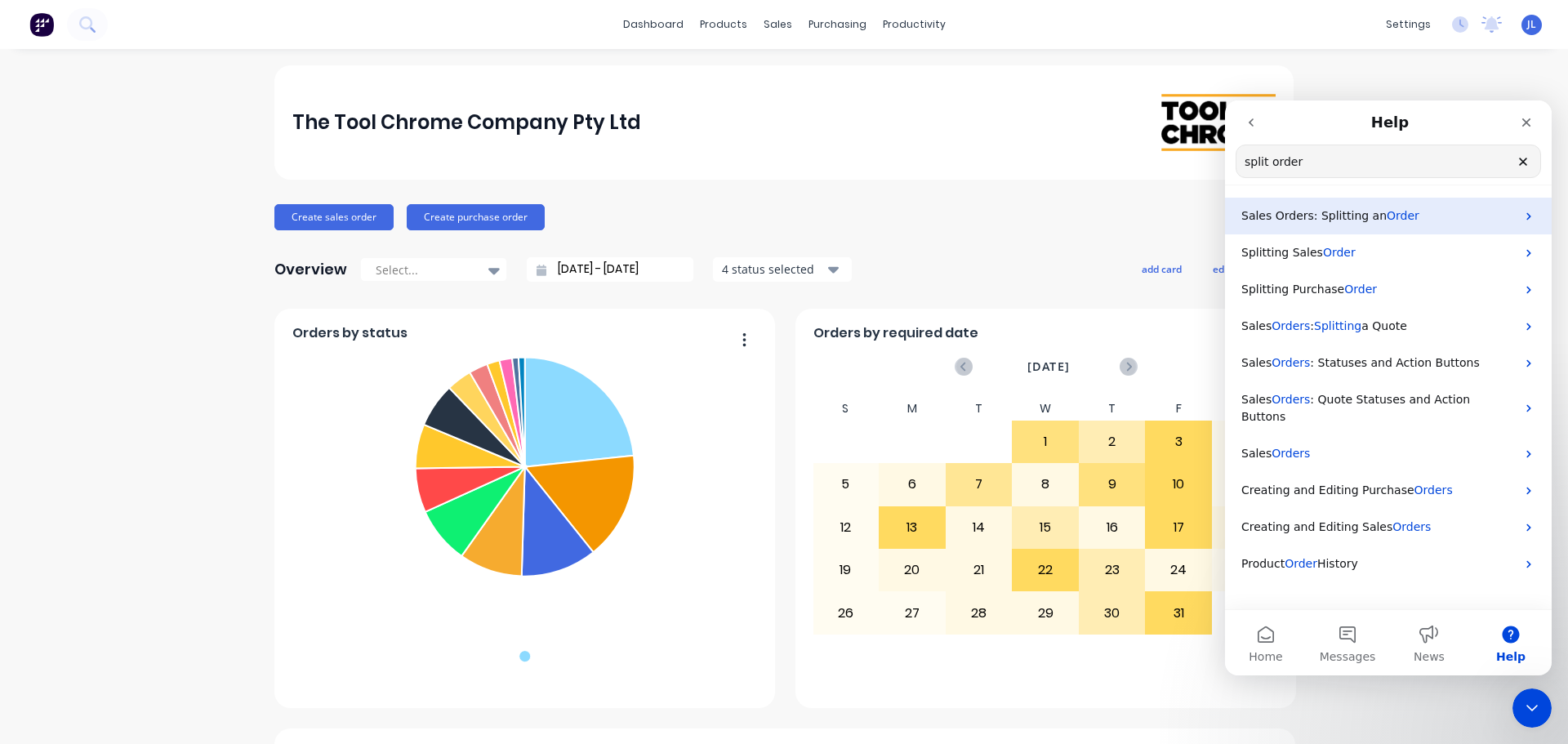
type input "split order"
click at [1386, 222] on span "Order" at bounding box center [1402, 215] width 32 height 13
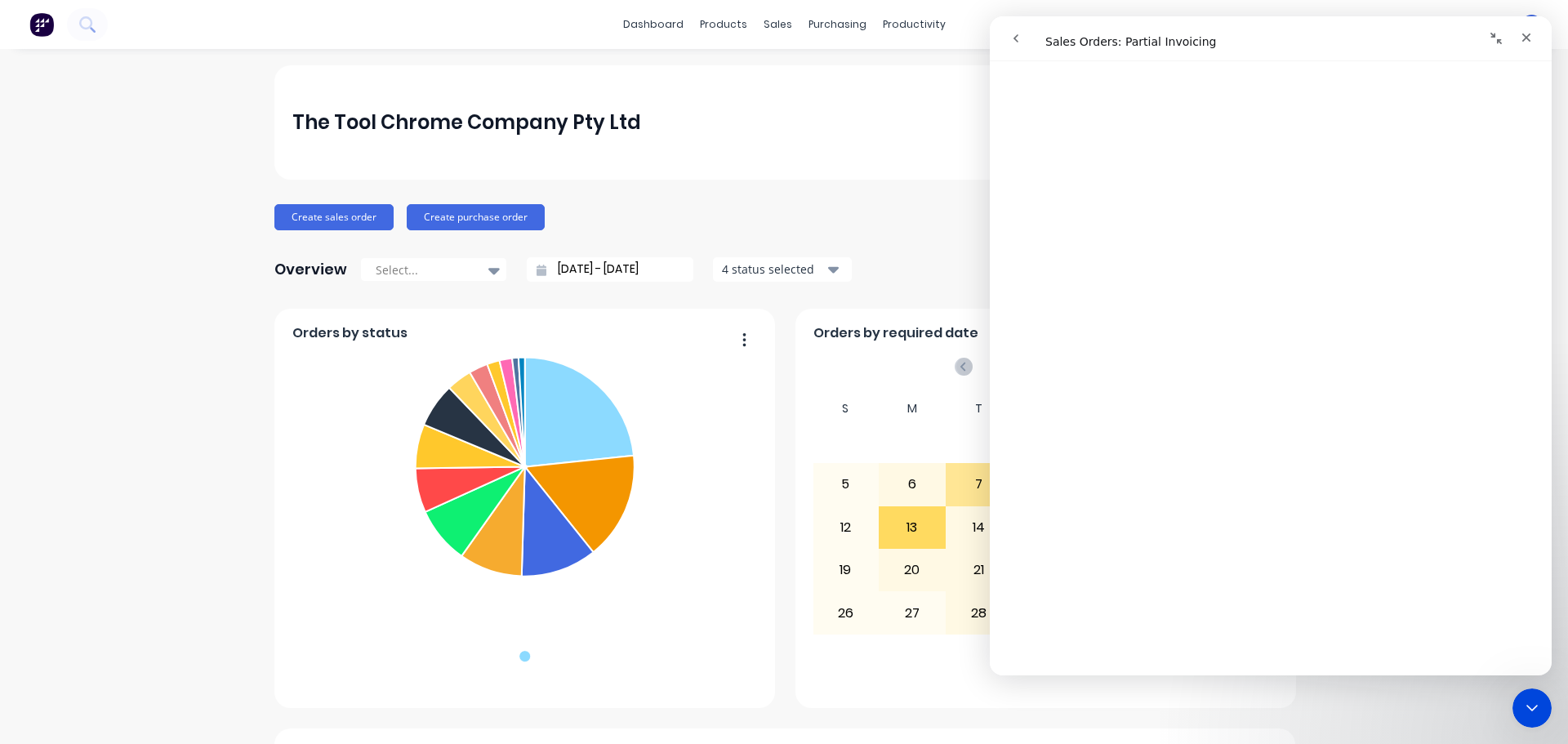
scroll to position [490, 0]
click at [1527, 42] on icon "Close" at bounding box center [1525, 37] width 13 height 13
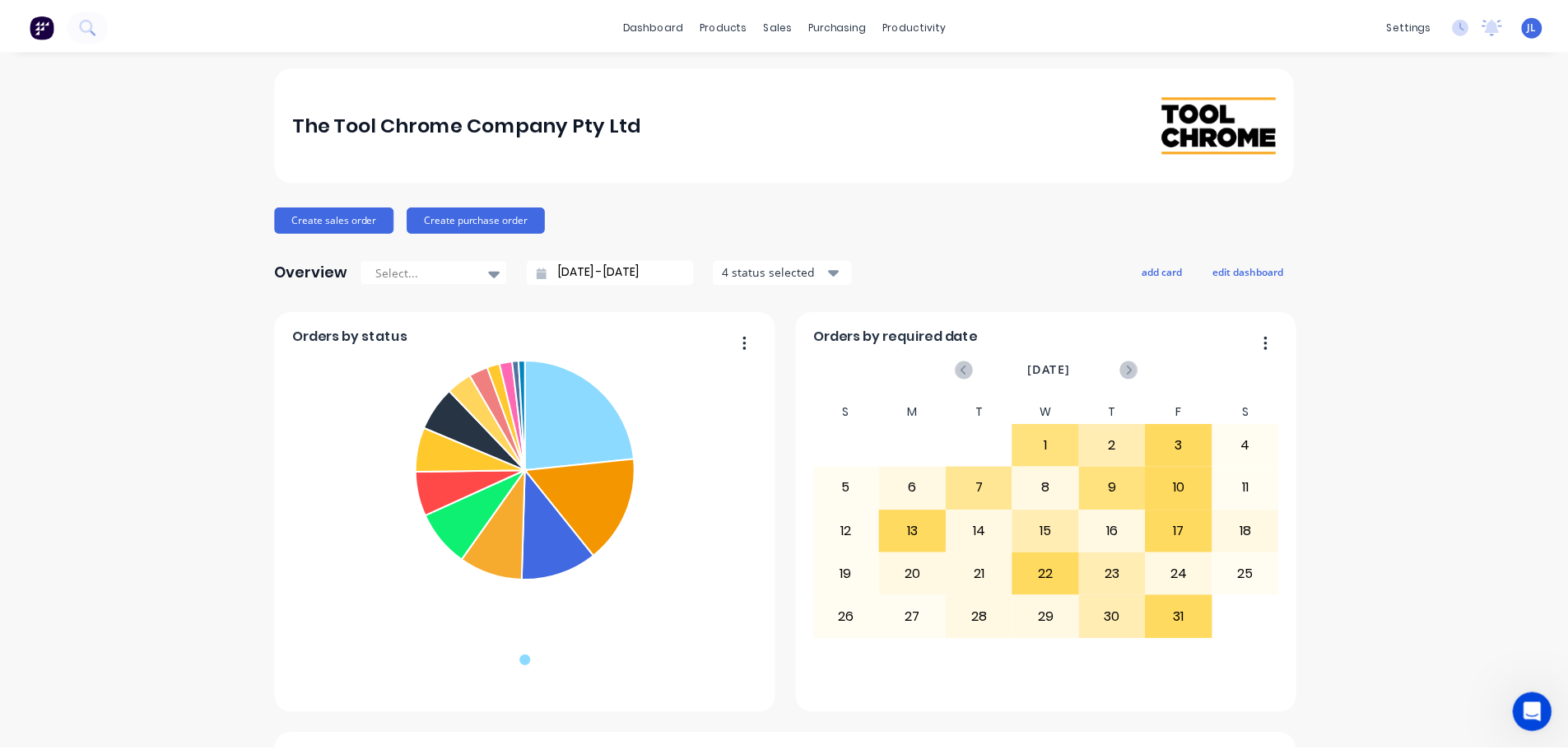
scroll to position [0, 0]
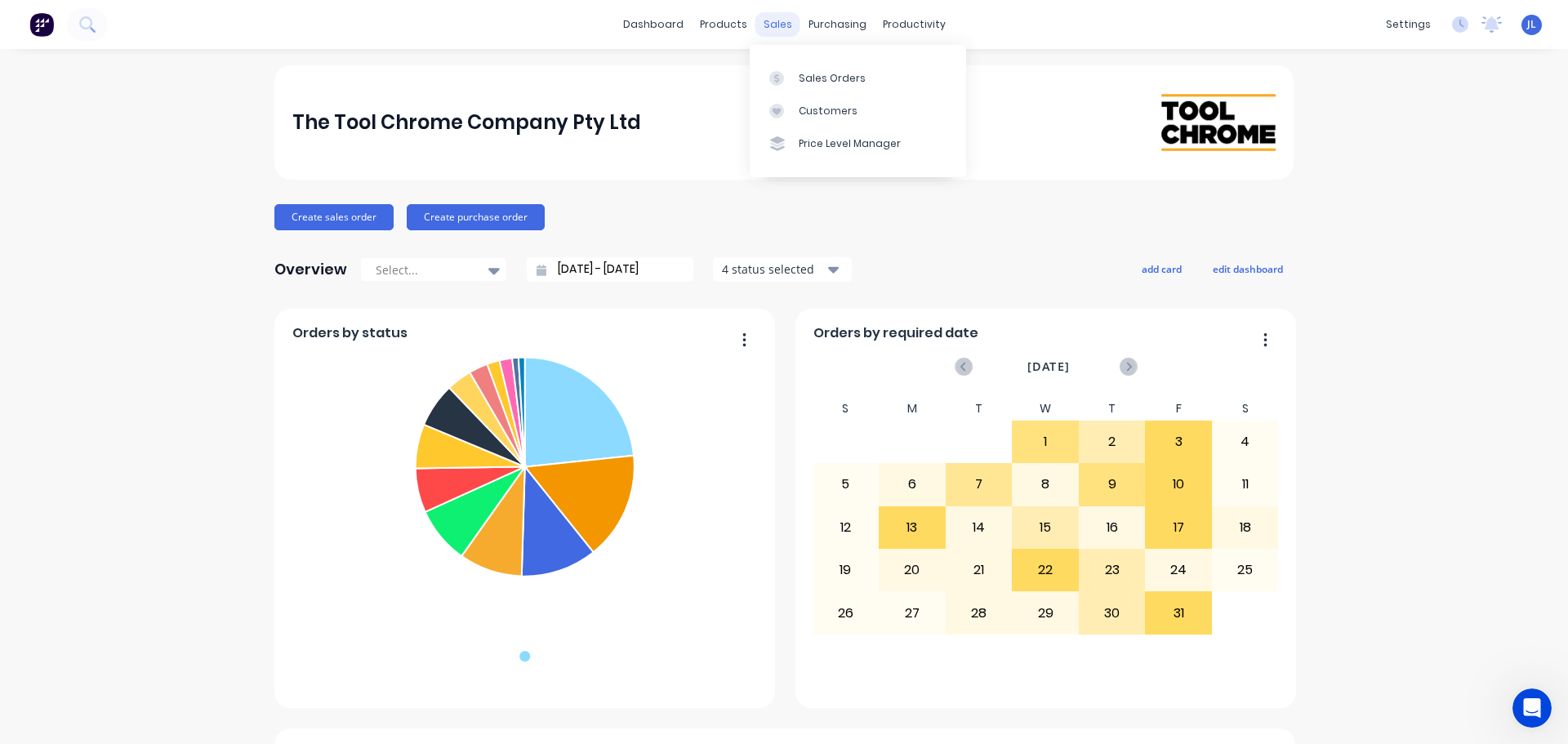
click at [783, 24] on div "sales" at bounding box center [777, 24] width 45 height 25
click at [801, 91] on link "Sales Orders" at bounding box center [857, 78] width 216 height 32
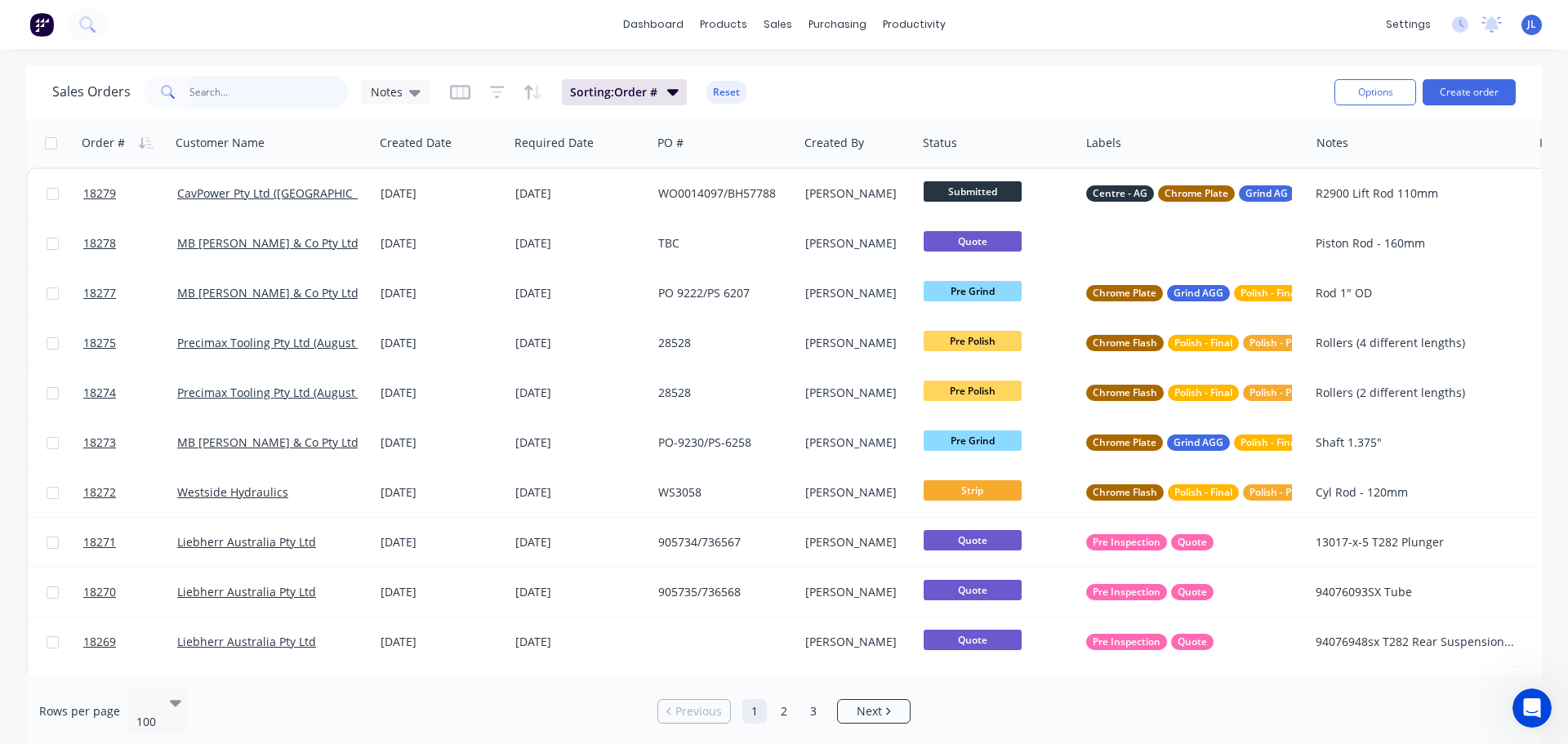
click at [248, 103] on input "text" at bounding box center [269, 92] width 159 height 32
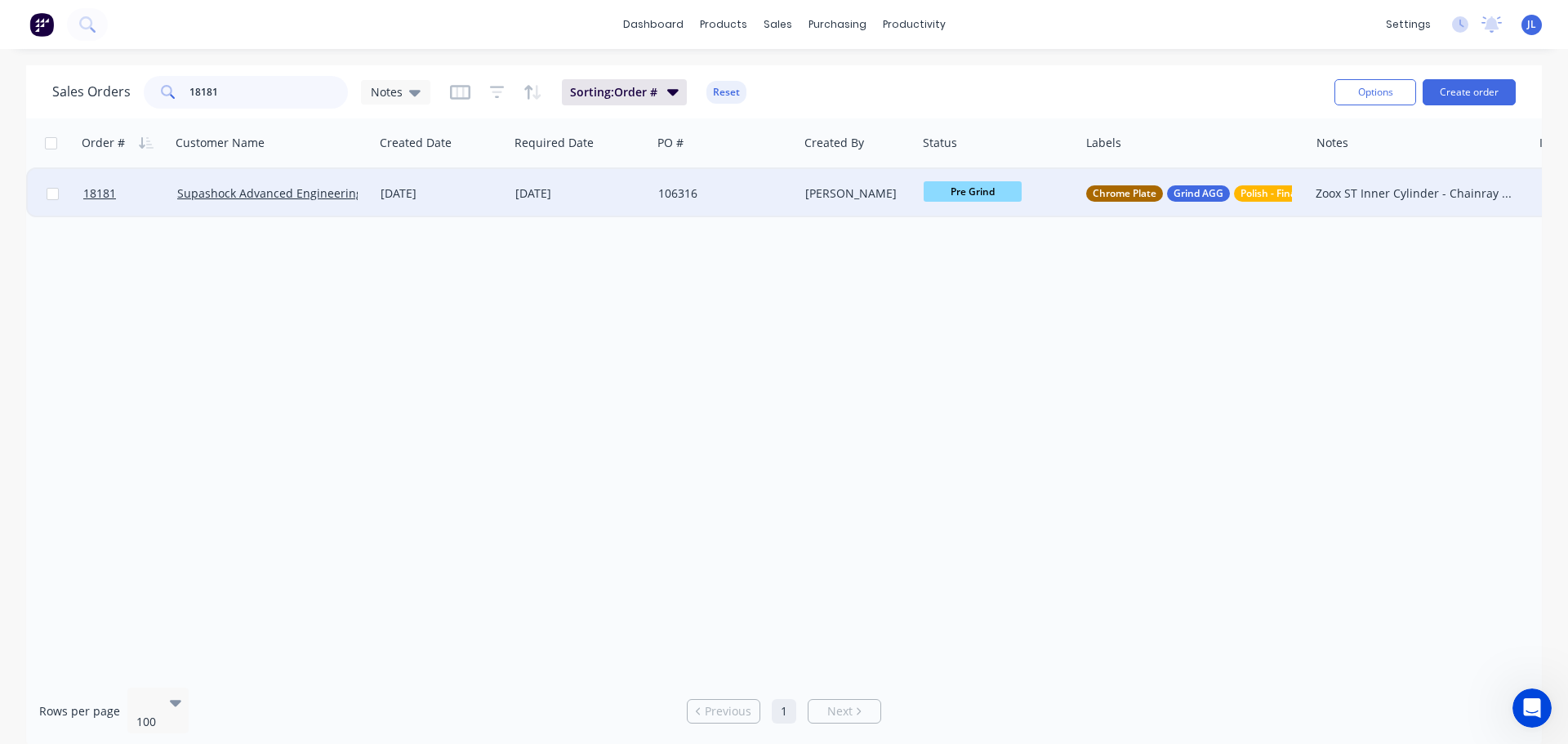
type input "18181"
click at [525, 199] on div "[DATE]" at bounding box center [580, 193] width 130 height 16
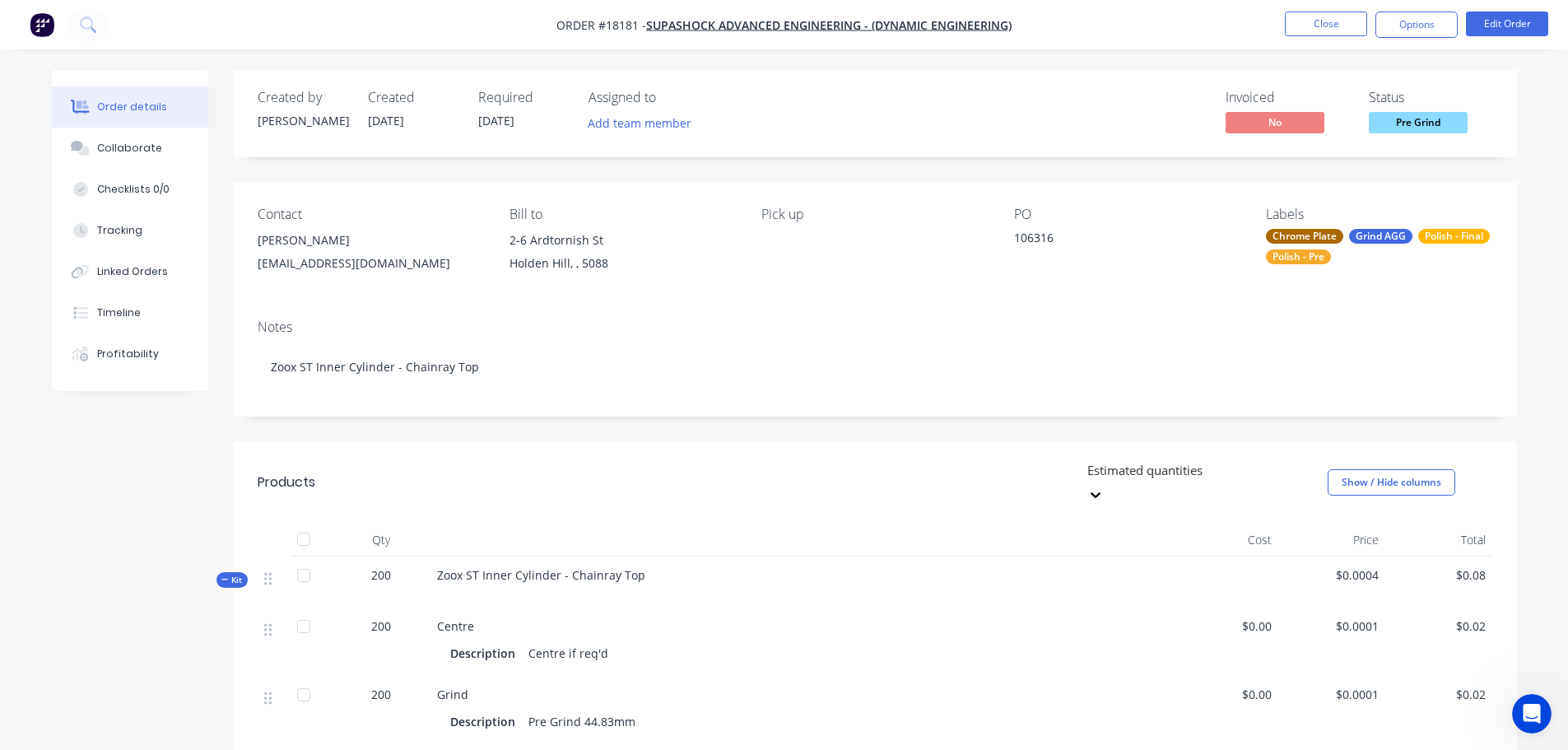
click at [1404, 39] on nav "Order #18181 - Supashock Advanced Engineering - (Dynamic Engineering) Close Opt…" at bounding box center [784, 24] width 1568 height 49
click at [1410, 29] on button "Options" at bounding box center [1417, 24] width 83 height 27
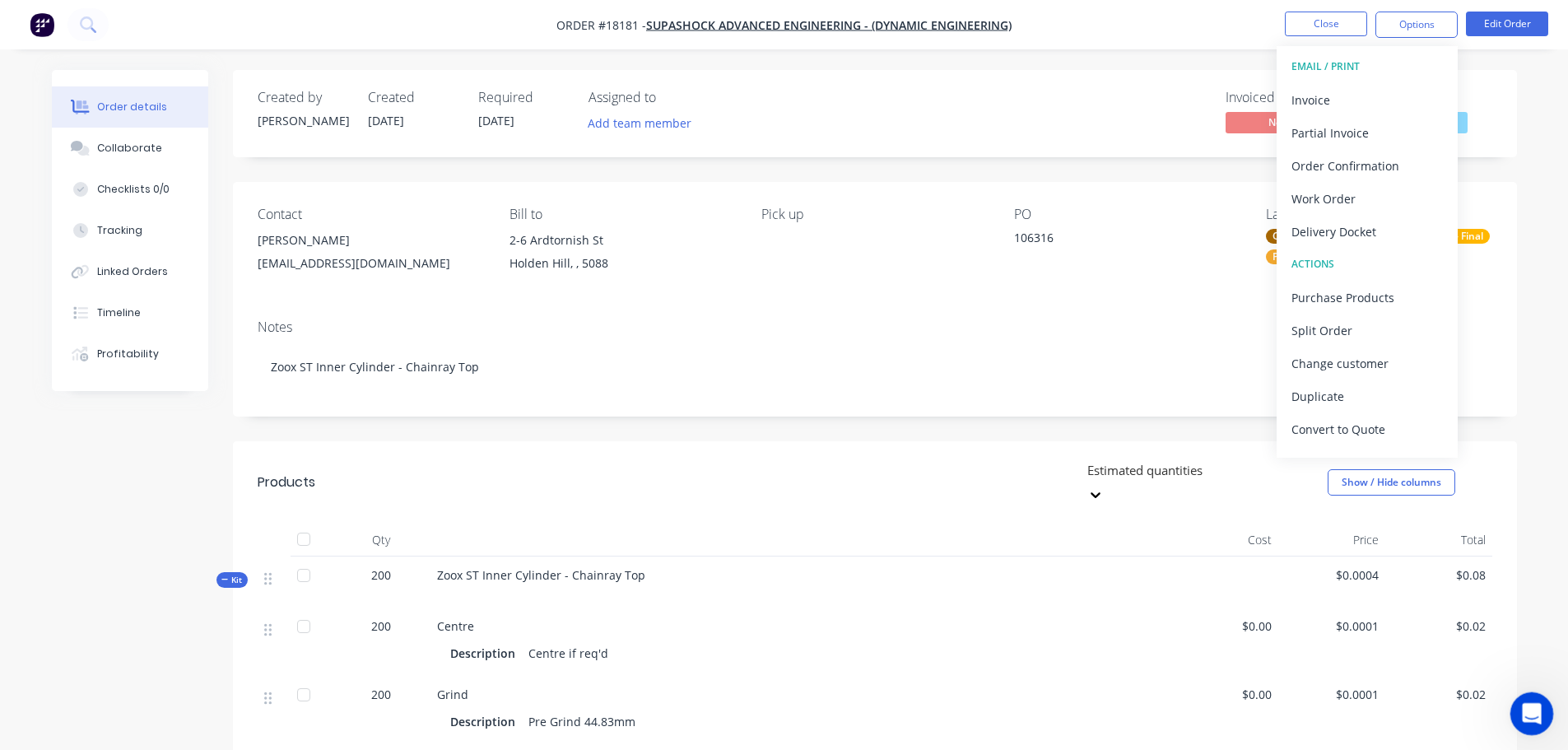
click at [1538, 726] on div "Open Intercom Messenger" at bounding box center [1529, 711] width 54 height 54
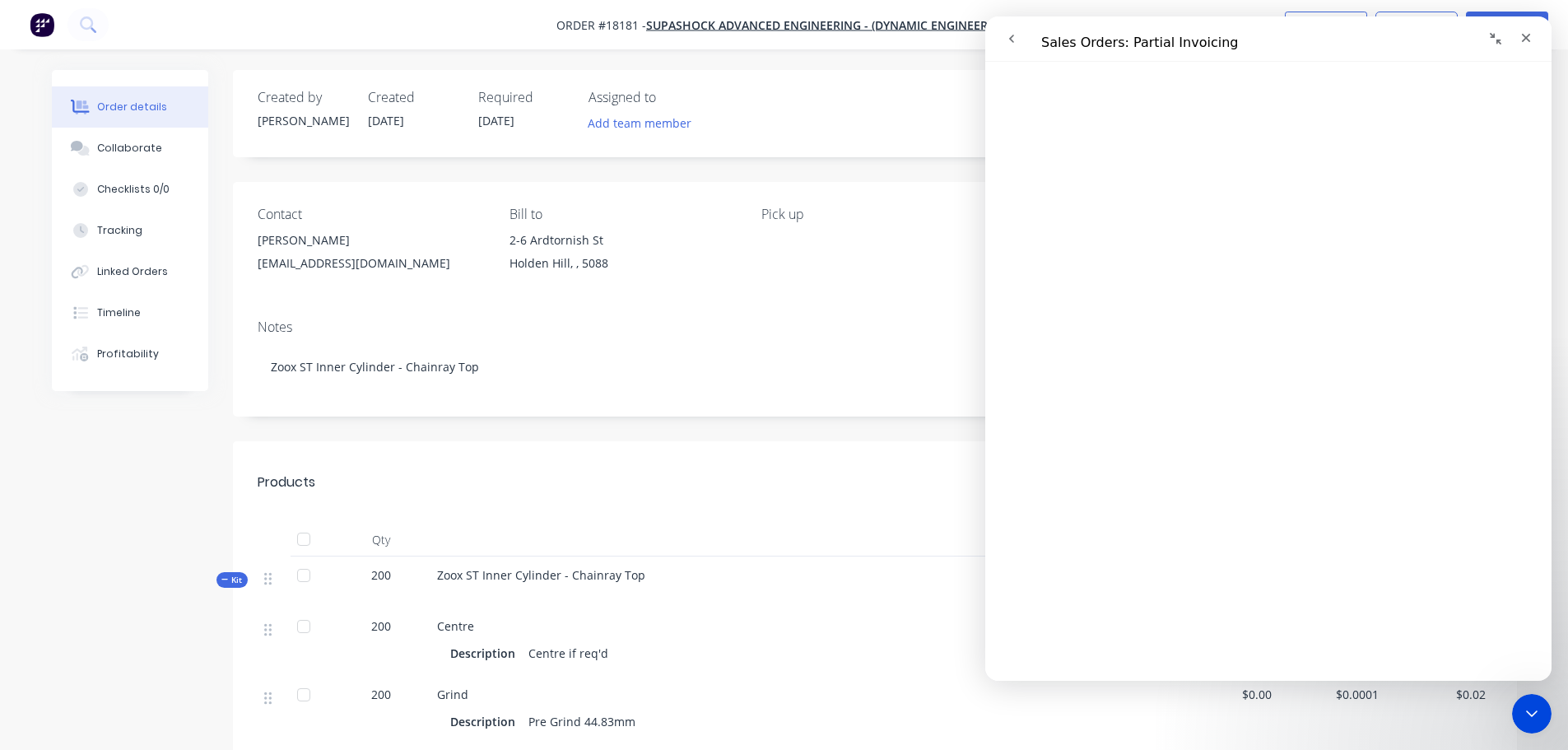
scroll to position [5598, 0]
click at [102, 534] on div "Created by [PERSON_NAME] Created [DATE] Required [DATE] Assigned to Add team me…" at bounding box center [784, 733] width 1466 height 1327
click at [1531, 42] on icon "Close" at bounding box center [1526, 37] width 13 height 13
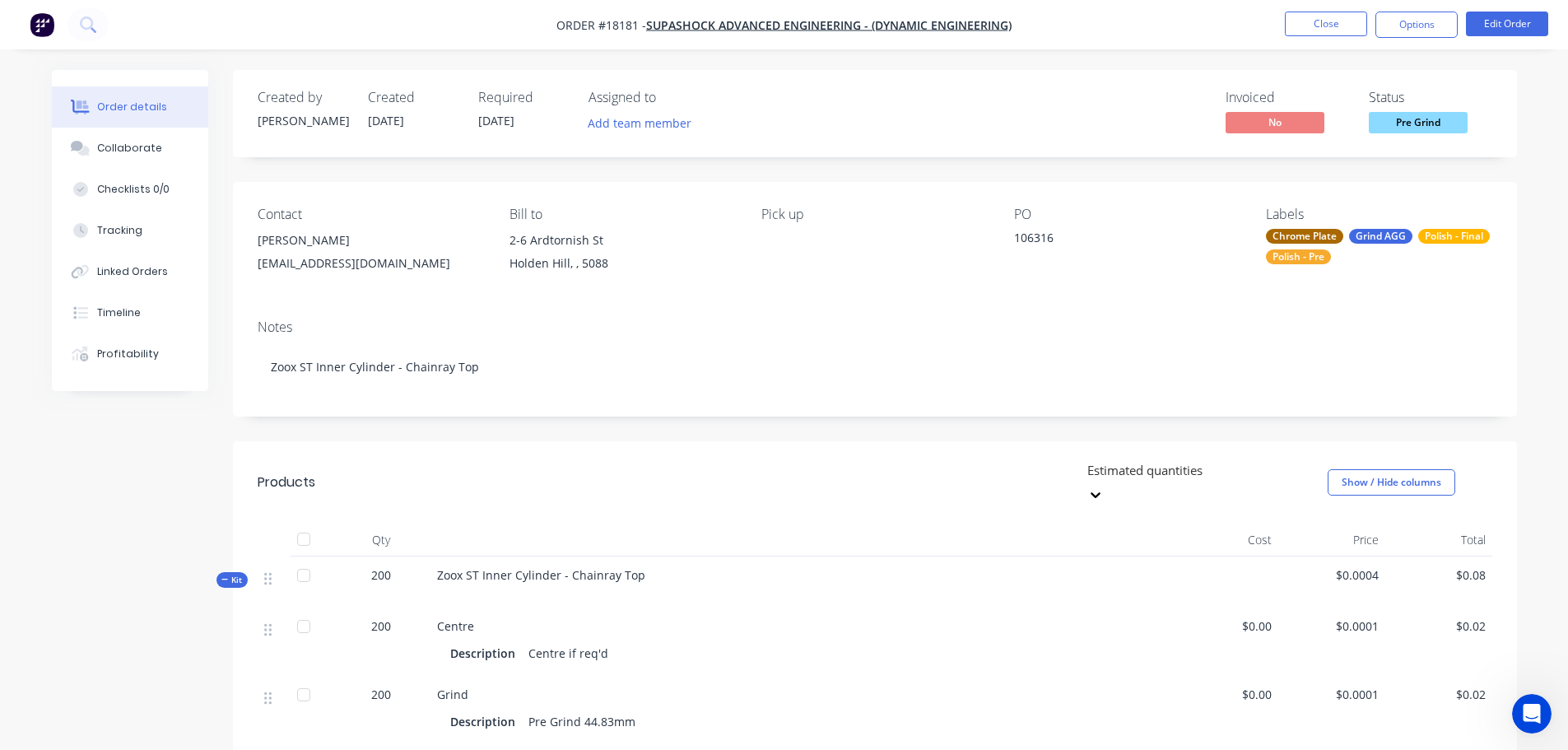
click at [153, 517] on div "Created by [PERSON_NAME] Created [DATE] Required [DATE] Assigned to Add team me…" at bounding box center [784, 733] width 1466 height 1327
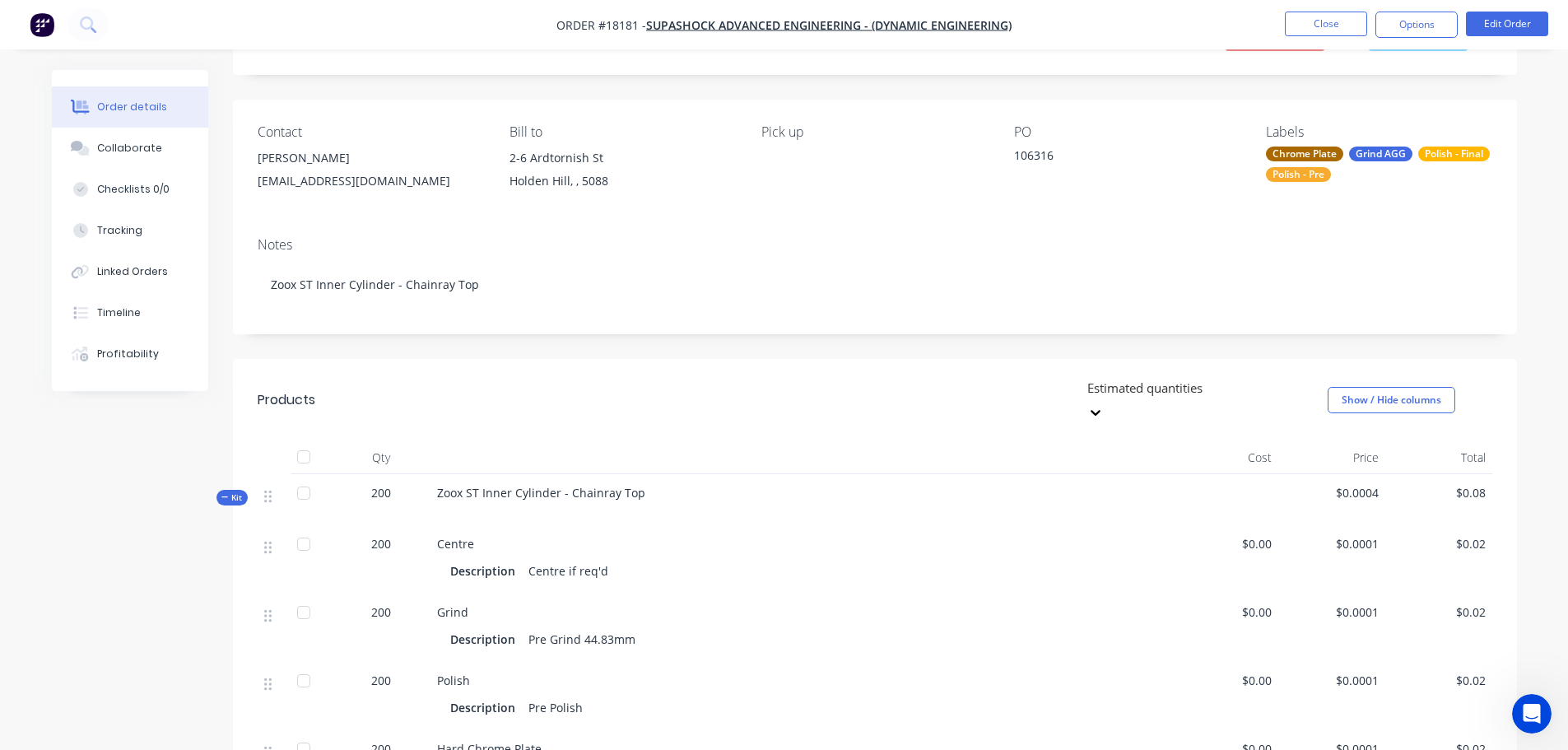
scroll to position [0, 0]
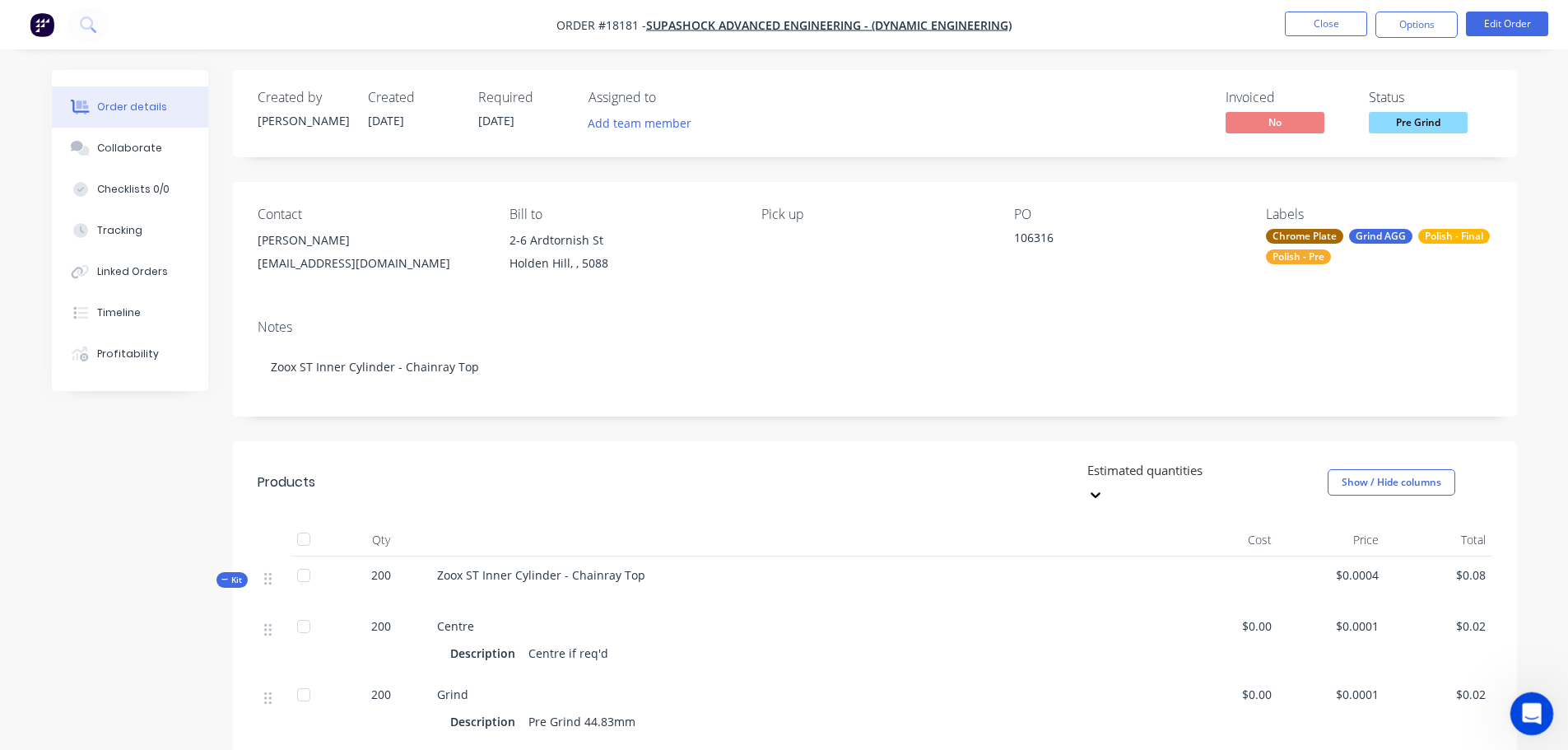
click at [1534, 721] on icon "Open Intercom Messenger" at bounding box center [1530, 712] width 28 height 28
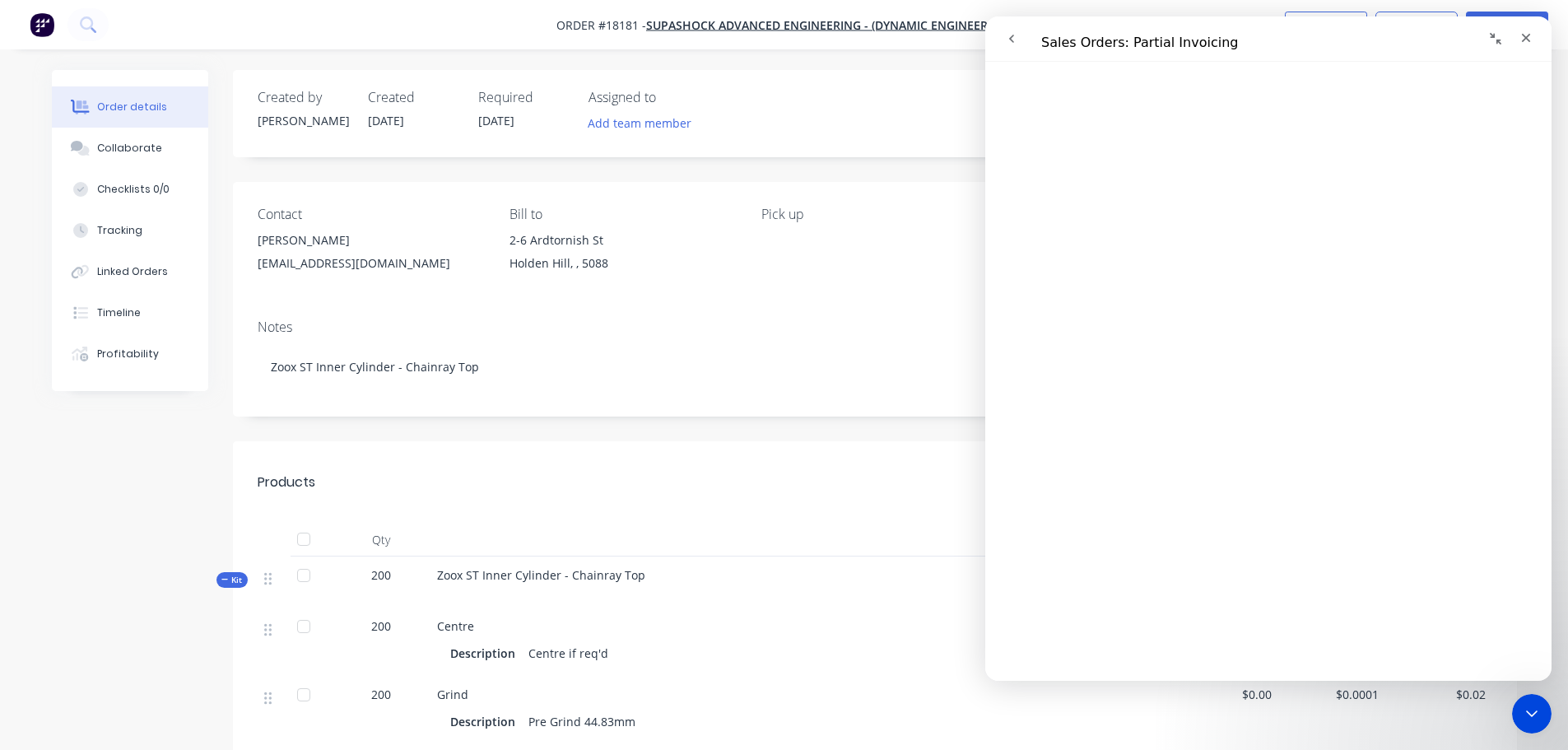
click at [1014, 46] on button "go back" at bounding box center [1012, 39] width 31 height 31
click at [1013, 41] on icon "go back" at bounding box center [1012, 39] width 5 height 9
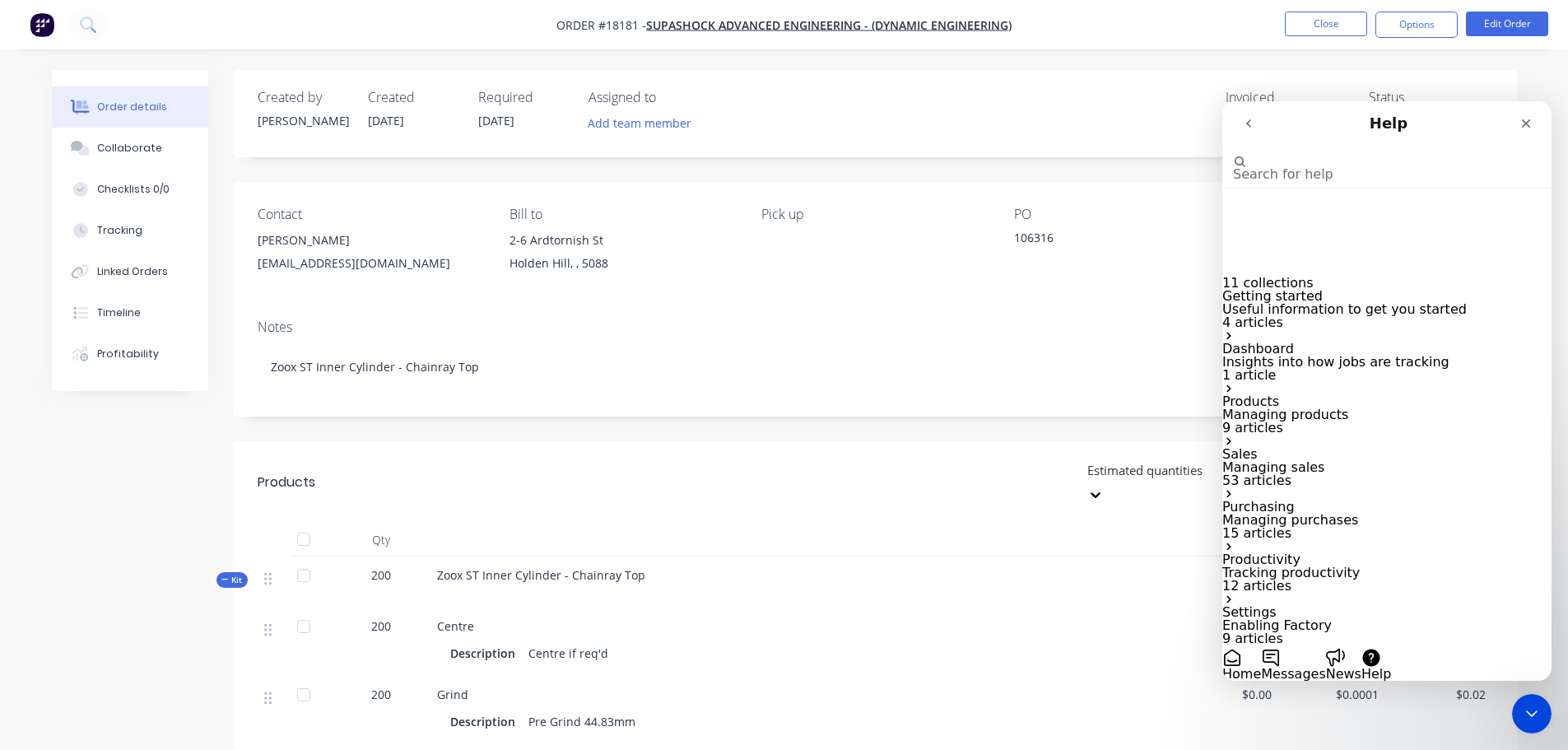
click at [1302, 155] on input "Search for help" at bounding box center [1315, 147] width 164 height 15
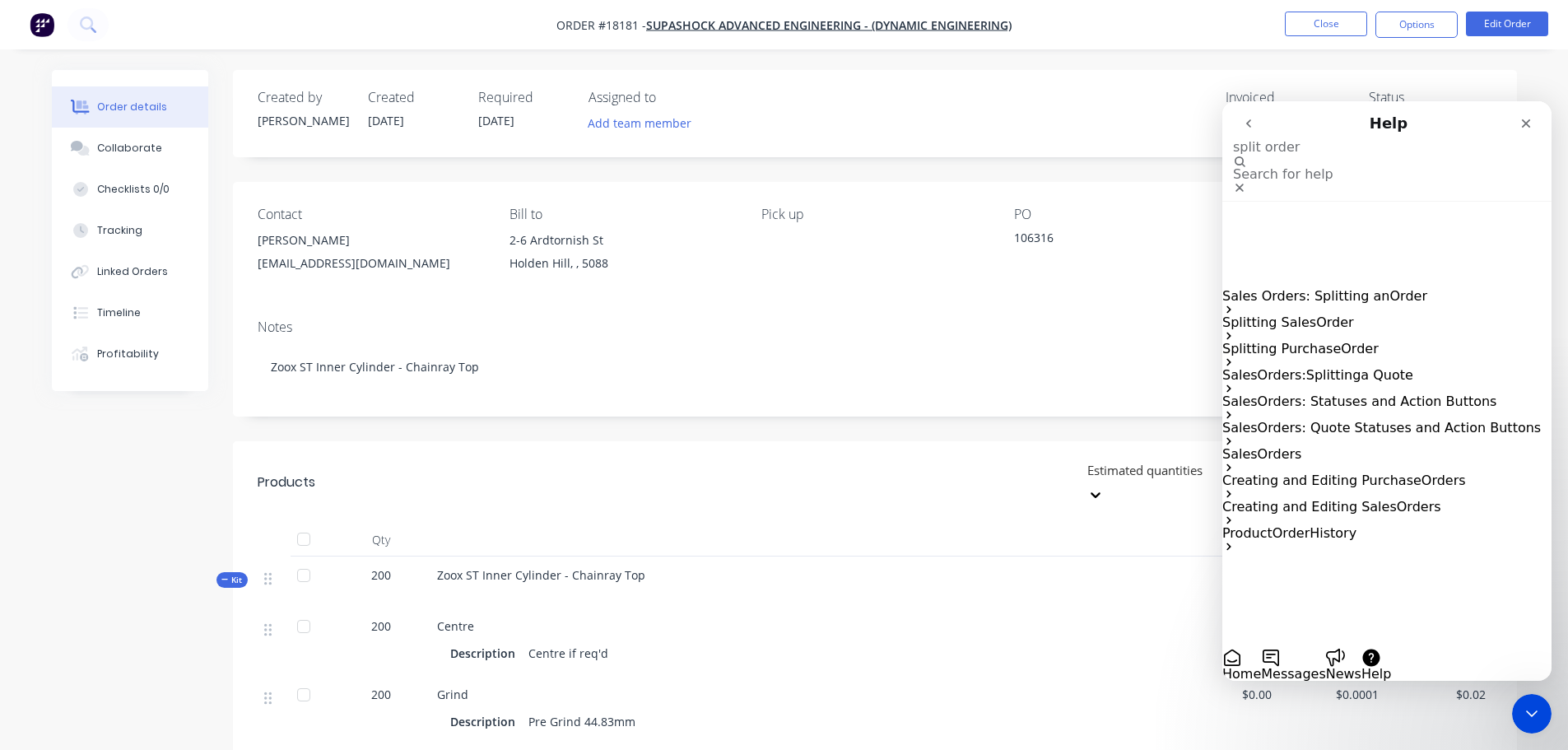
type input "split order"
click at [1427, 290] on p "Sales Orders: Splitting an Order" at bounding box center [1387, 296] width 329 height 13
